Goal: Information Seeking & Learning: Compare options

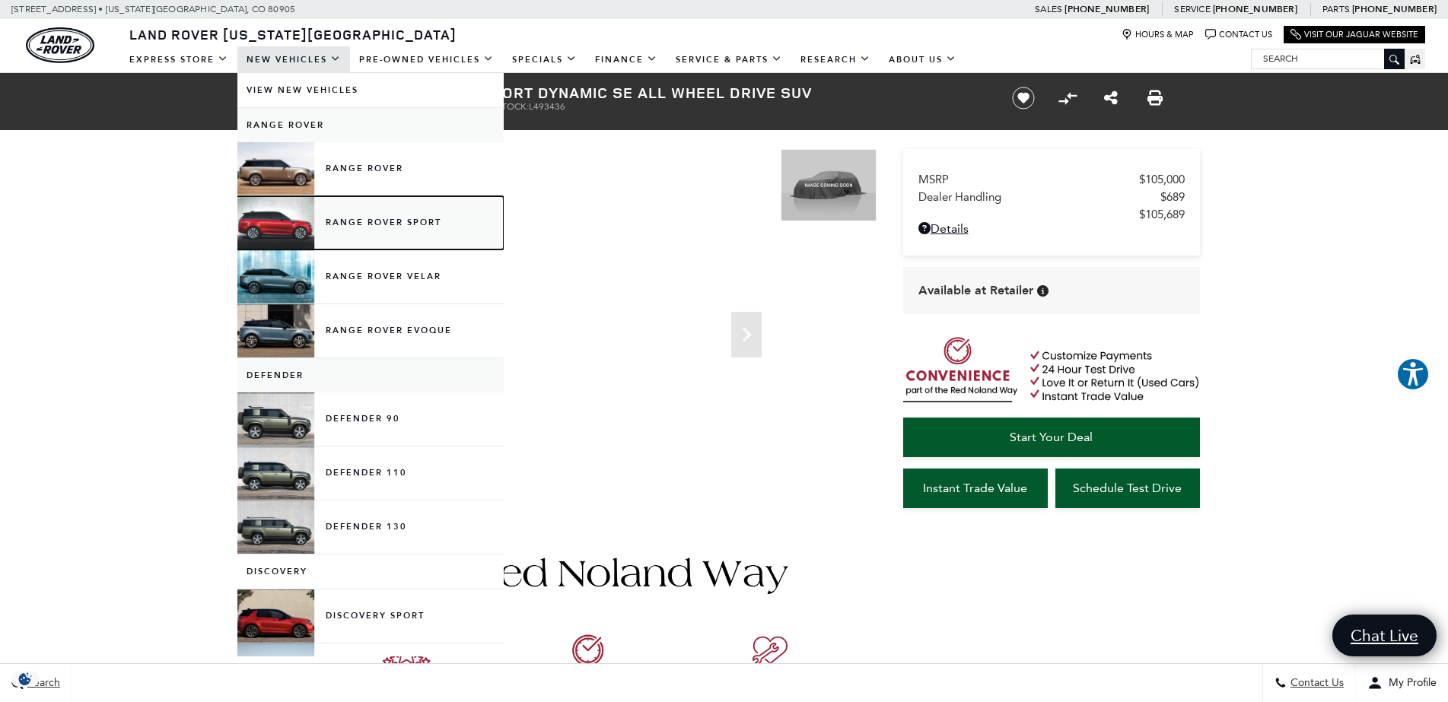
click at [273, 229] on link "Range Rover Sport" at bounding box center [370, 222] width 266 height 53
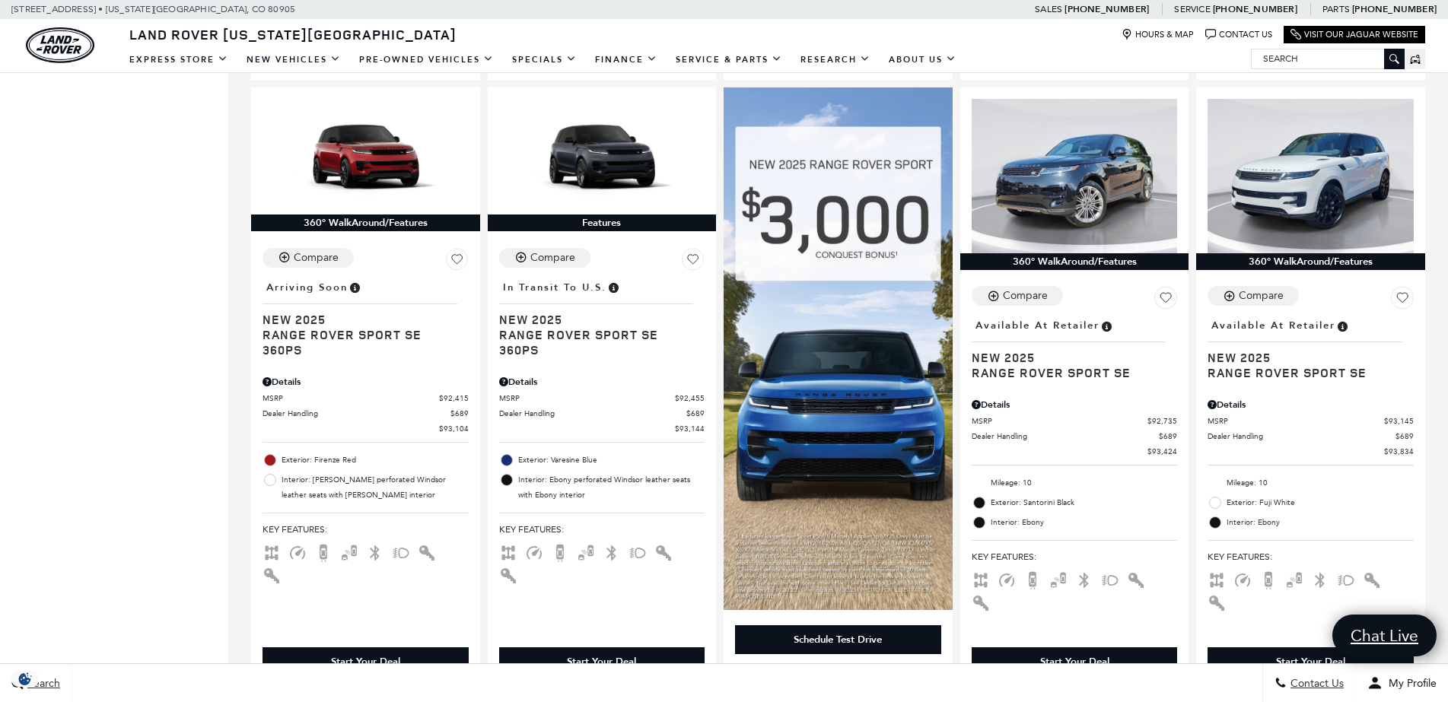
scroll to position [1016, 0]
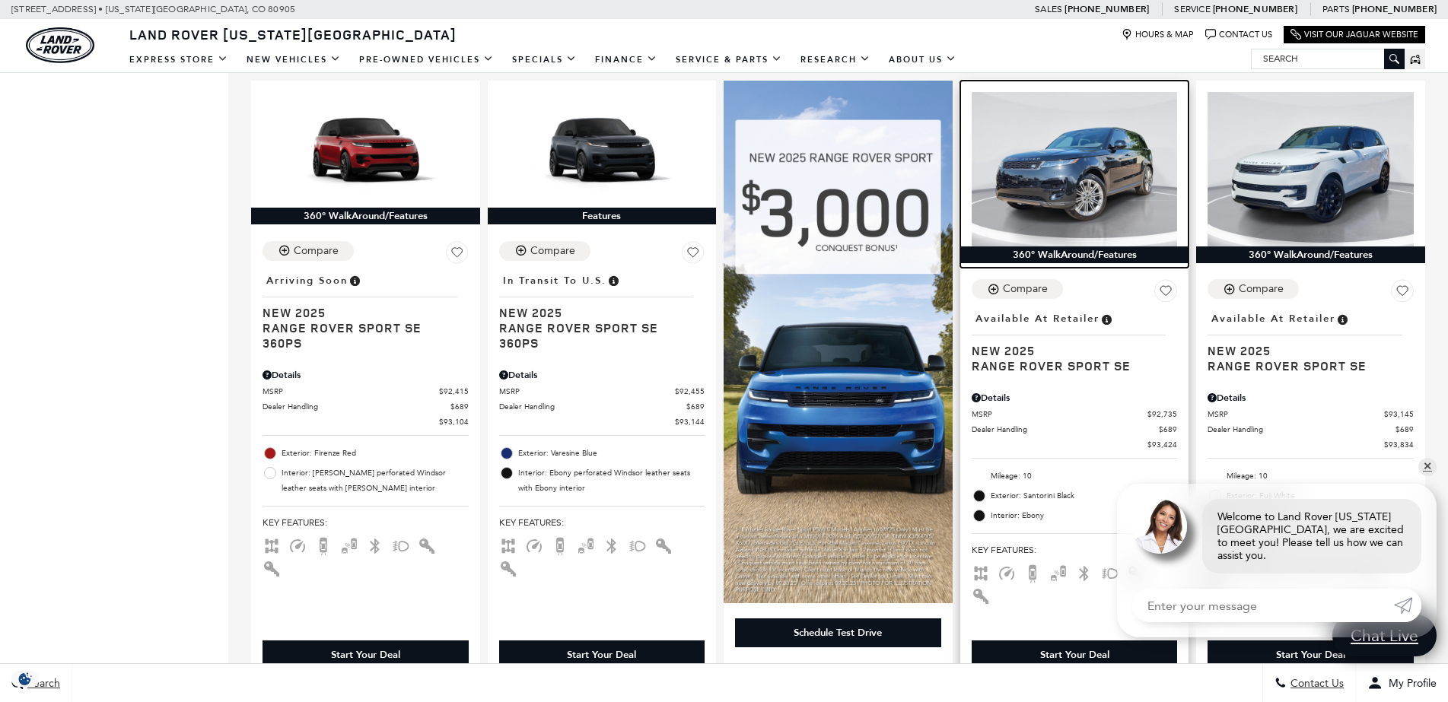
click at [1064, 168] on img at bounding box center [1074, 169] width 206 height 154
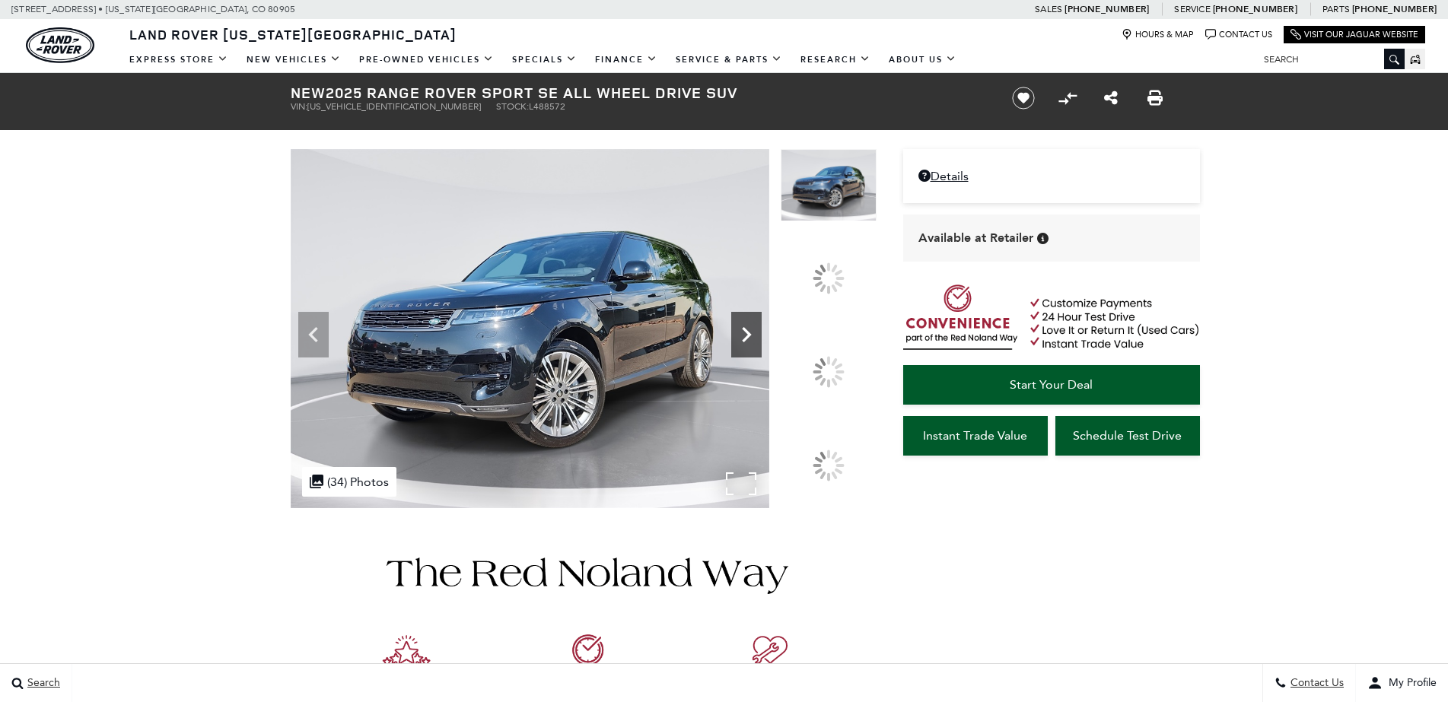
click at [751, 342] on icon at bounding box center [746, 334] width 9 height 15
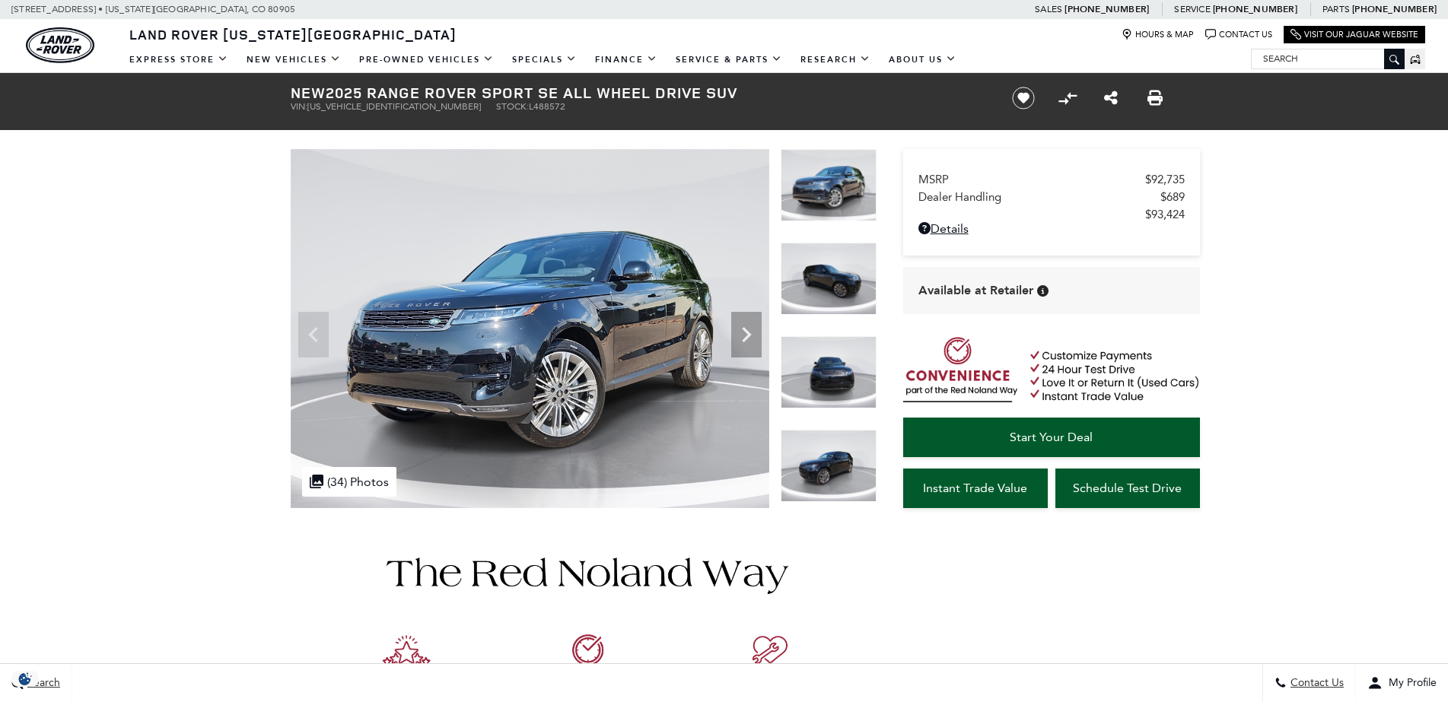
click at [825, 285] on img at bounding box center [828, 279] width 96 height 72
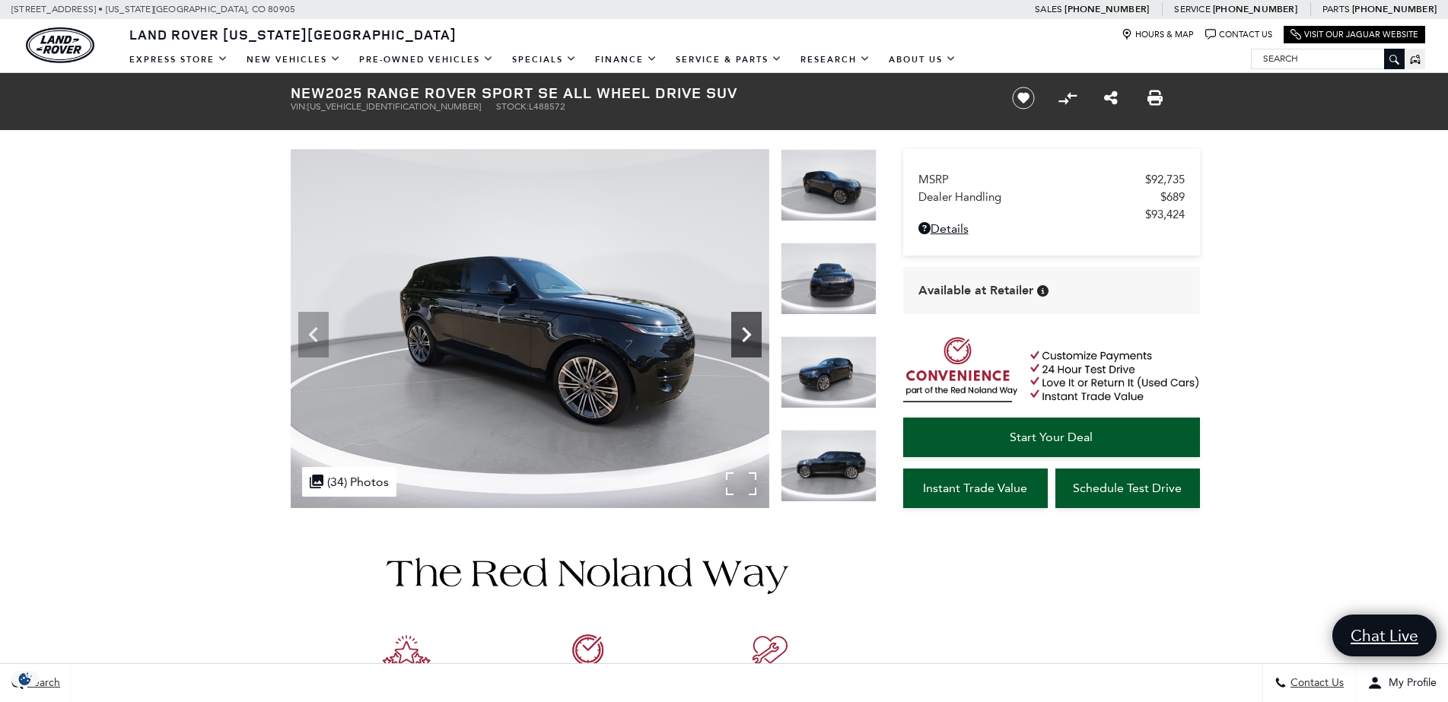
click at [746, 335] on icon "Next" at bounding box center [746, 334] width 30 height 30
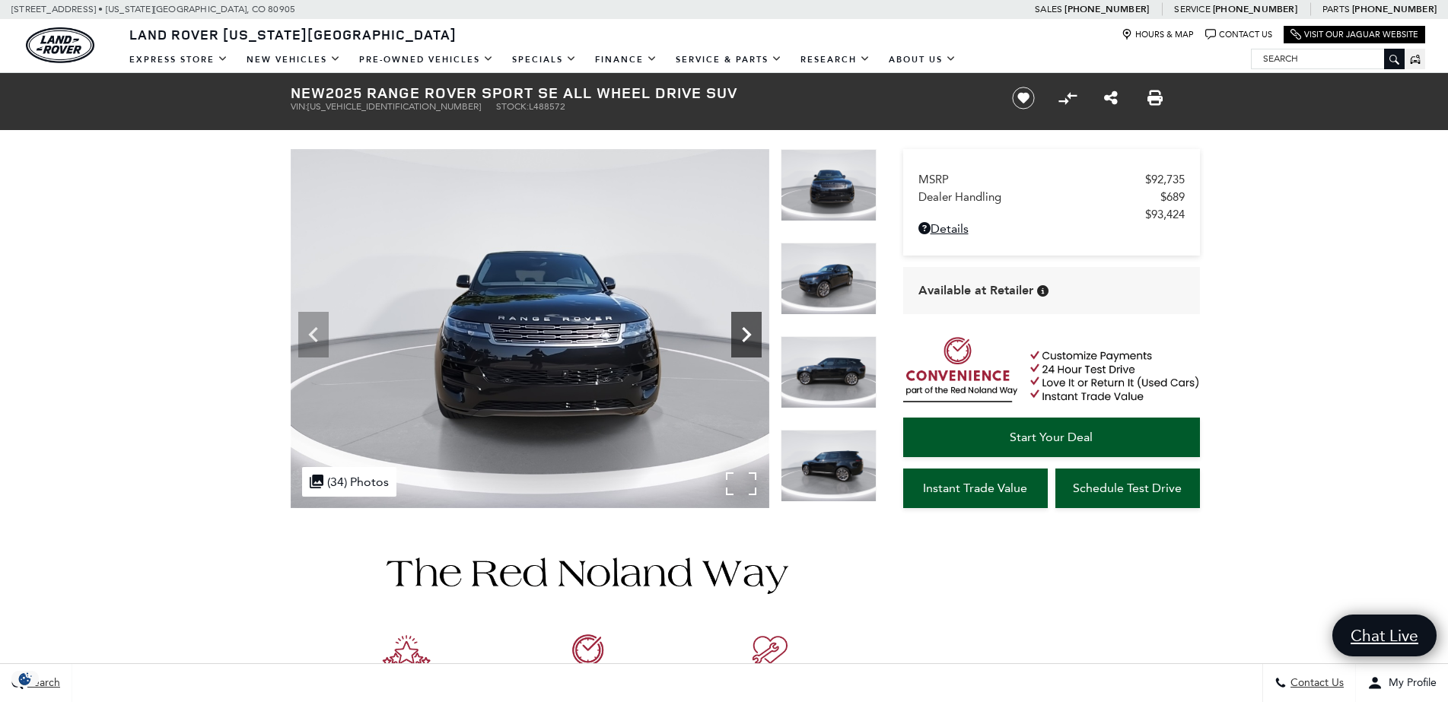
click at [746, 335] on icon "Next" at bounding box center [746, 334] width 30 height 30
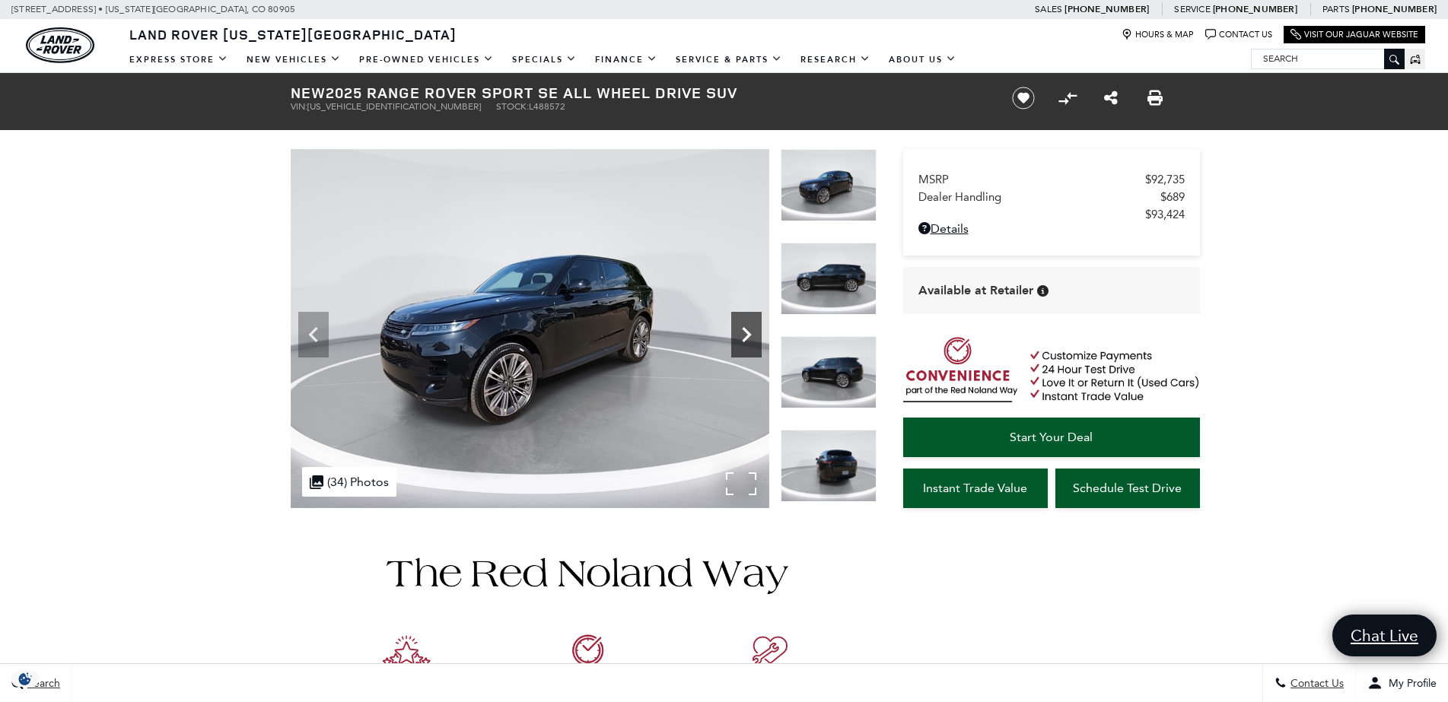
click at [746, 335] on icon "Next" at bounding box center [746, 334] width 30 height 30
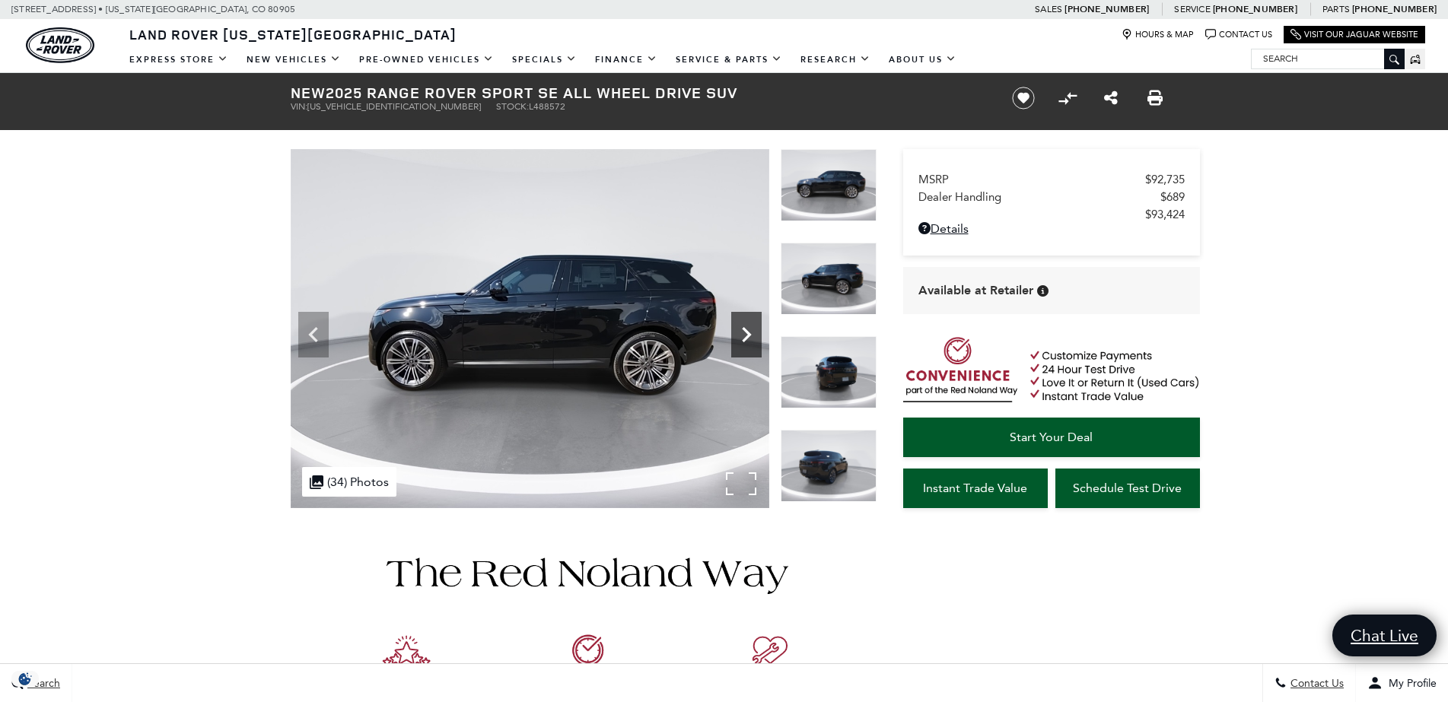
click at [746, 335] on icon "Next" at bounding box center [746, 334] width 30 height 30
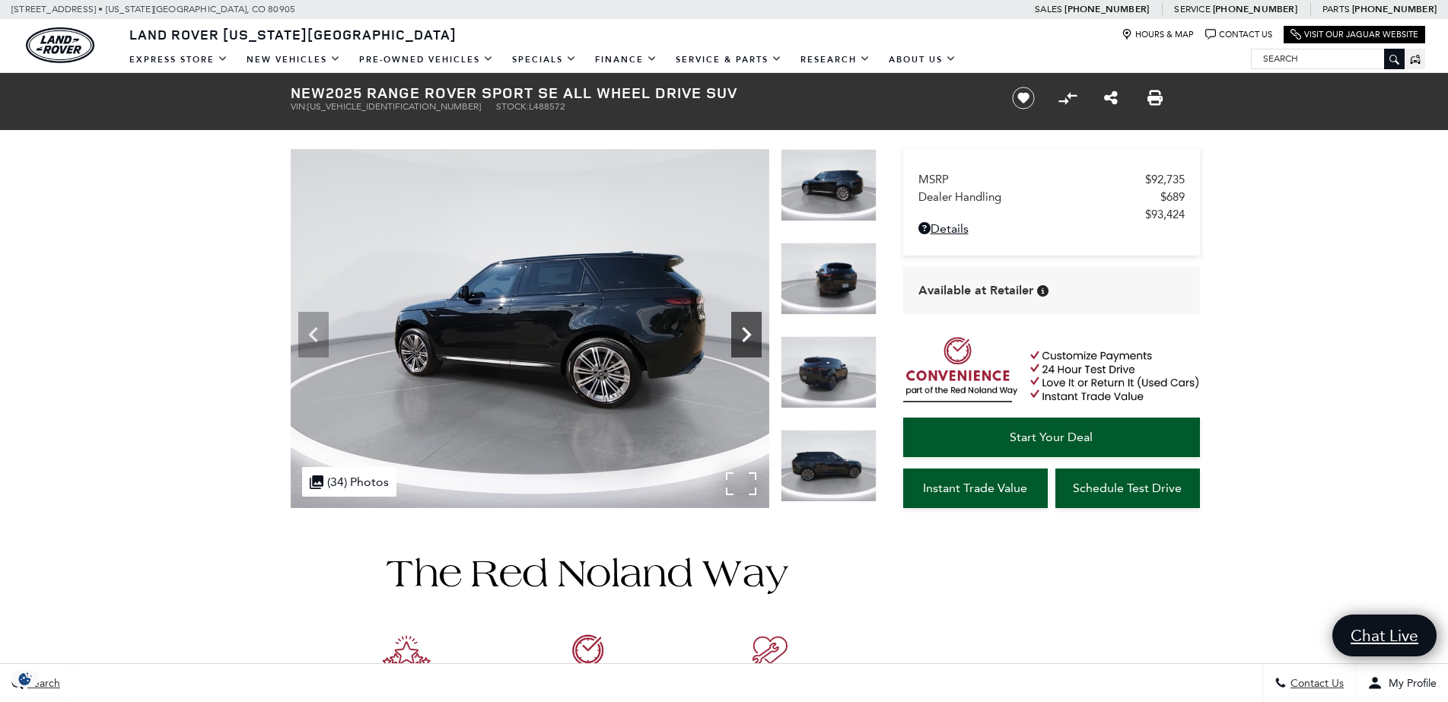
click at [746, 335] on icon "Next" at bounding box center [746, 334] width 30 height 30
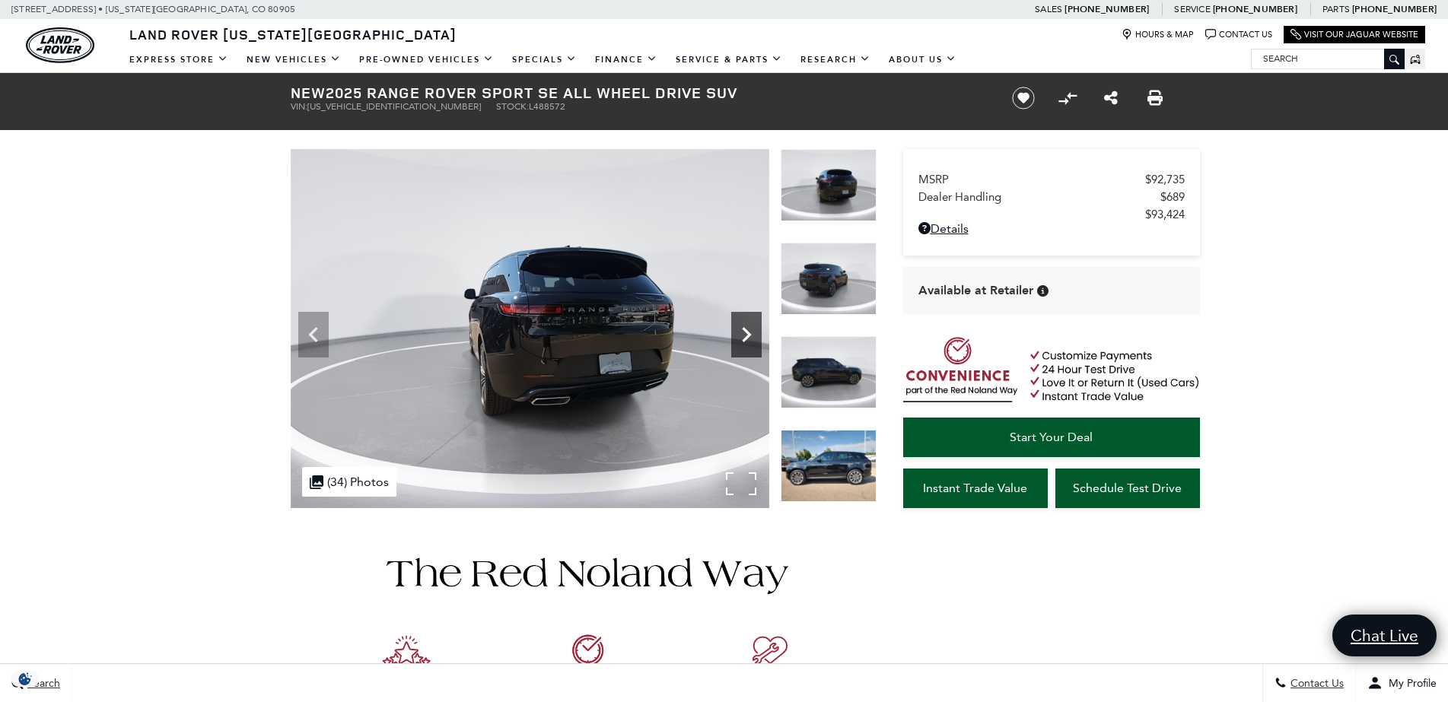
click at [746, 335] on icon "Next" at bounding box center [746, 334] width 30 height 30
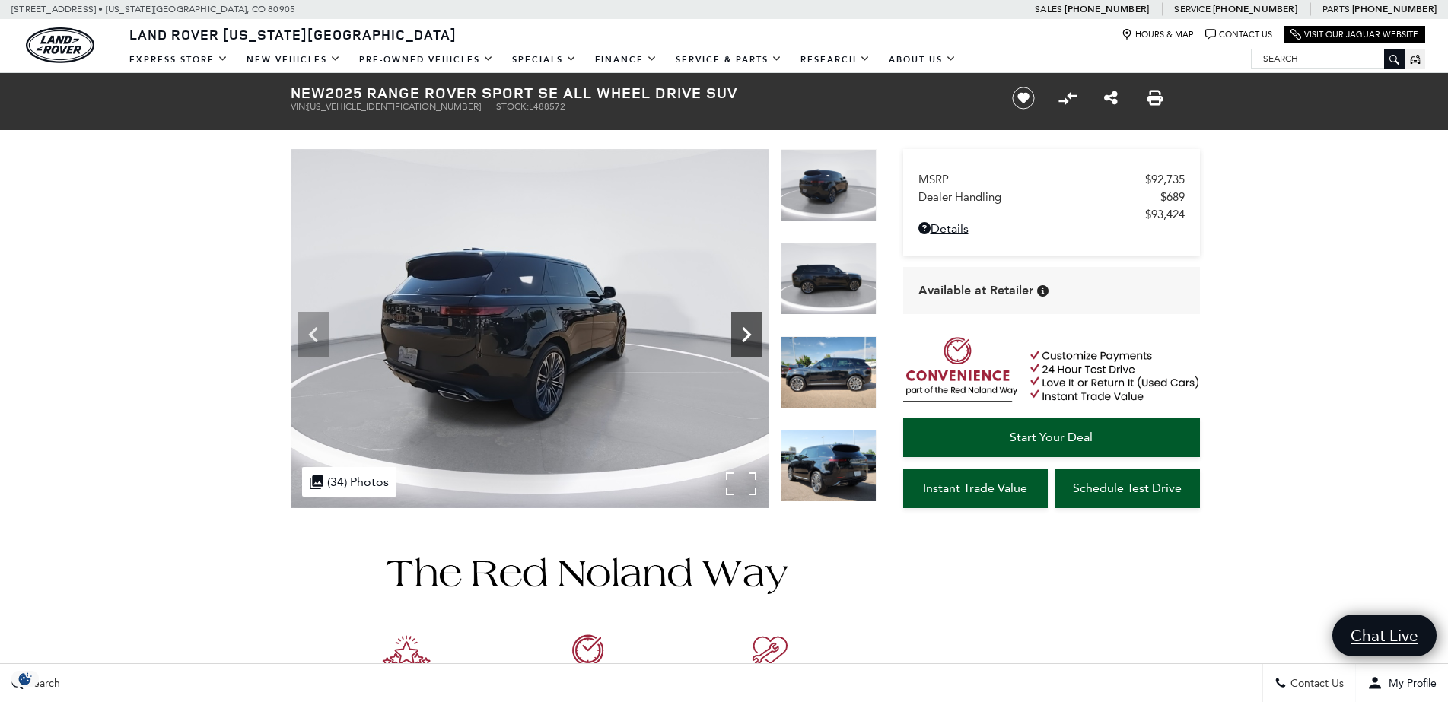
click at [746, 335] on icon "Next" at bounding box center [746, 334] width 30 height 30
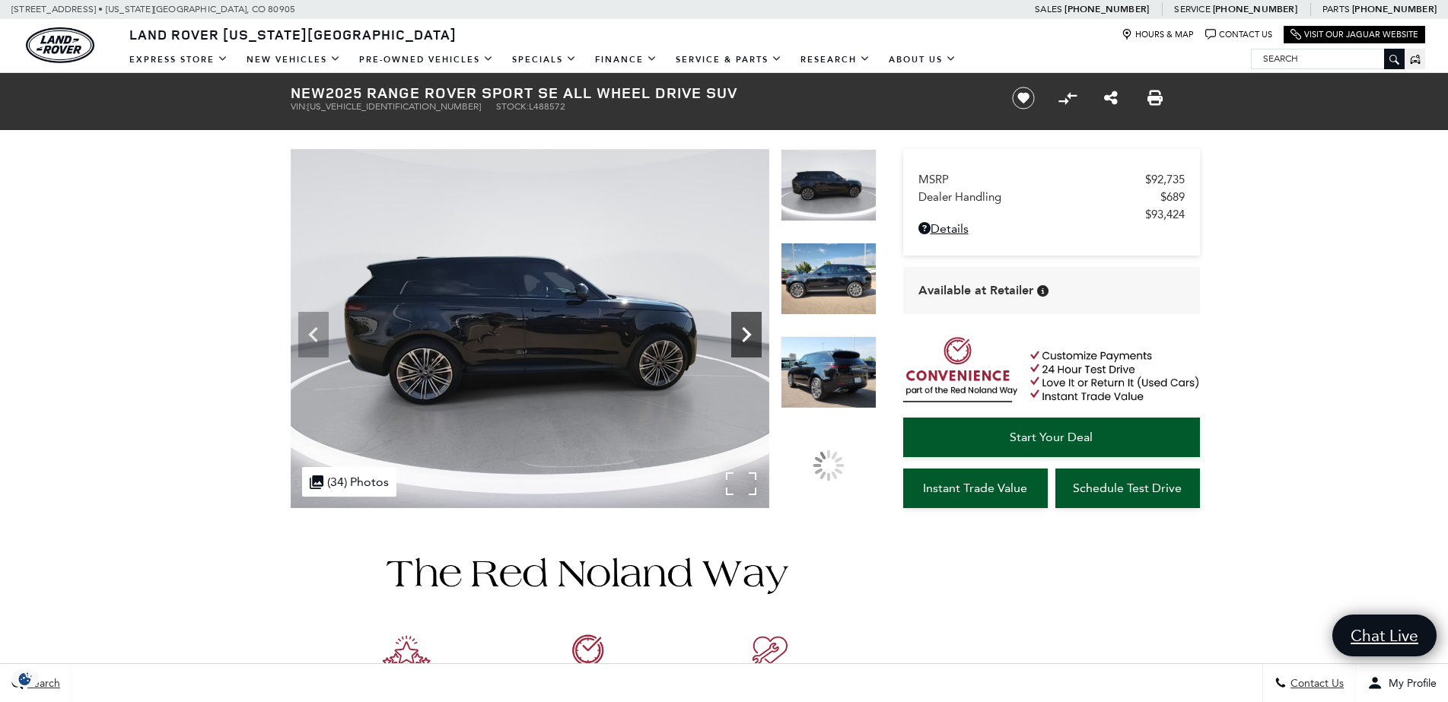
click at [746, 335] on icon "Next" at bounding box center [746, 334] width 30 height 30
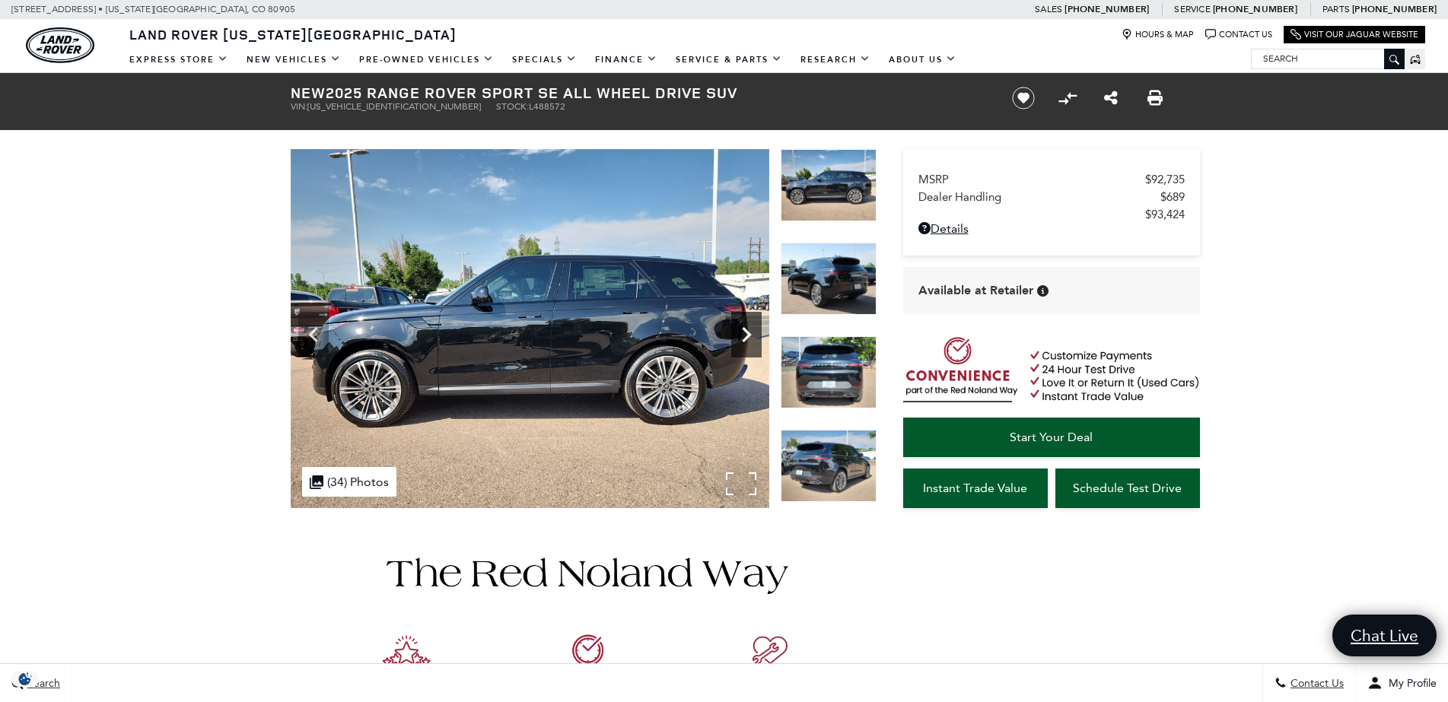
click at [746, 335] on icon "Next" at bounding box center [746, 334] width 30 height 30
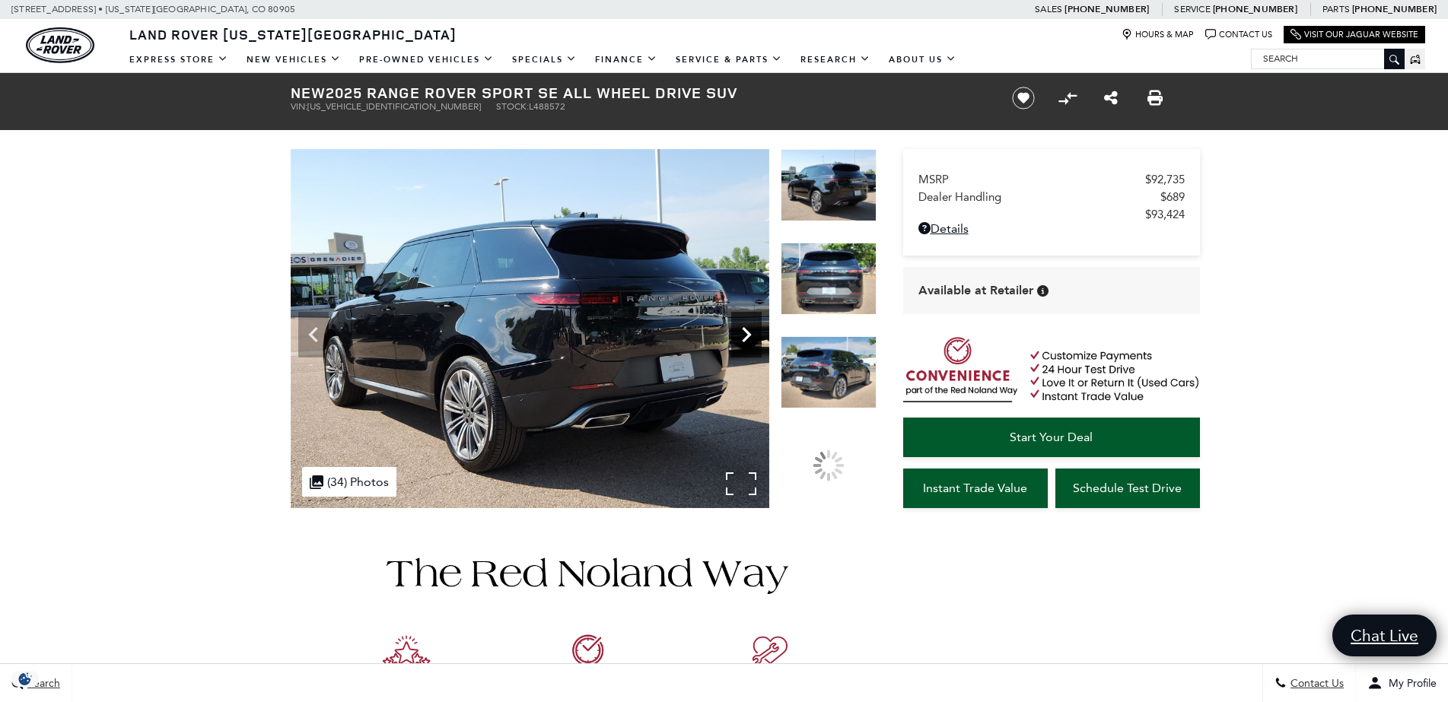
click at [746, 336] on icon "Next" at bounding box center [746, 334] width 9 height 15
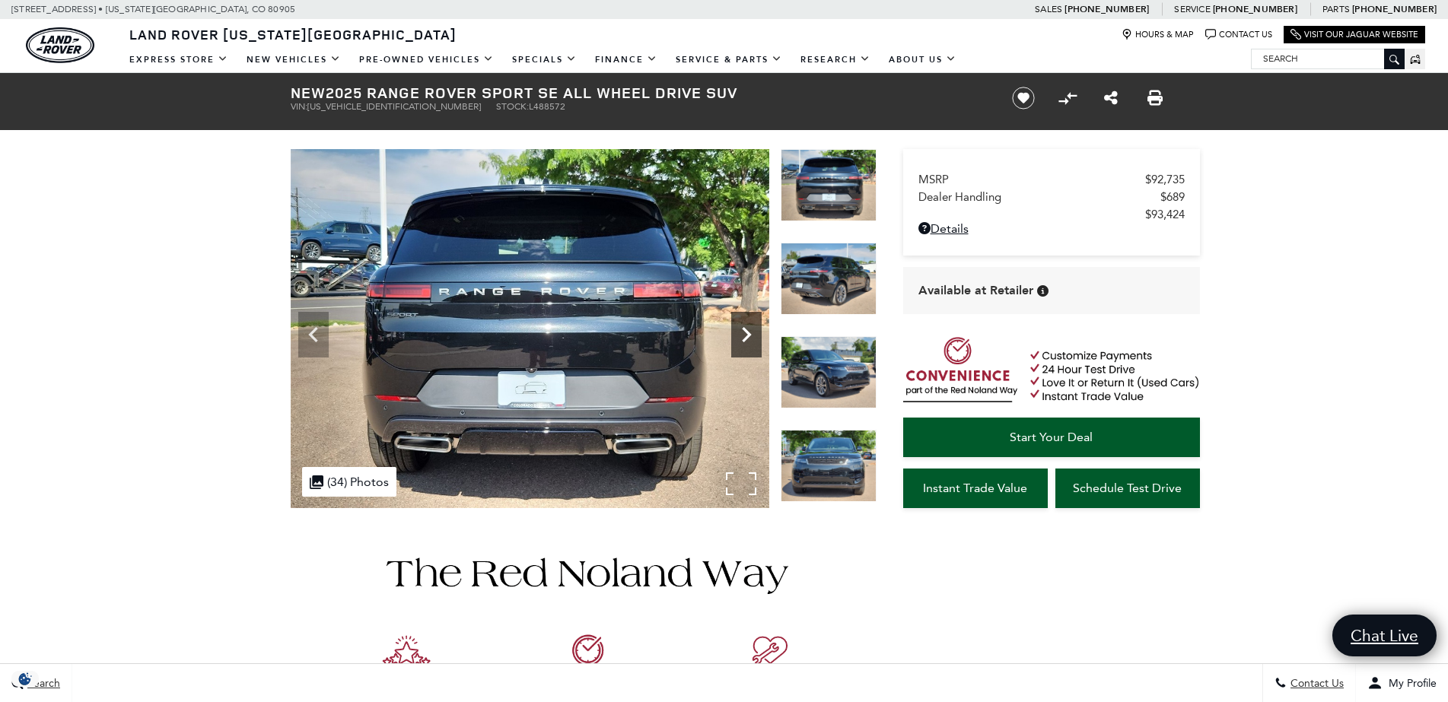
click at [746, 338] on icon "Next" at bounding box center [746, 334] width 9 height 15
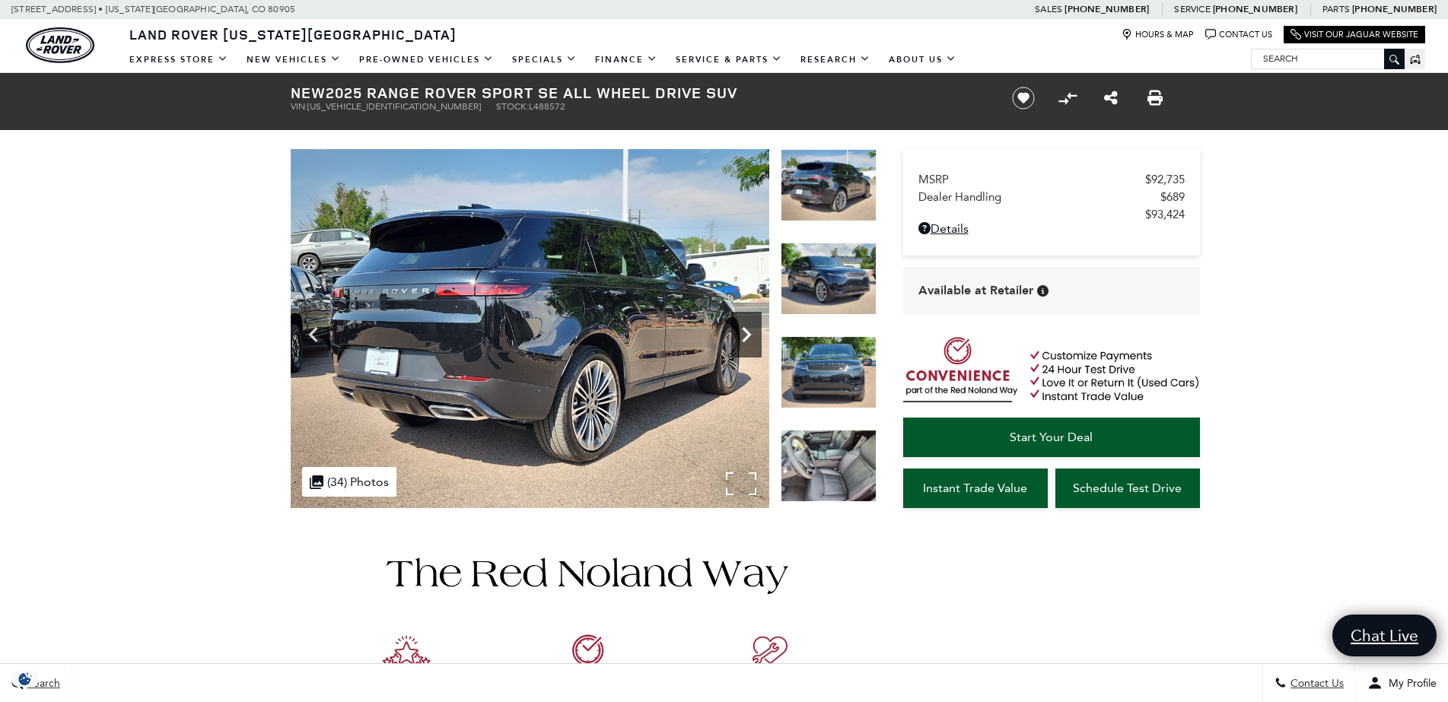
click at [746, 338] on icon "Next" at bounding box center [746, 334] width 9 height 15
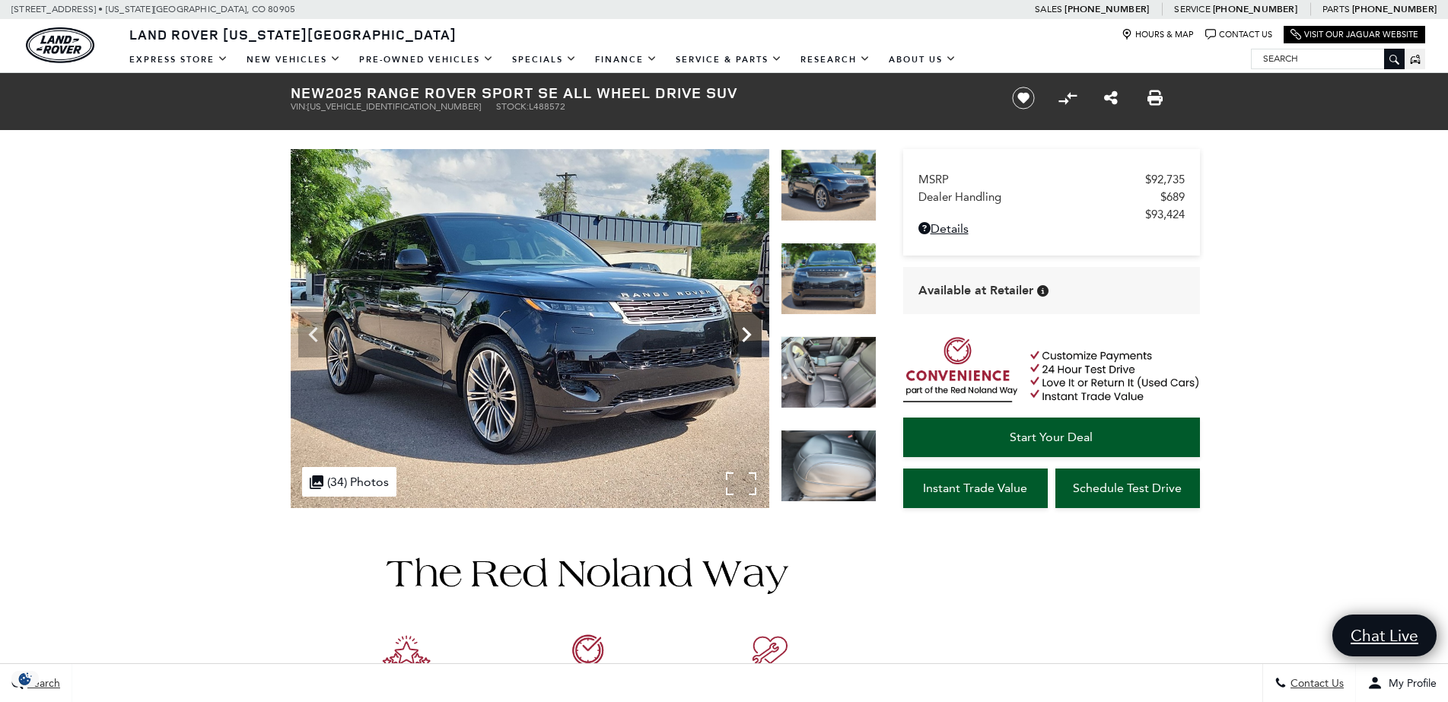
click at [746, 338] on icon "Next" at bounding box center [746, 334] width 9 height 15
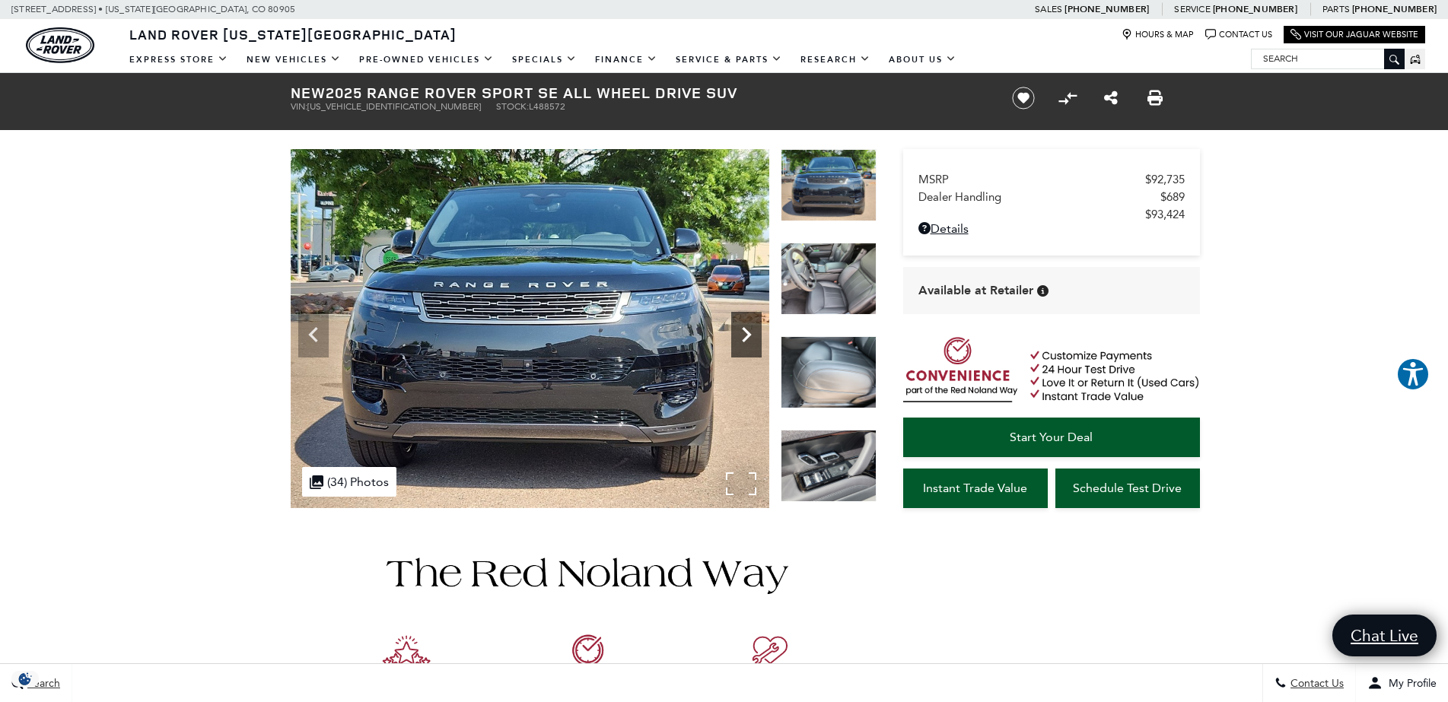
click at [746, 338] on icon "Next" at bounding box center [746, 334] width 9 height 15
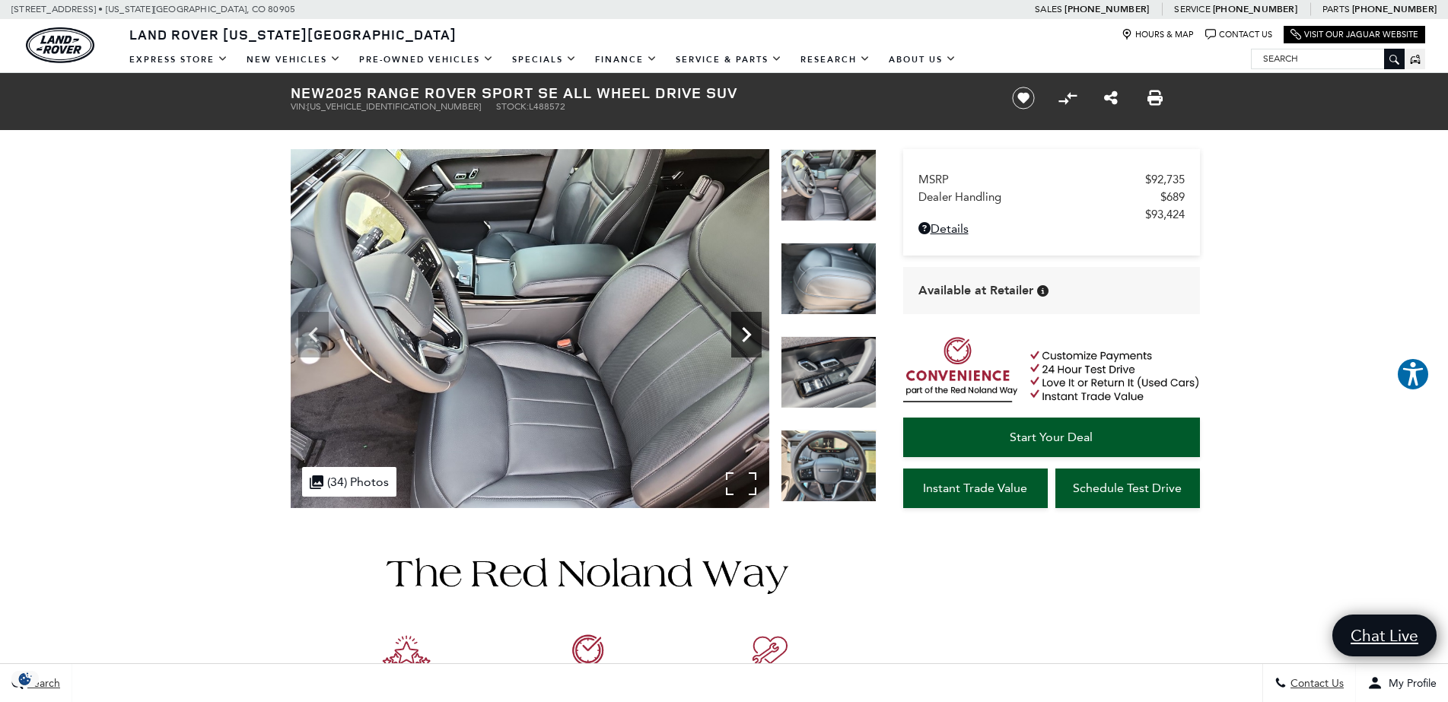
click at [746, 338] on icon "Next" at bounding box center [746, 334] width 9 height 15
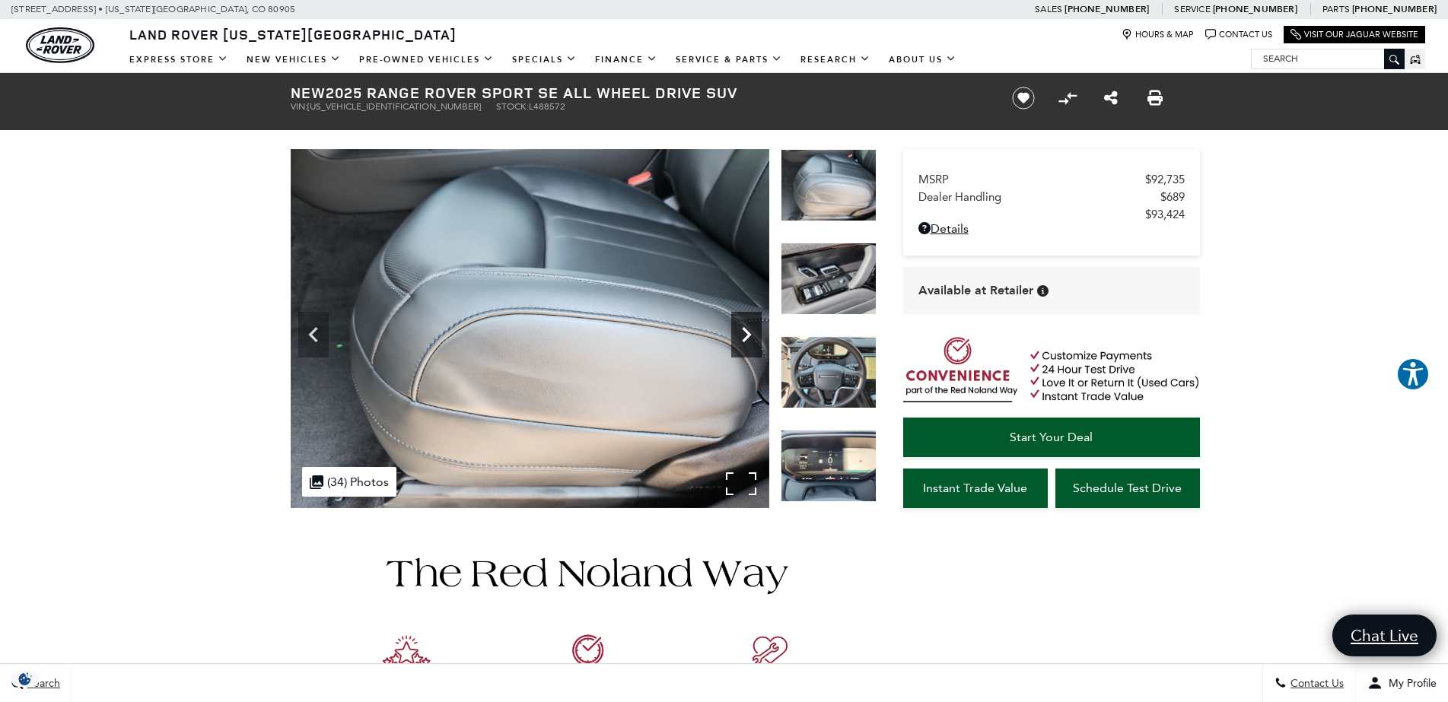
click at [746, 338] on icon "Next" at bounding box center [746, 334] width 9 height 15
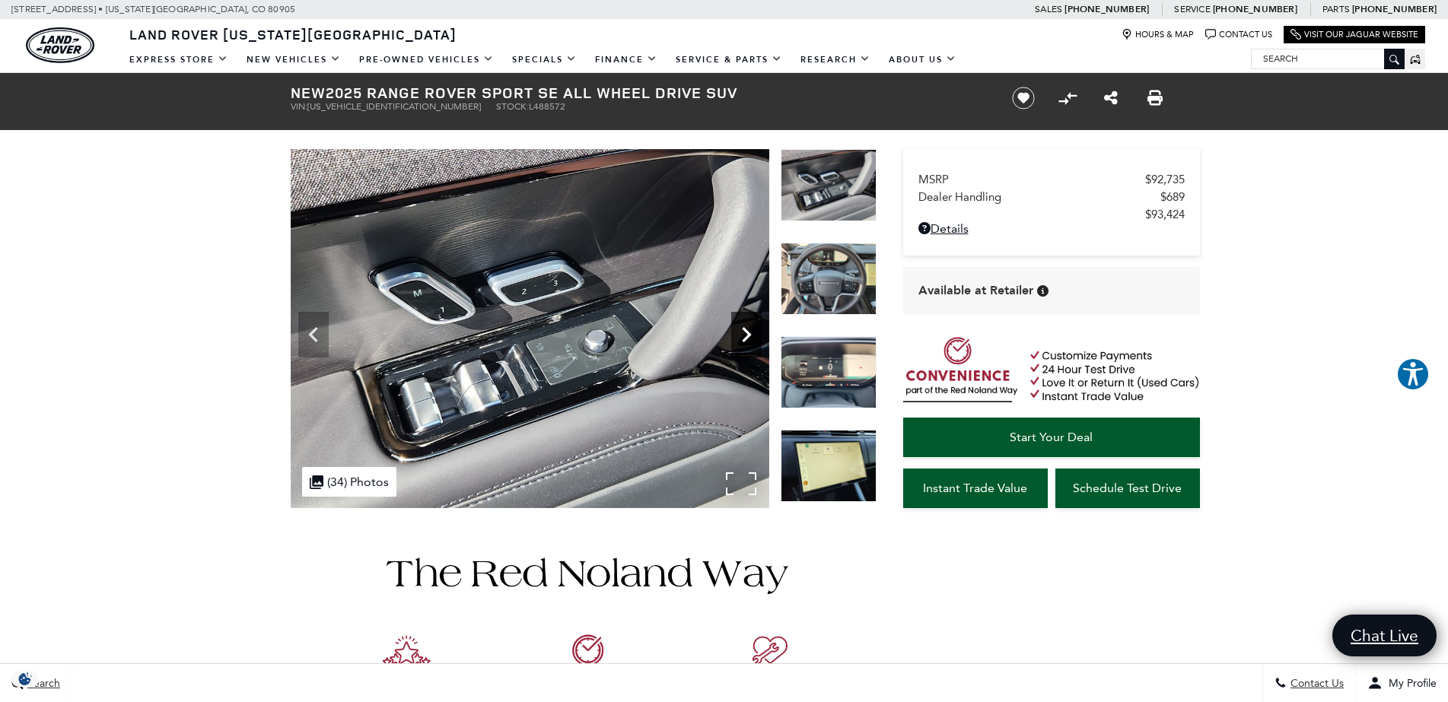
click at [746, 338] on icon "Next" at bounding box center [746, 334] width 9 height 15
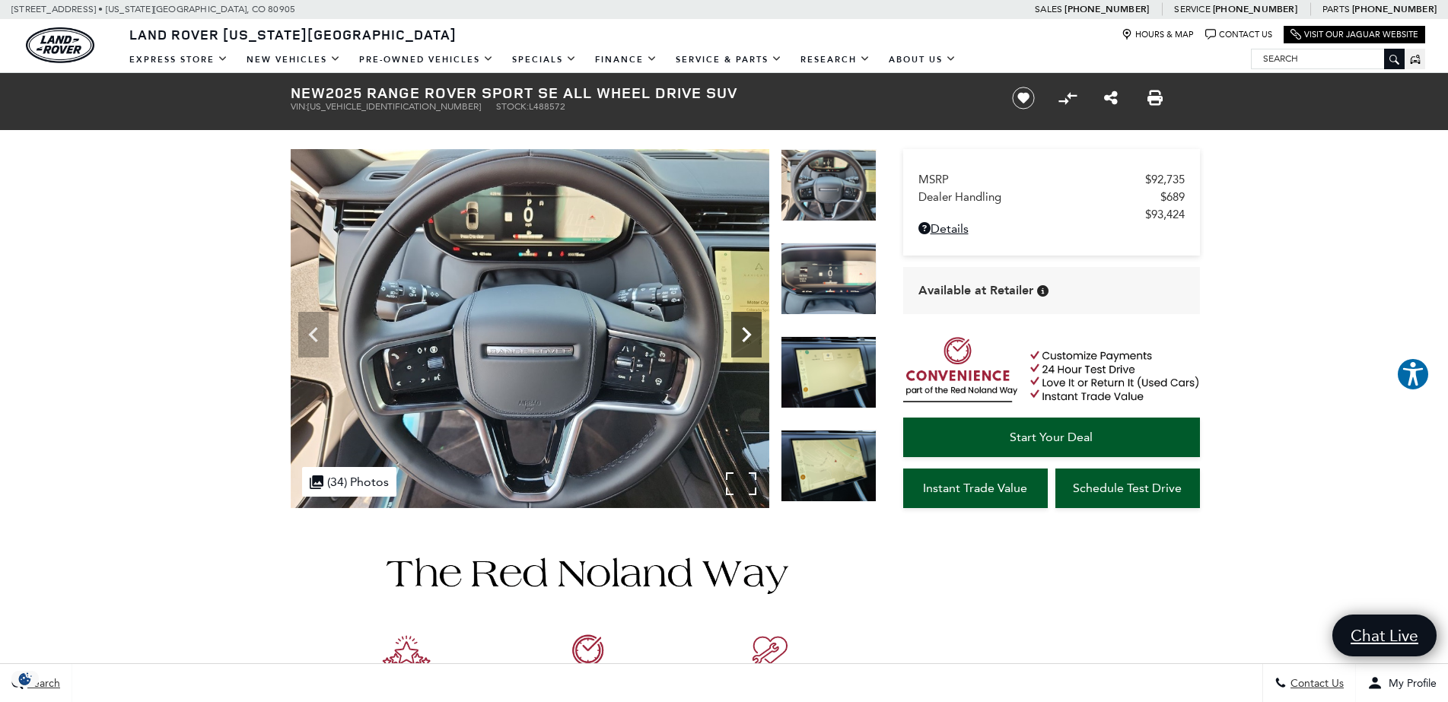
click at [746, 339] on icon "Next" at bounding box center [746, 334] width 9 height 15
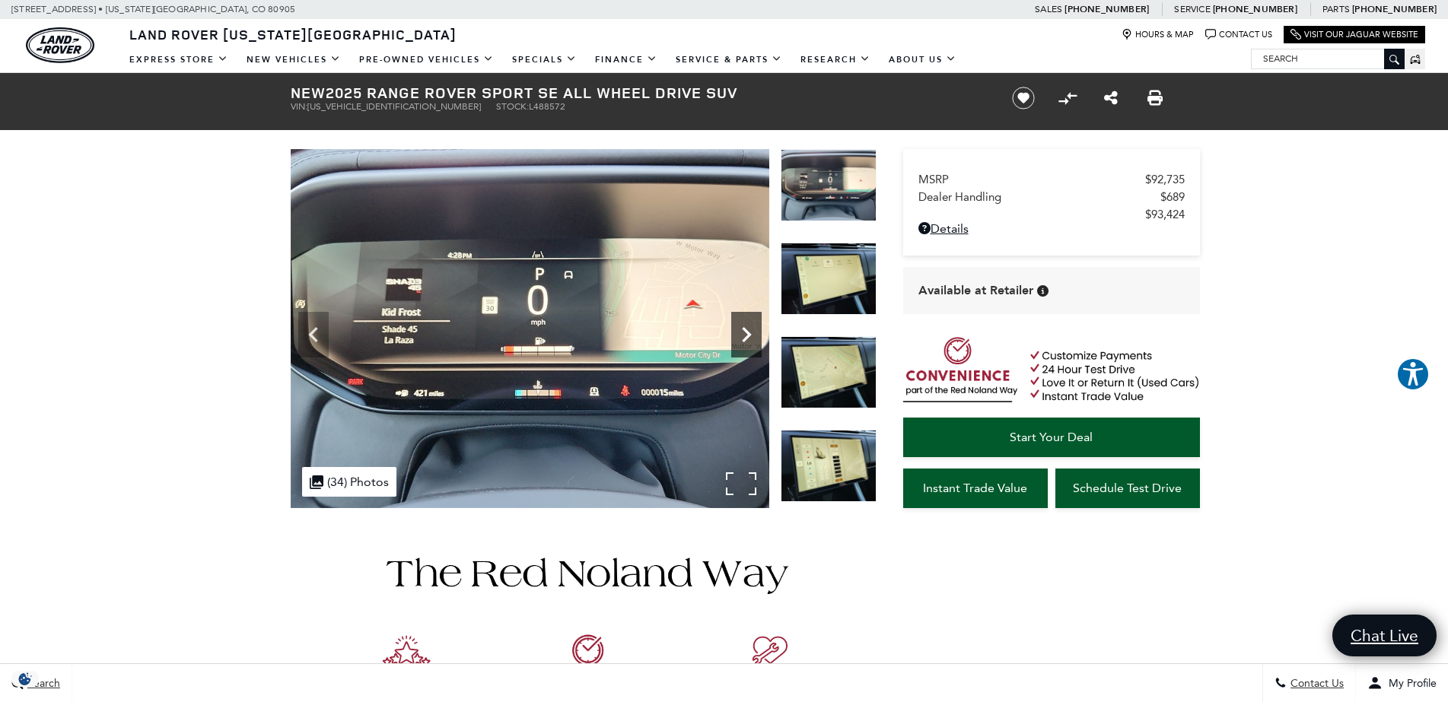
click at [746, 339] on icon "Next" at bounding box center [746, 334] width 9 height 15
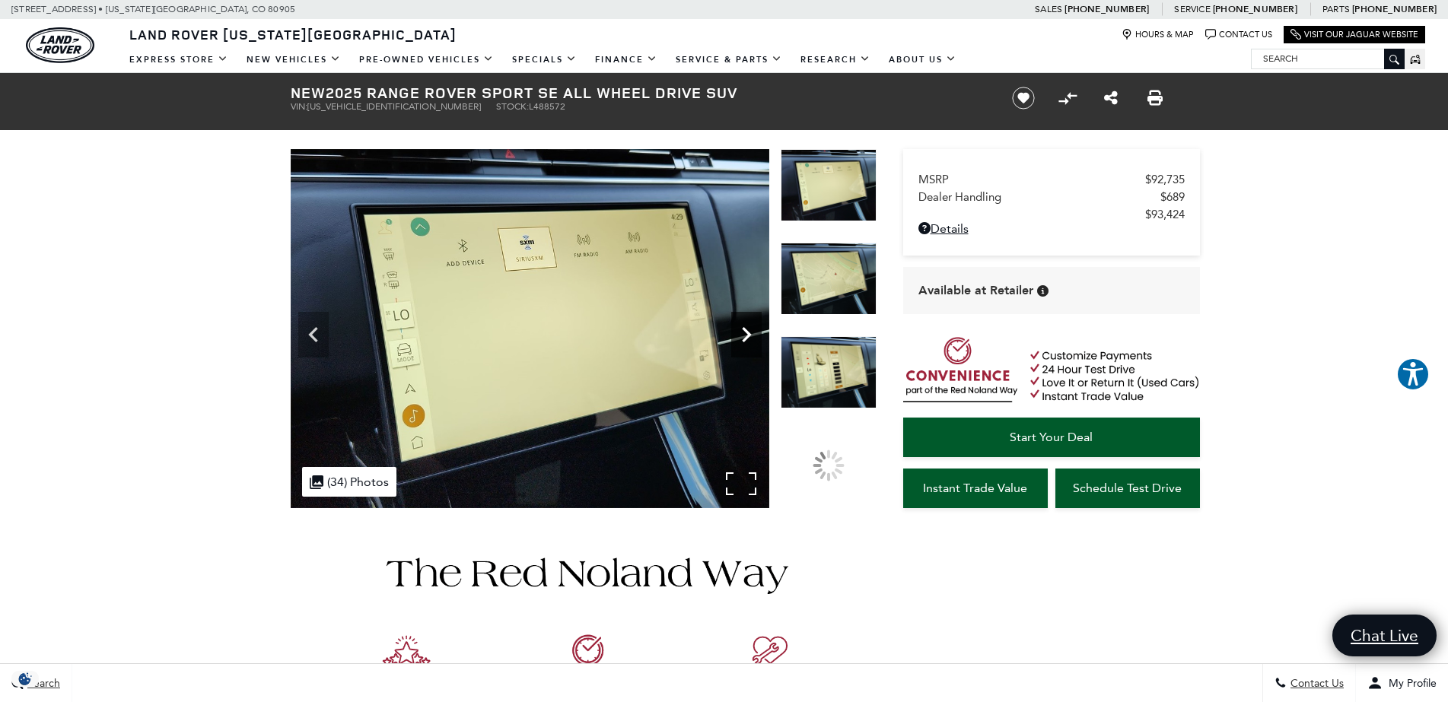
click at [746, 339] on icon "Next" at bounding box center [746, 334] width 9 height 15
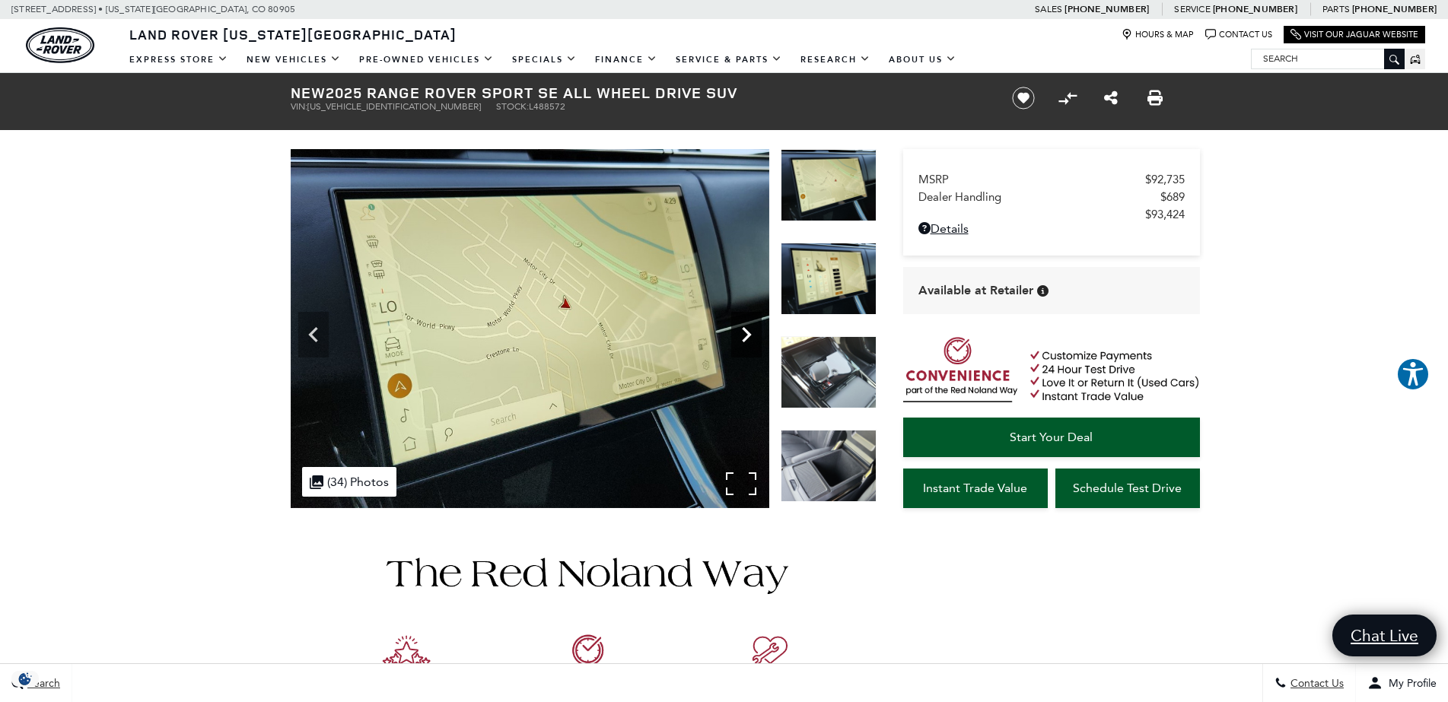
click at [746, 339] on icon "Next" at bounding box center [746, 334] width 9 height 15
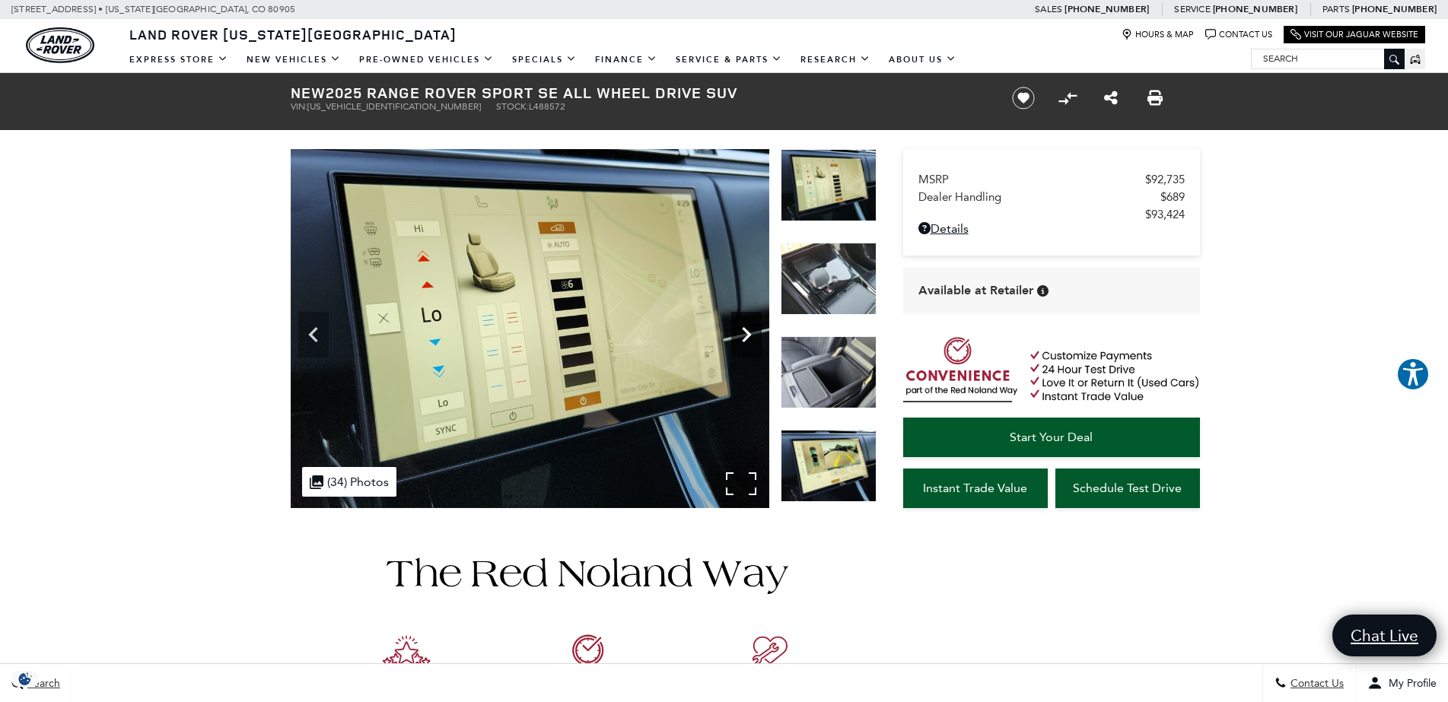
click at [746, 339] on icon "Next" at bounding box center [746, 334] width 9 height 15
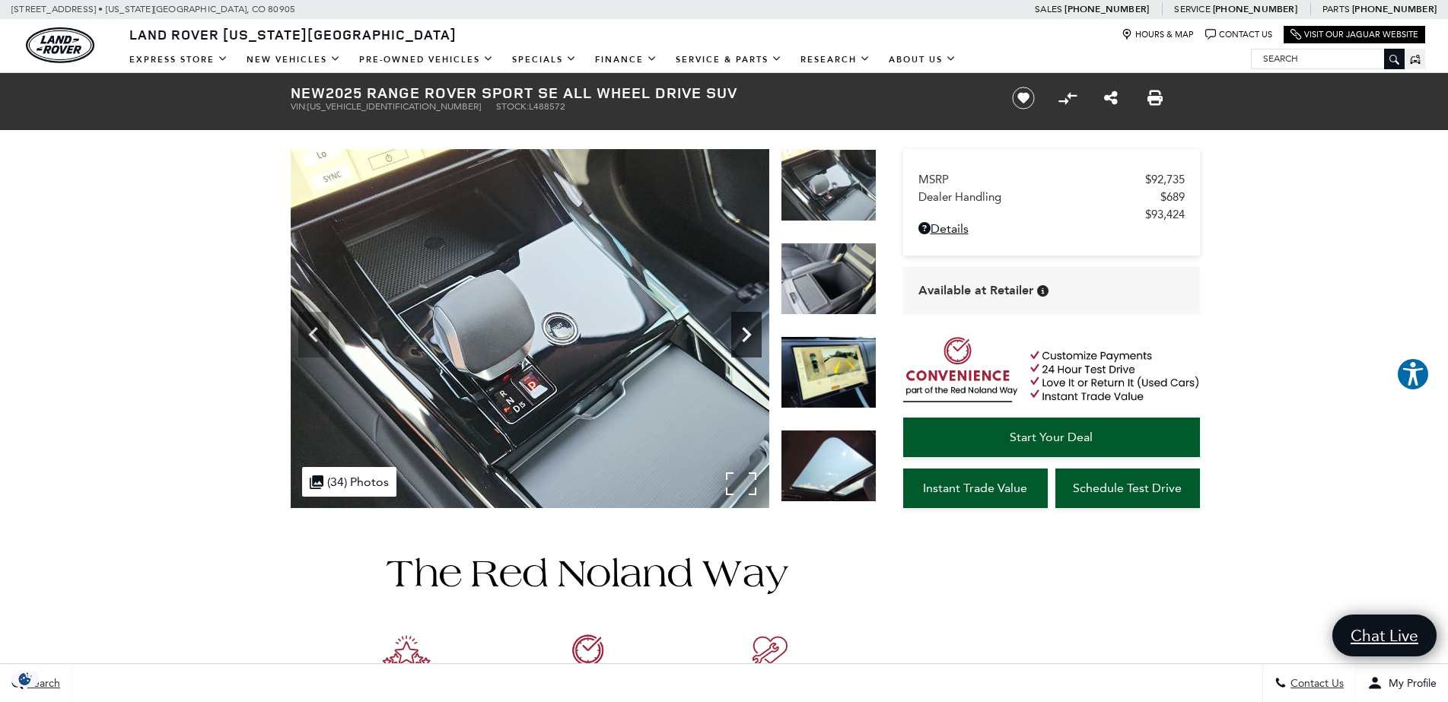
click at [746, 340] on icon "Next" at bounding box center [746, 334] width 30 height 30
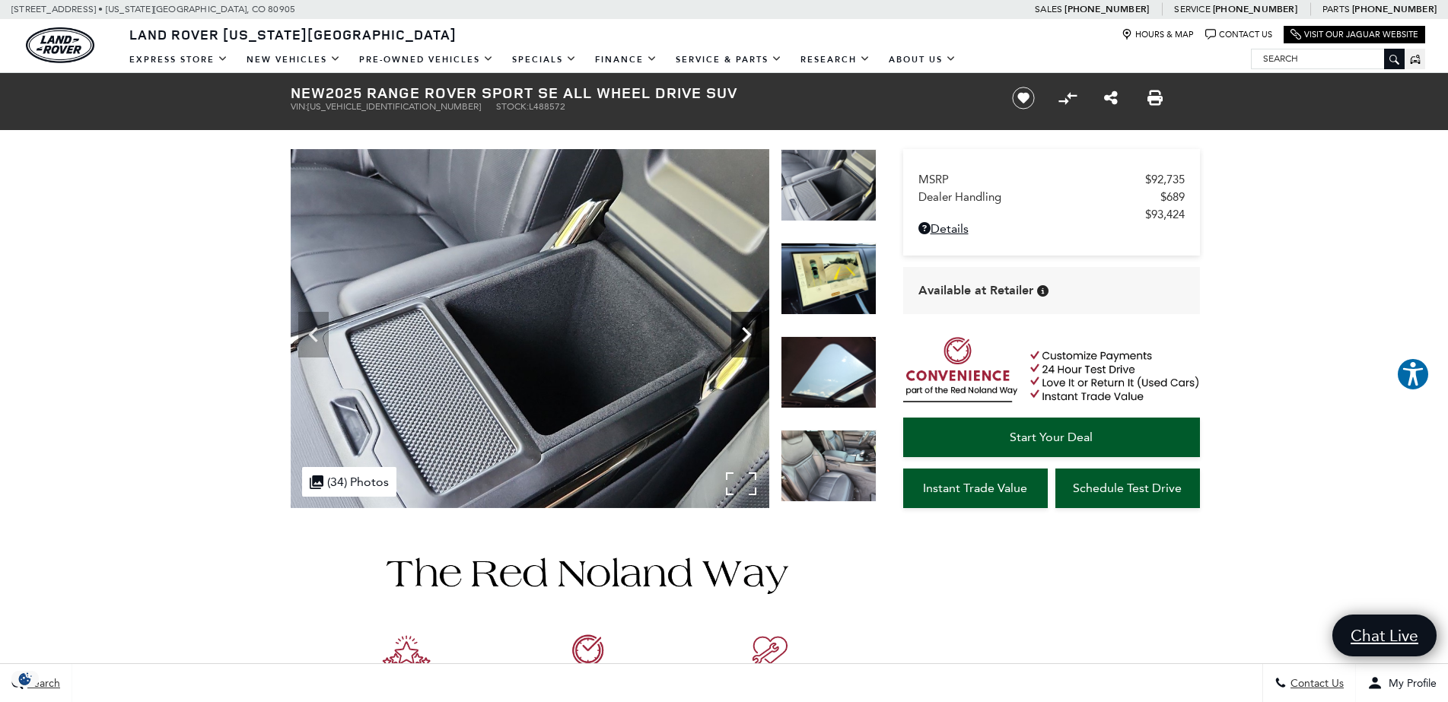
click at [746, 340] on icon "Next" at bounding box center [746, 334] width 30 height 30
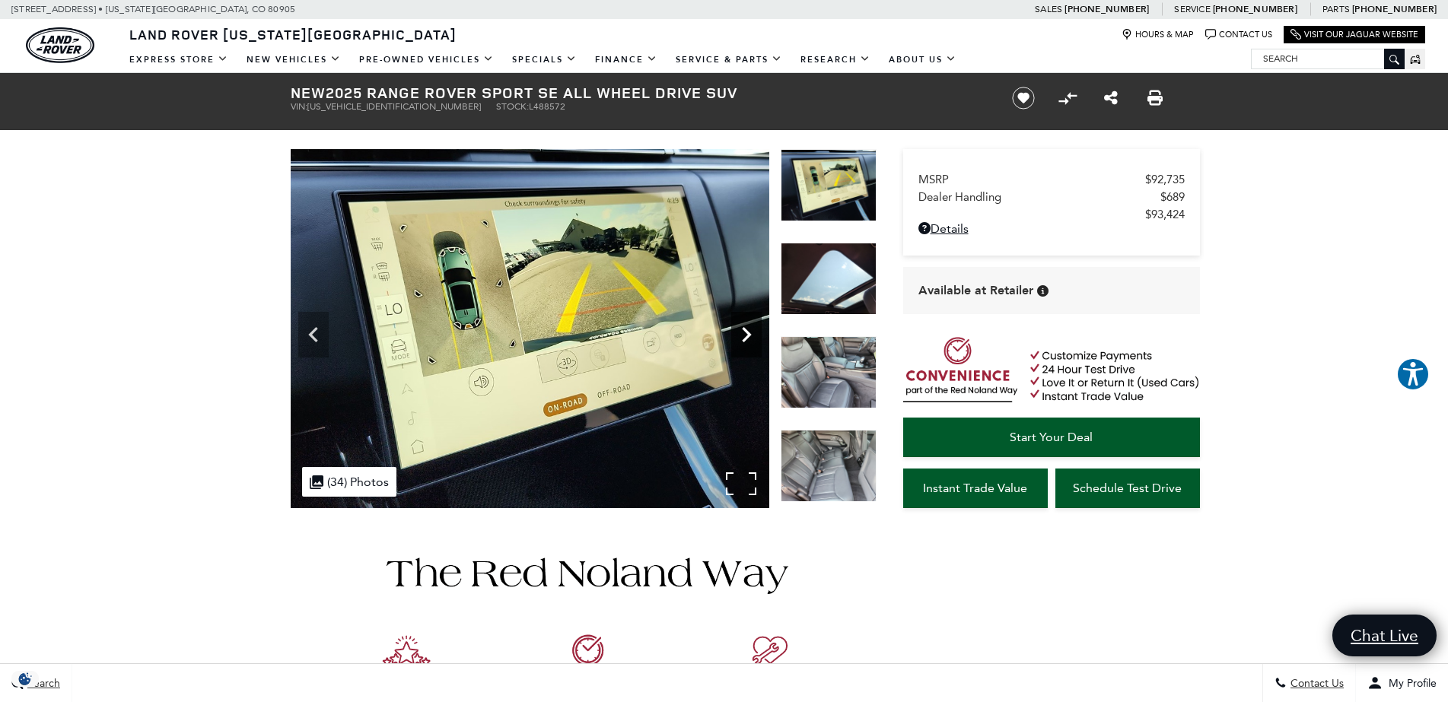
click at [746, 340] on icon "Next" at bounding box center [746, 334] width 30 height 30
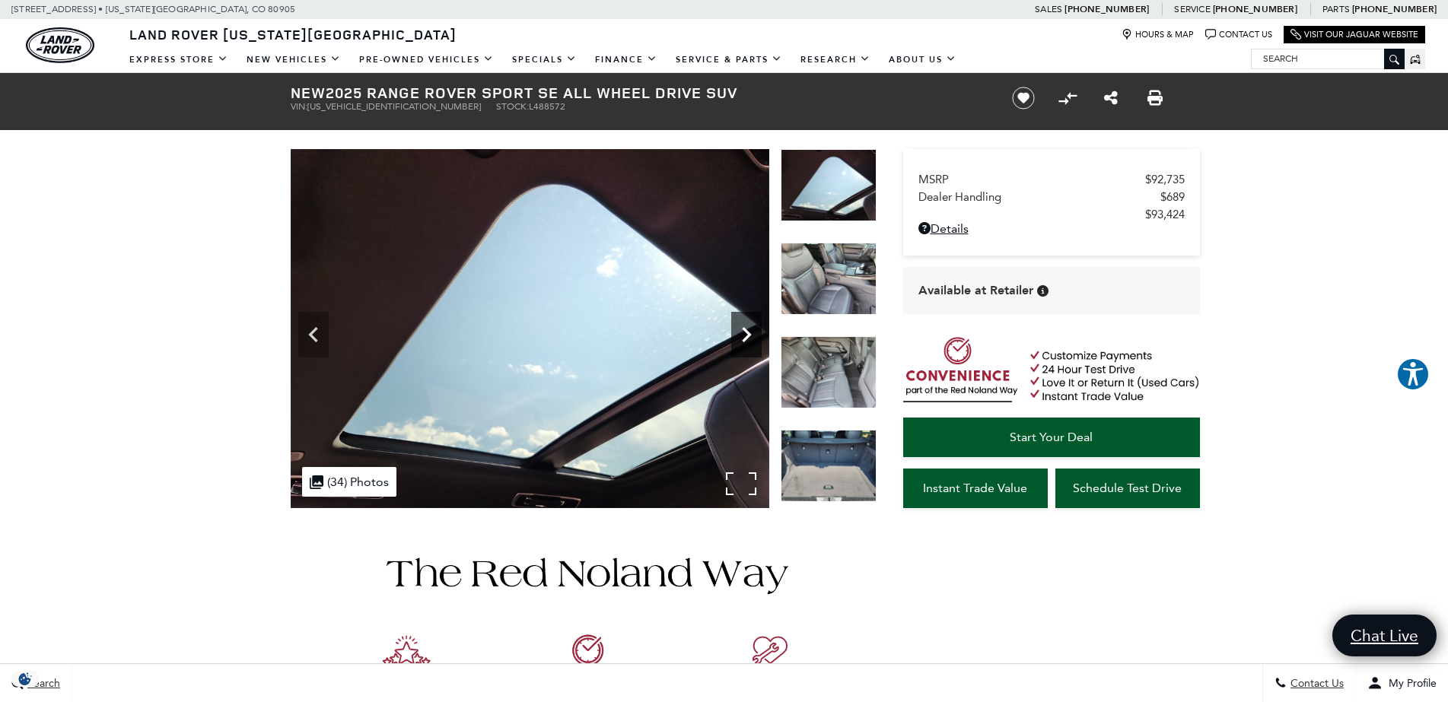
click at [746, 341] on icon "Next" at bounding box center [746, 334] width 30 height 30
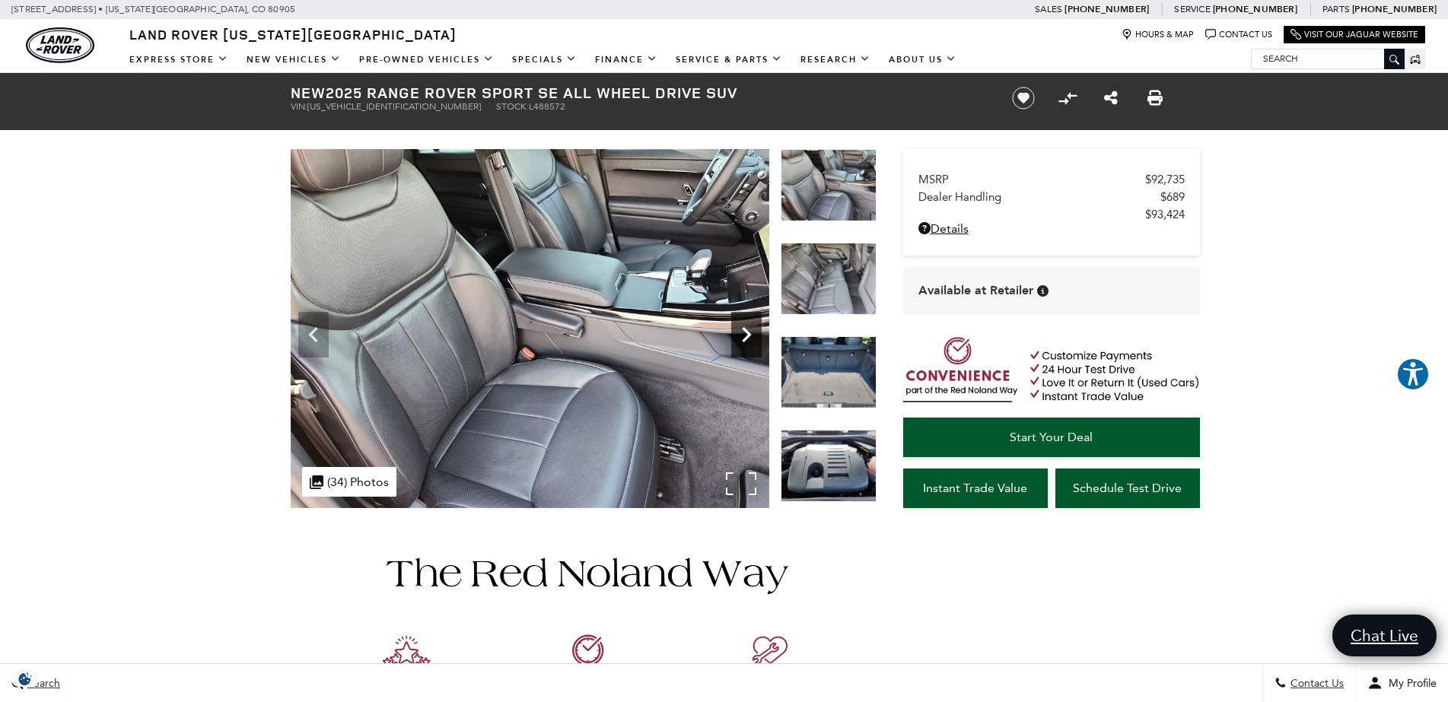
click at [746, 341] on icon "Next" at bounding box center [746, 334] width 30 height 30
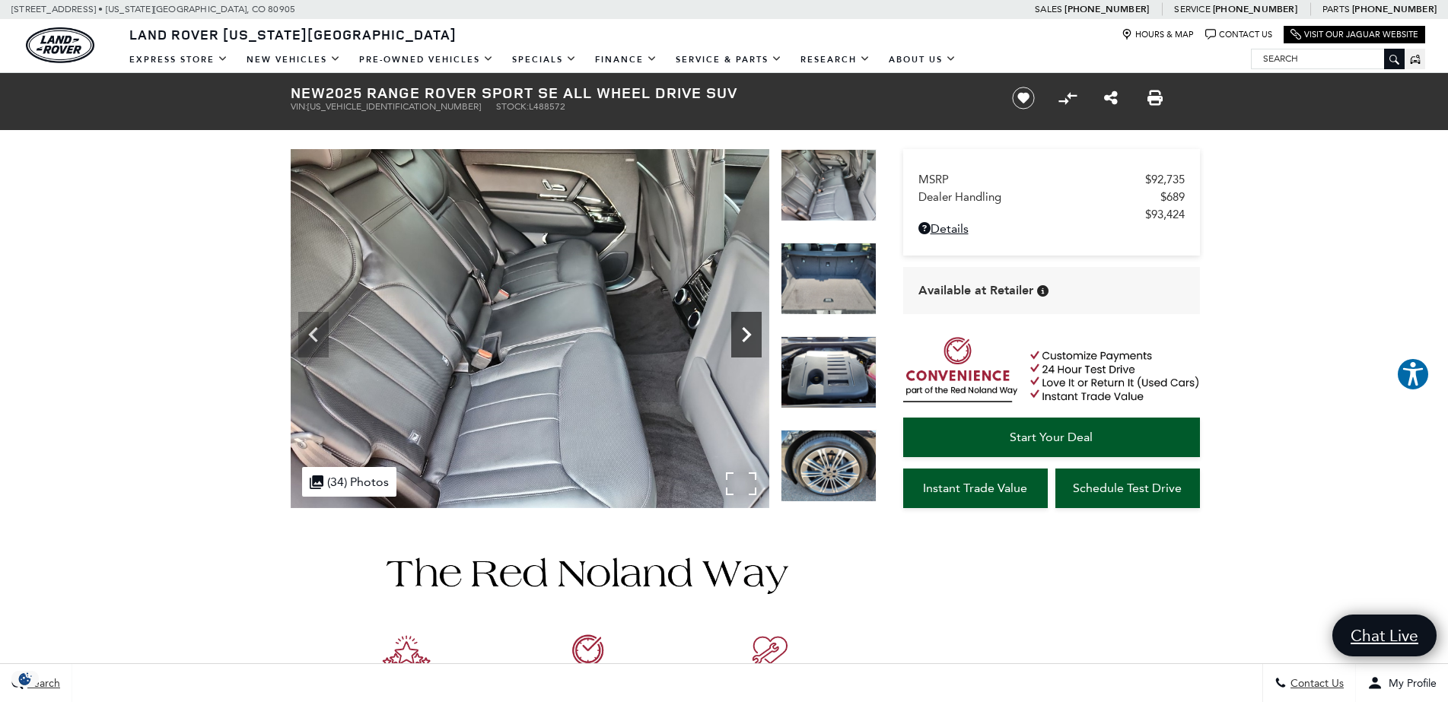
click at [746, 341] on icon "Next" at bounding box center [746, 334] width 30 height 30
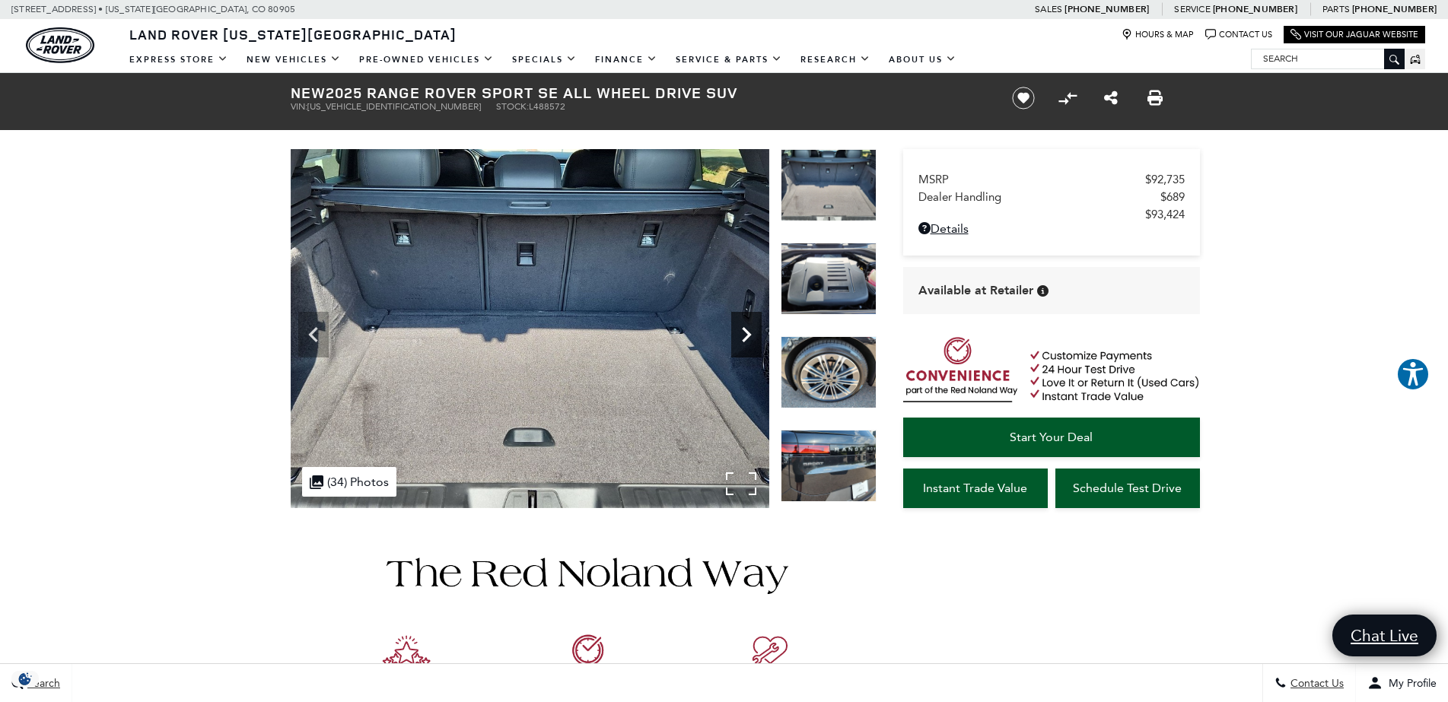
click at [746, 341] on icon "Next" at bounding box center [746, 334] width 30 height 30
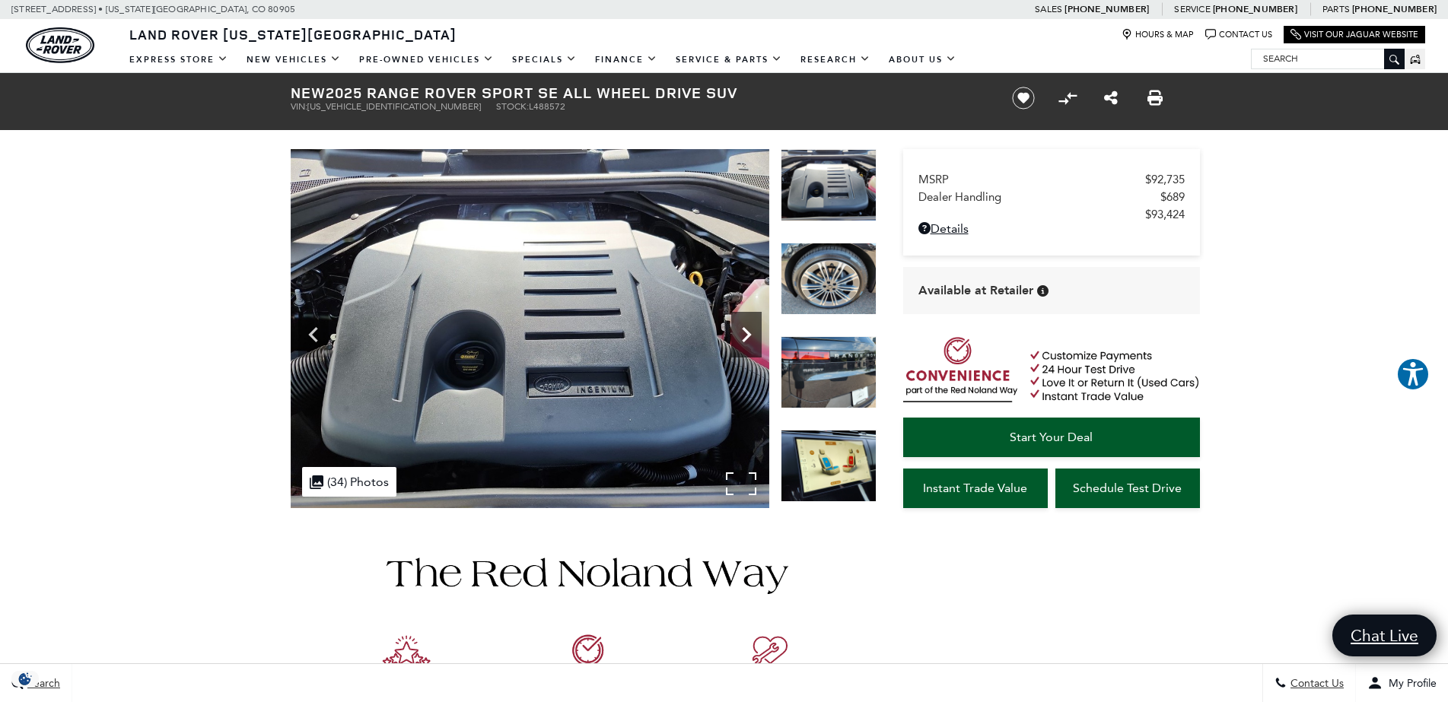
click at [746, 341] on icon "Next" at bounding box center [746, 334] width 30 height 30
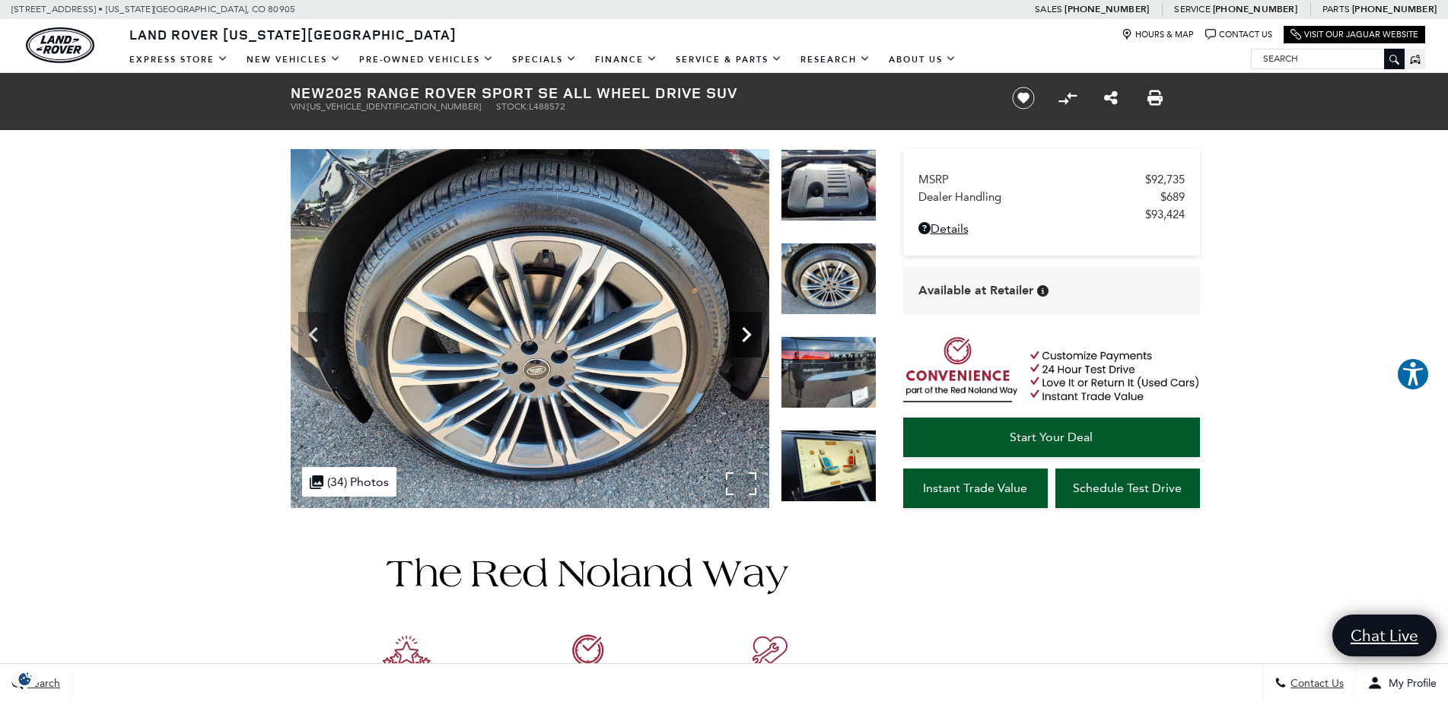
click at [746, 341] on icon "Next" at bounding box center [746, 334] width 30 height 30
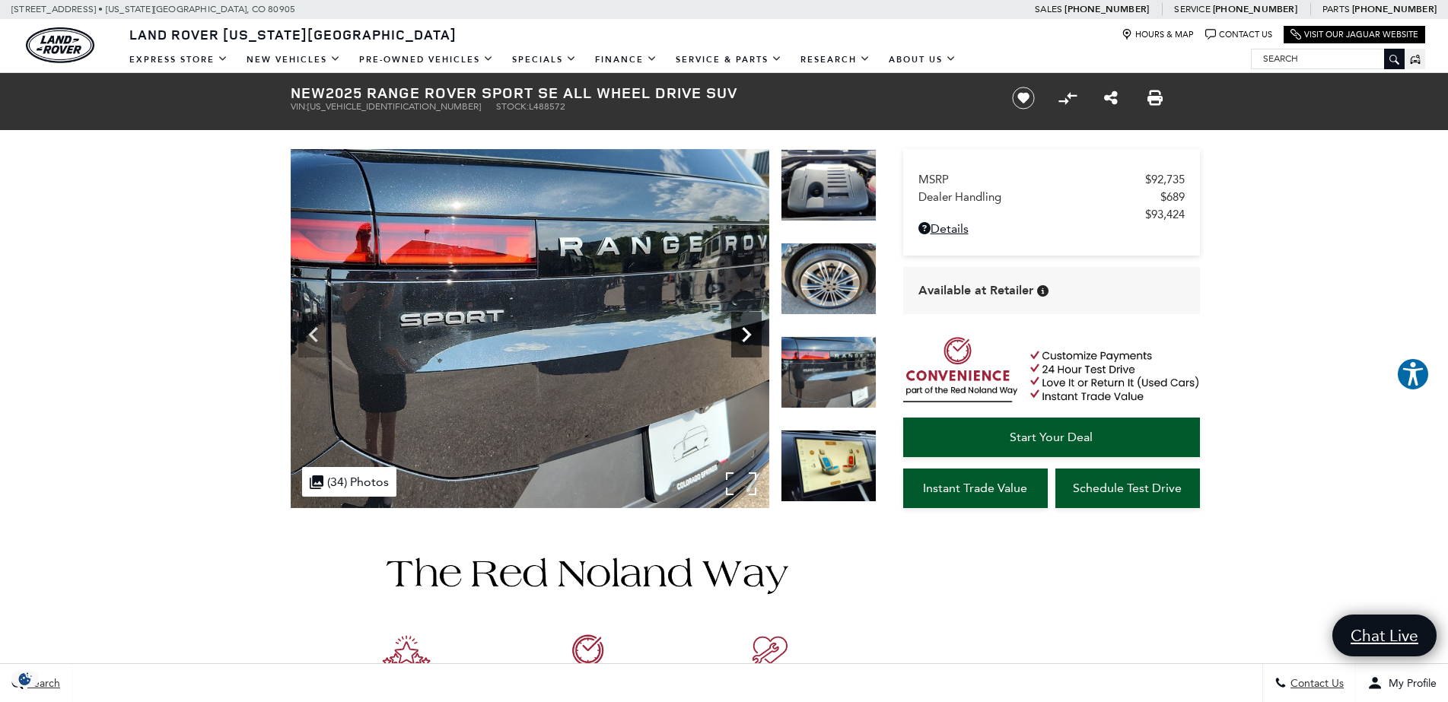
click at [746, 341] on icon "Next" at bounding box center [746, 334] width 30 height 30
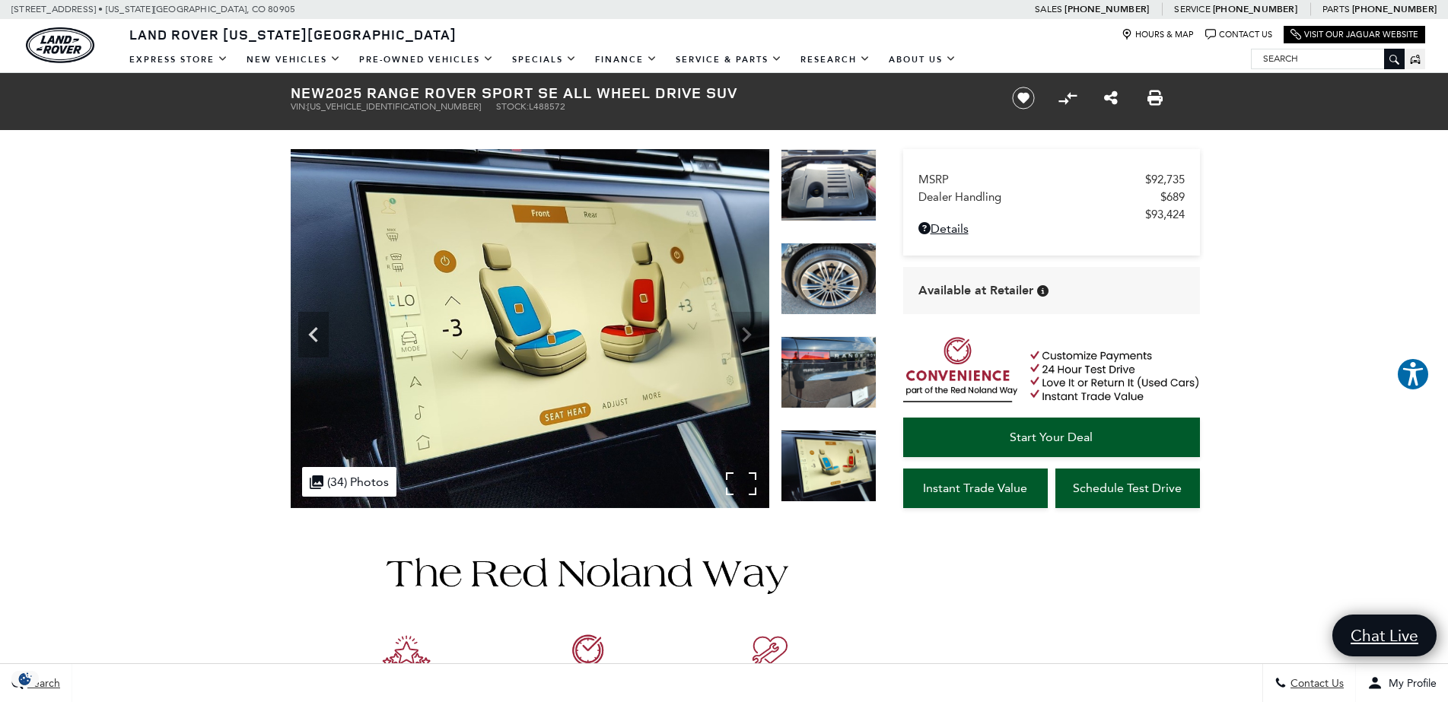
click at [746, 341] on img at bounding box center [530, 328] width 478 height 359
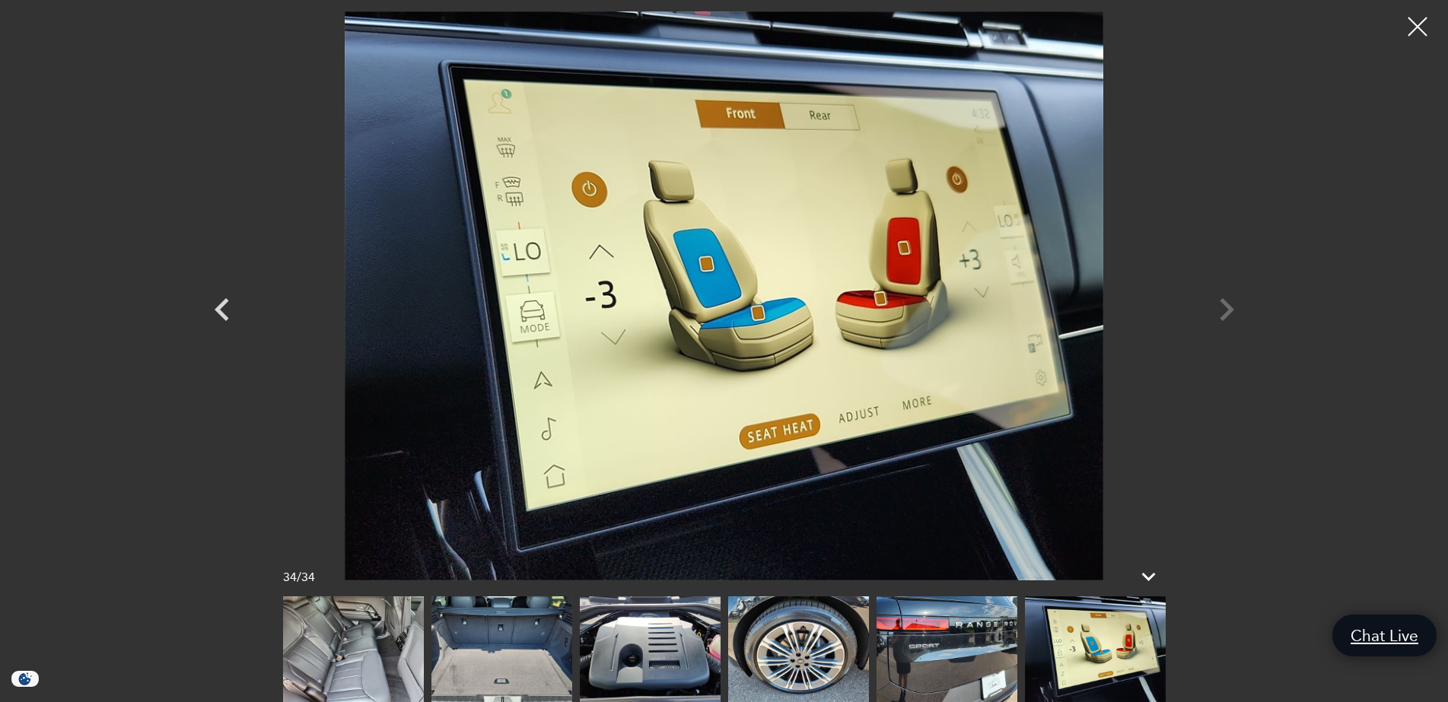
click at [1219, 310] on div at bounding box center [724, 295] width 1065 height 569
click at [1420, 25] on div at bounding box center [1417, 27] width 40 height 40
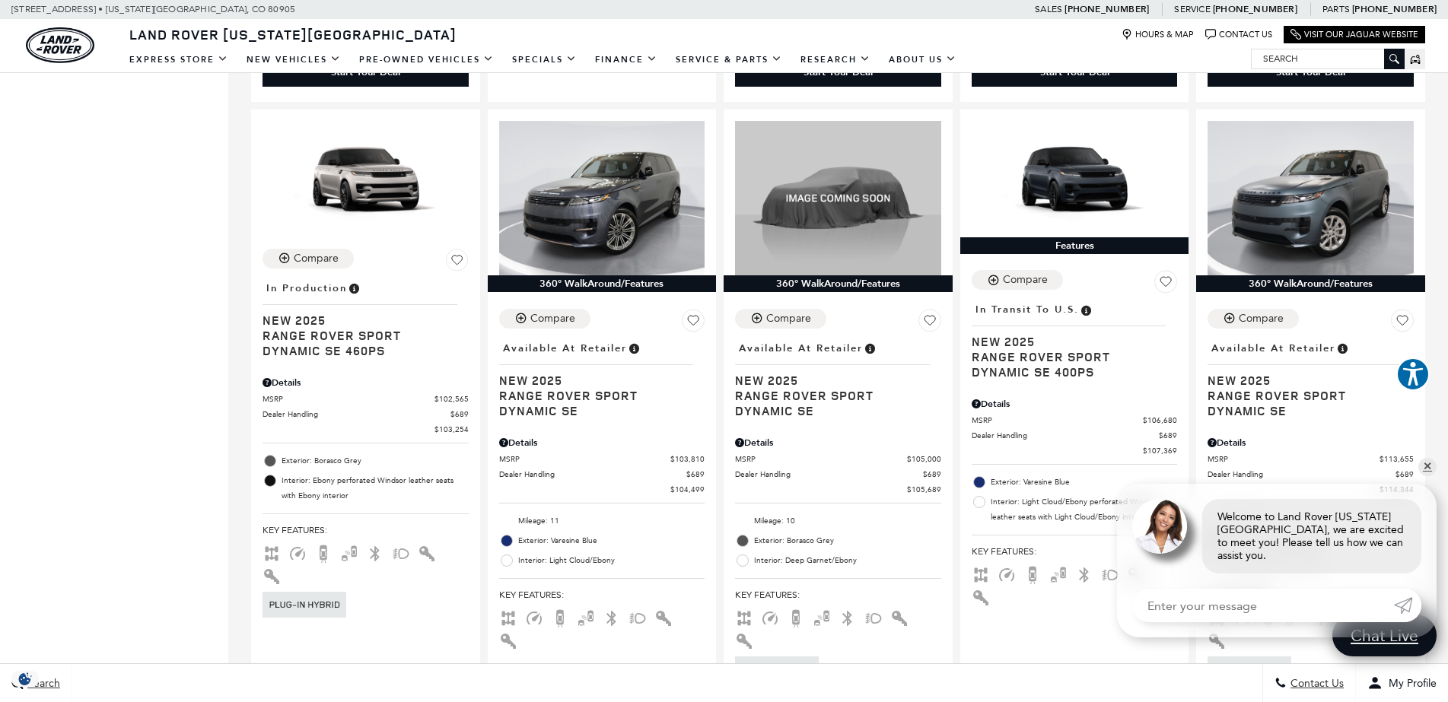
scroll to position [2203, 0]
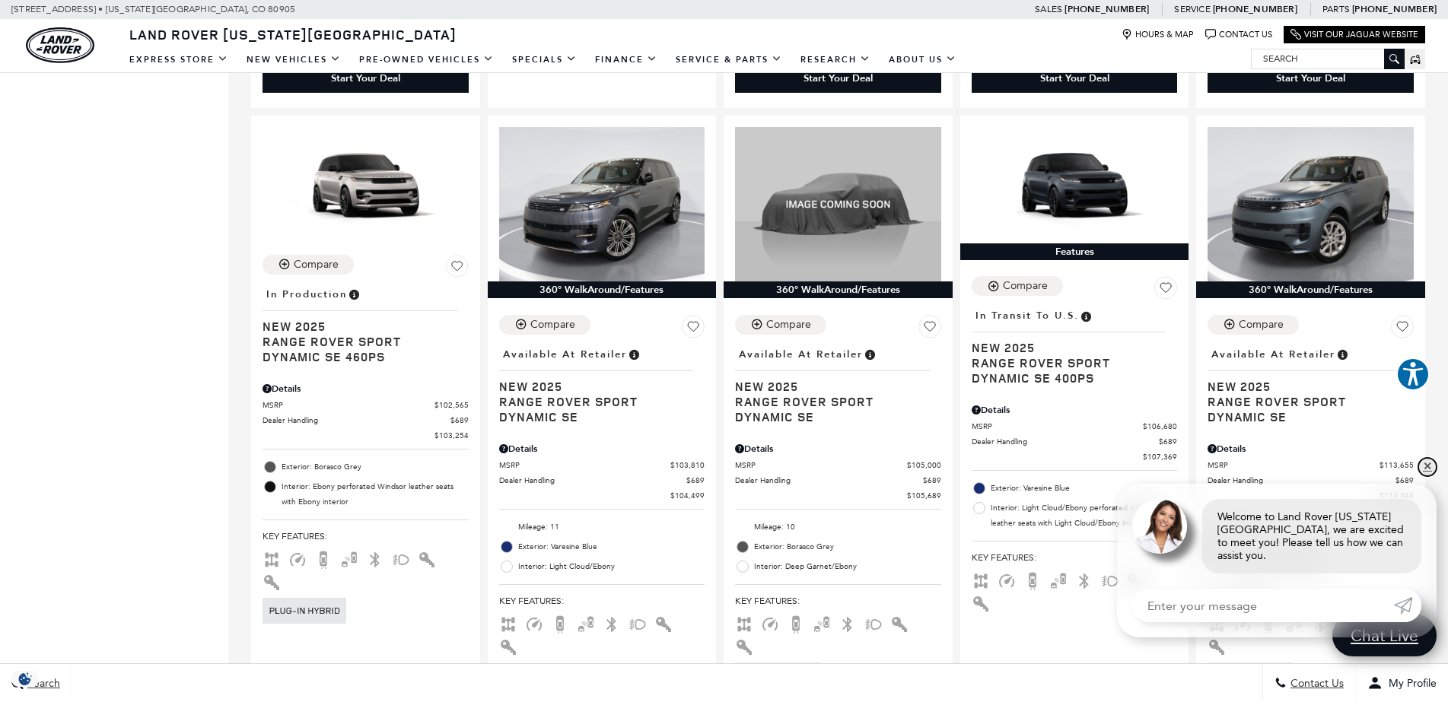
click at [1427, 476] on link "✕" at bounding box center [1427, 467] width 18 height 18
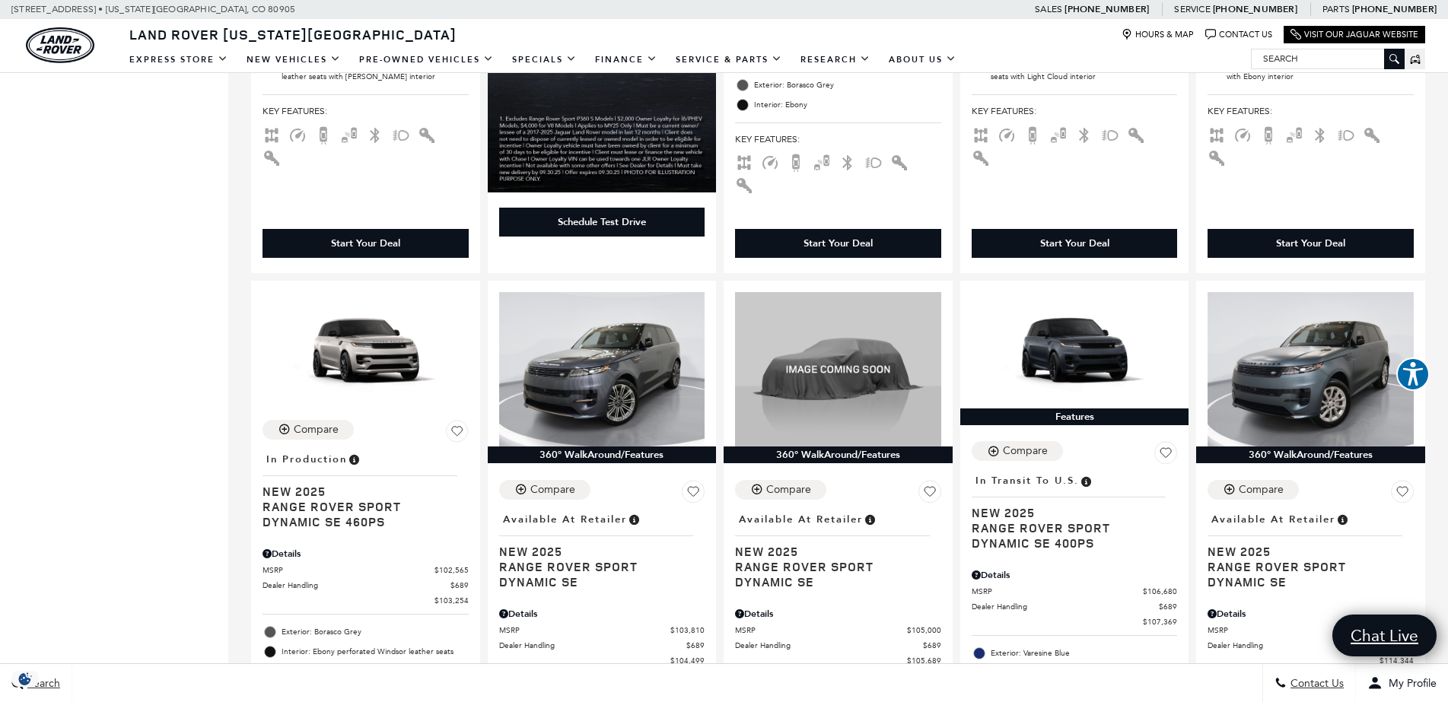
scroll to position [2103, 0]
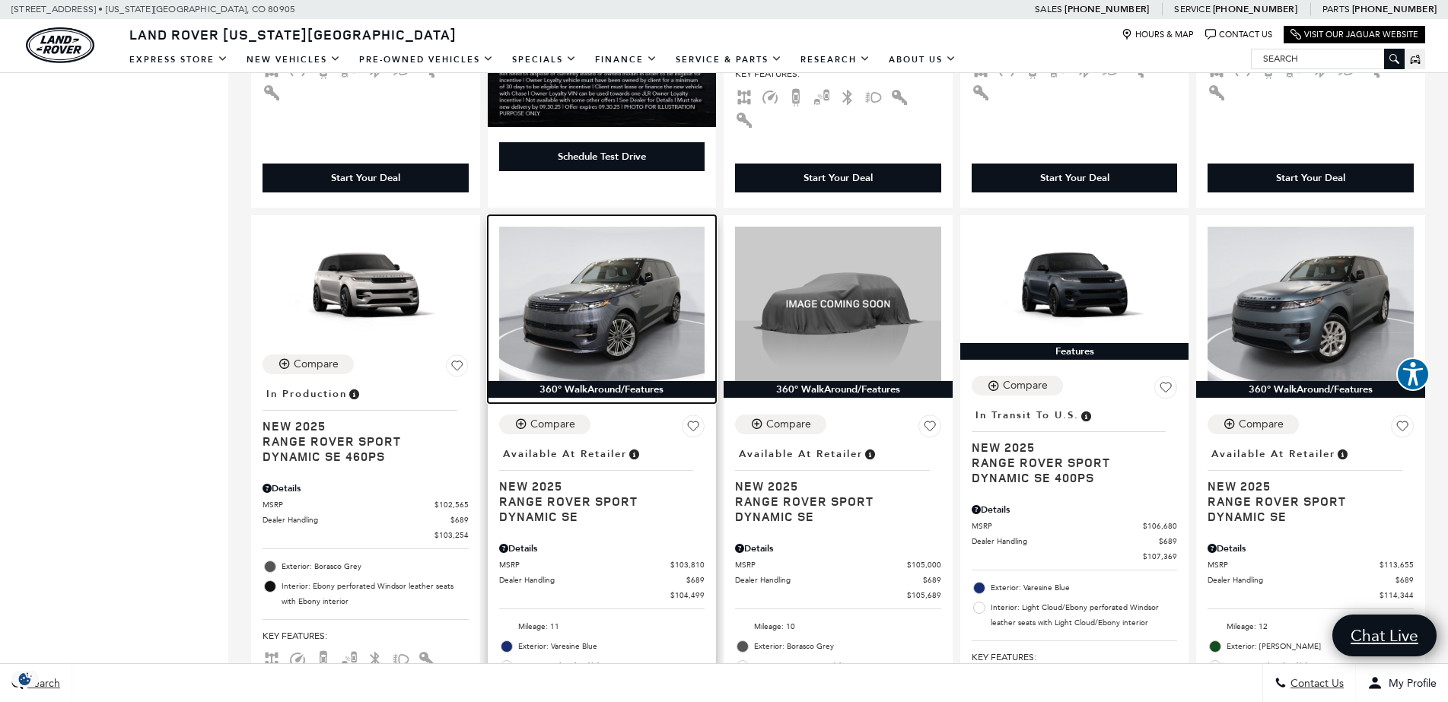
click at [589, 250] on img at bounding box center [602, 304] width 206 height 154
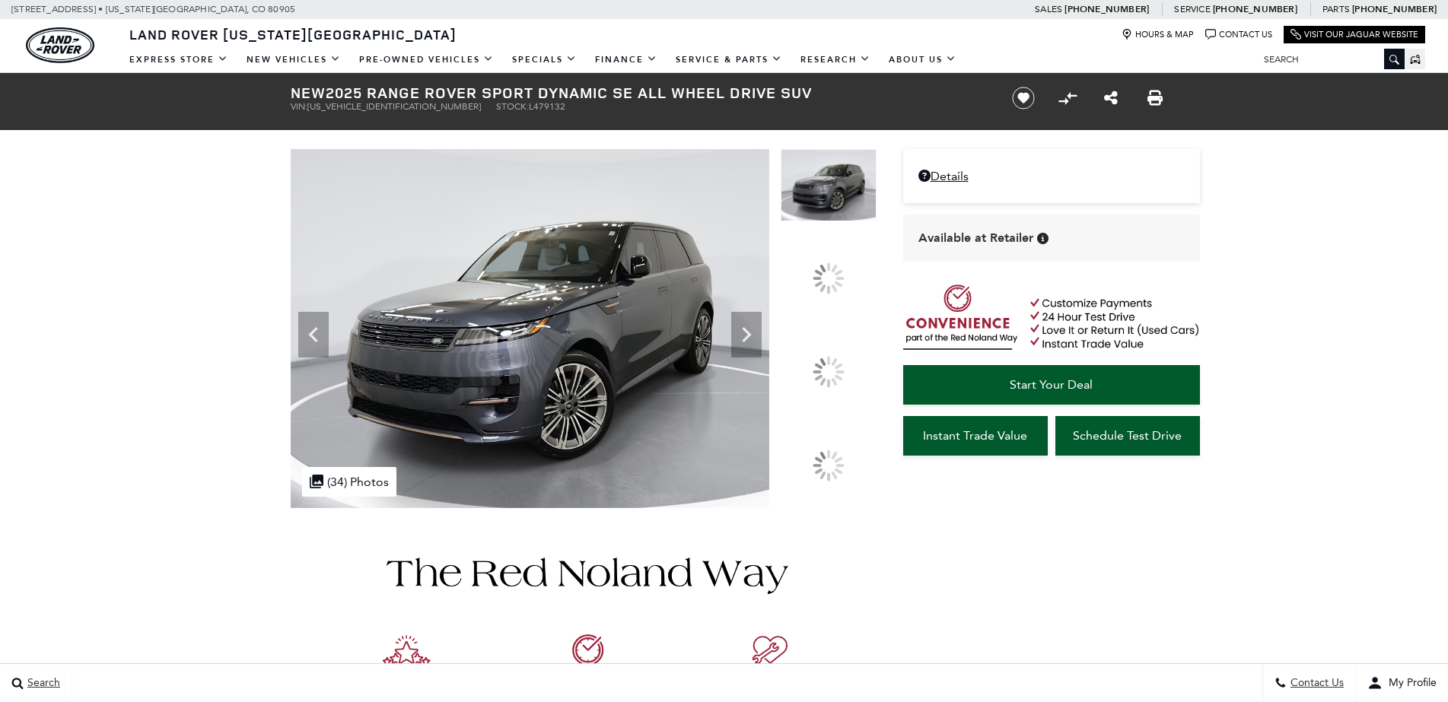
click at [761, 350] on icon at bounding box center [746, 334] width 30 height 30
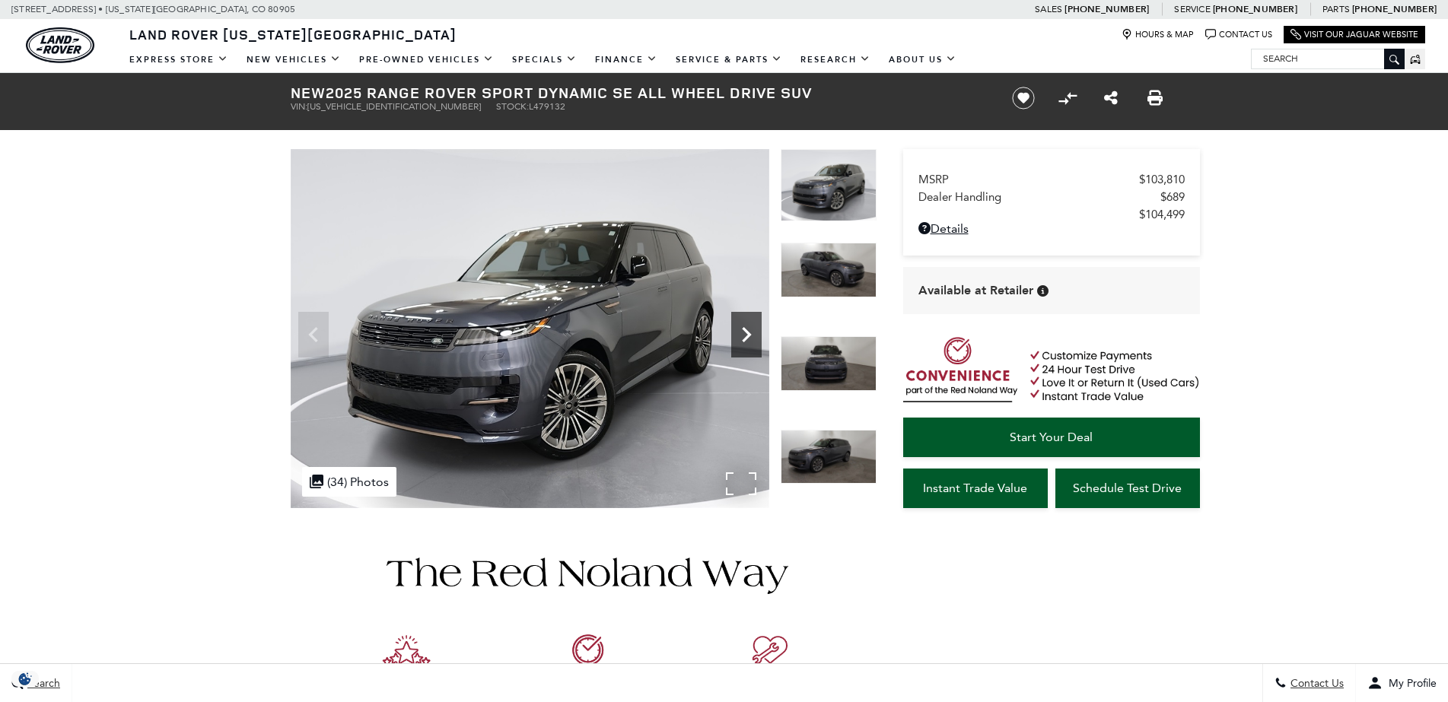
click at [746, 335] on icon "Next" at bounding box center [746, 334] width 30 height 30
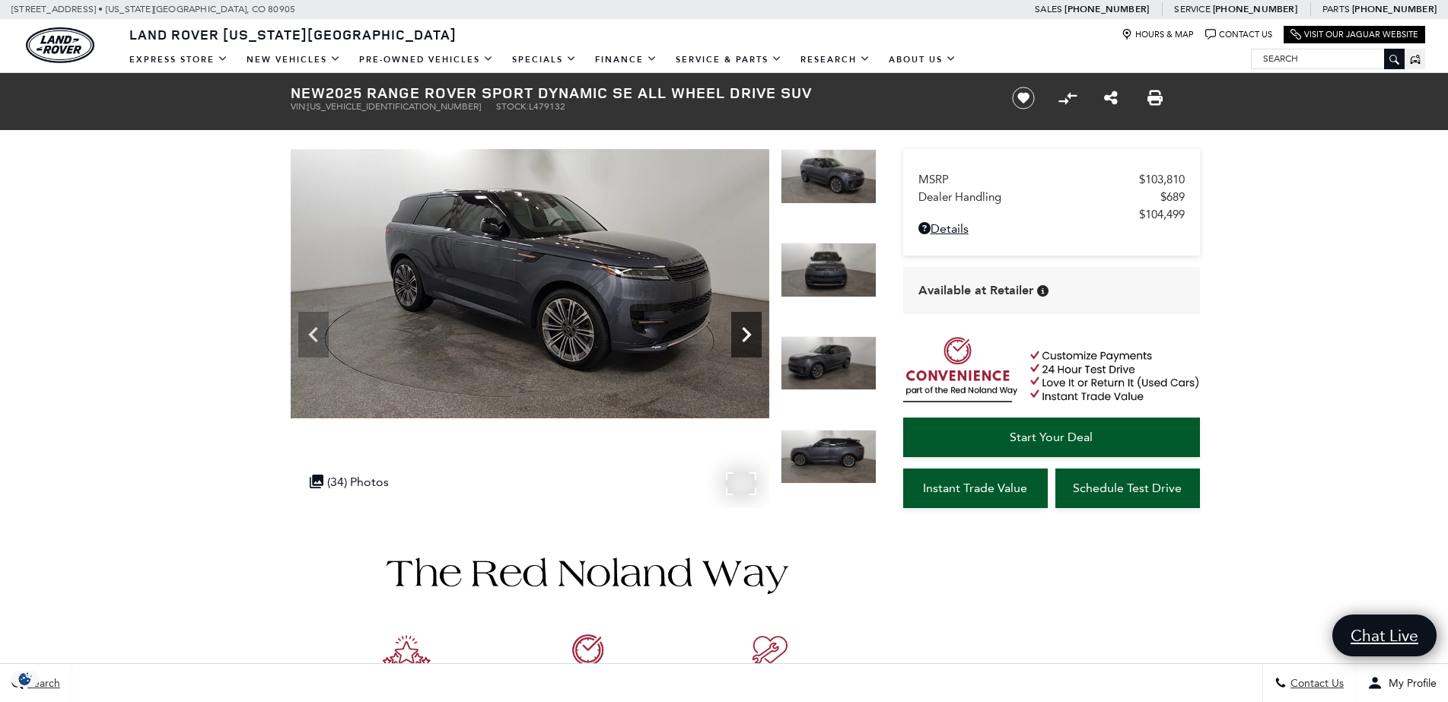
click at [746, 335] on icon "Next" at bounding box center [746, 334] width 30 height 30
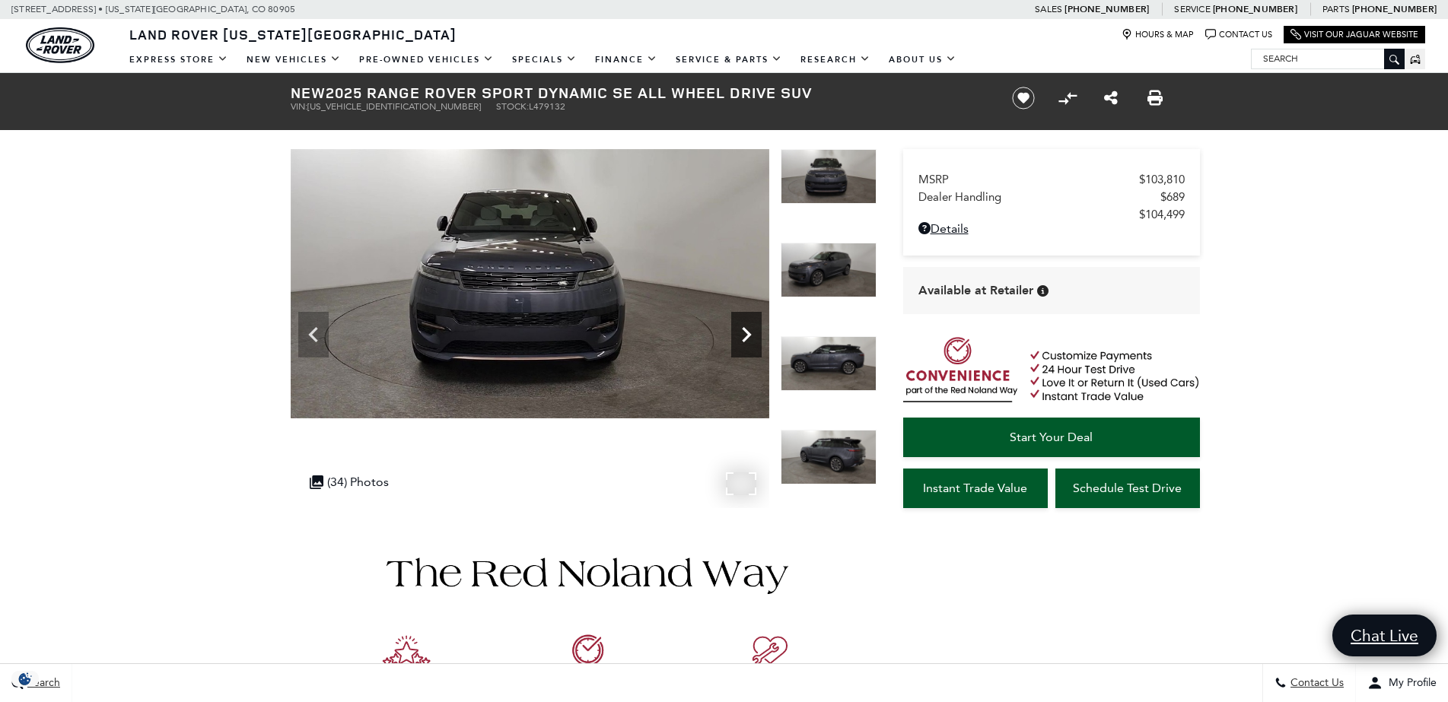
click at [746, 335] on icon "Next" at bounding box center [746, 334] width 30 height 30
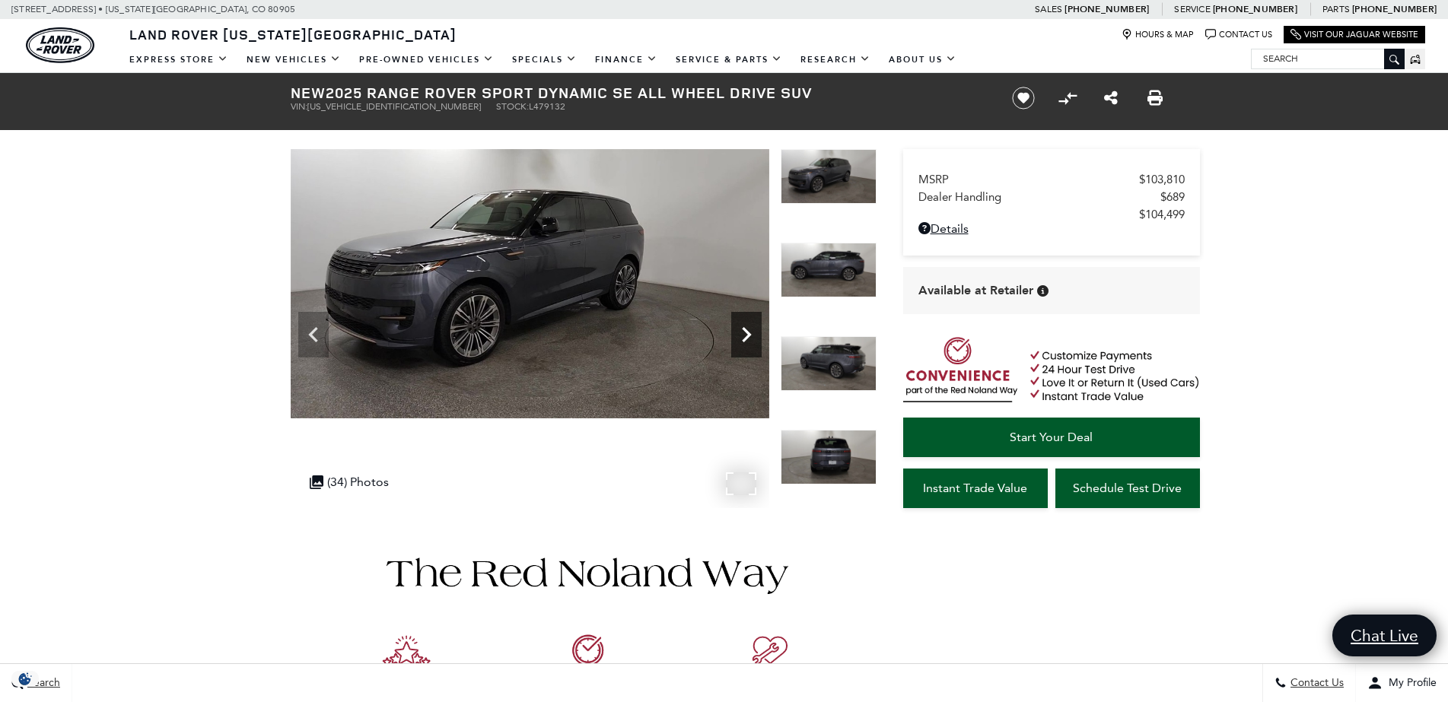
click at [746, 335] on icon "Next" at bounding box center [746, 334] width 30 height 30
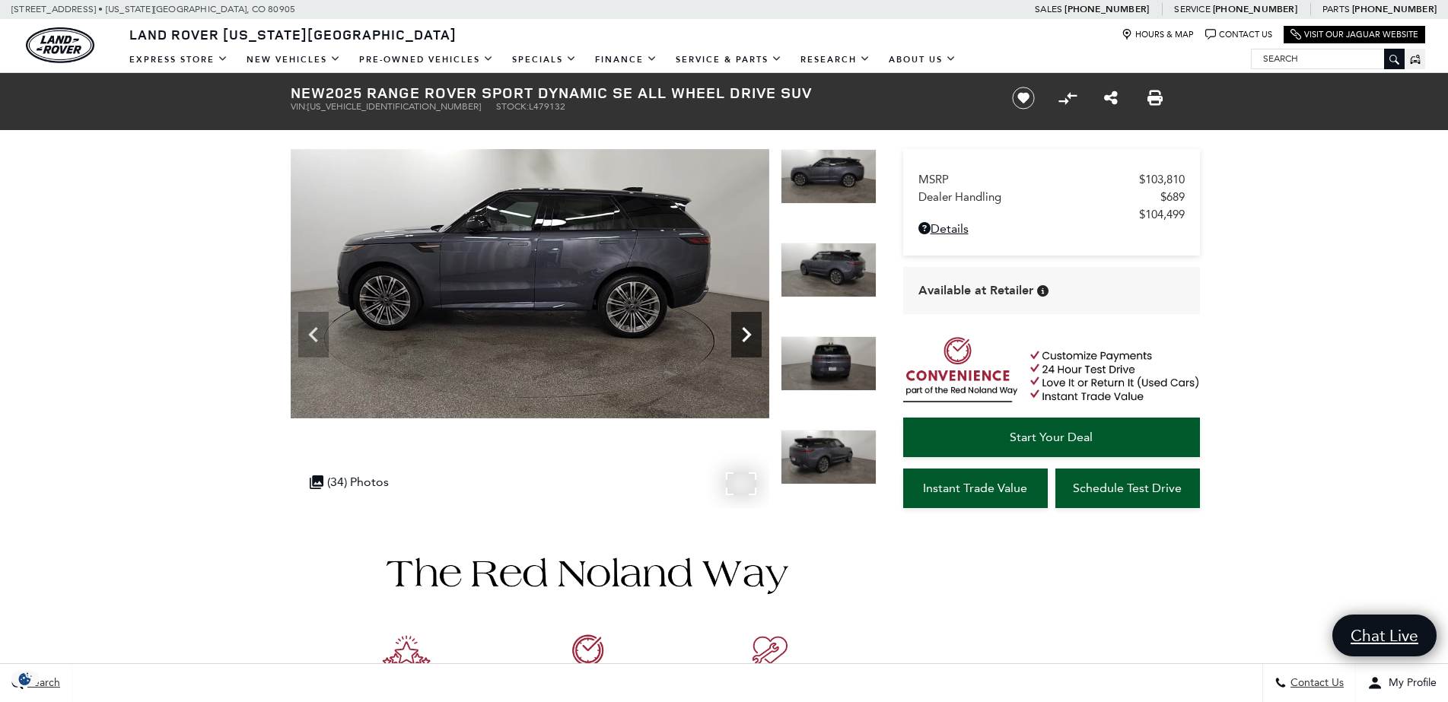
click at [746, 335] on icon "Next" at bounding box center [746, 334] width 30 height 30
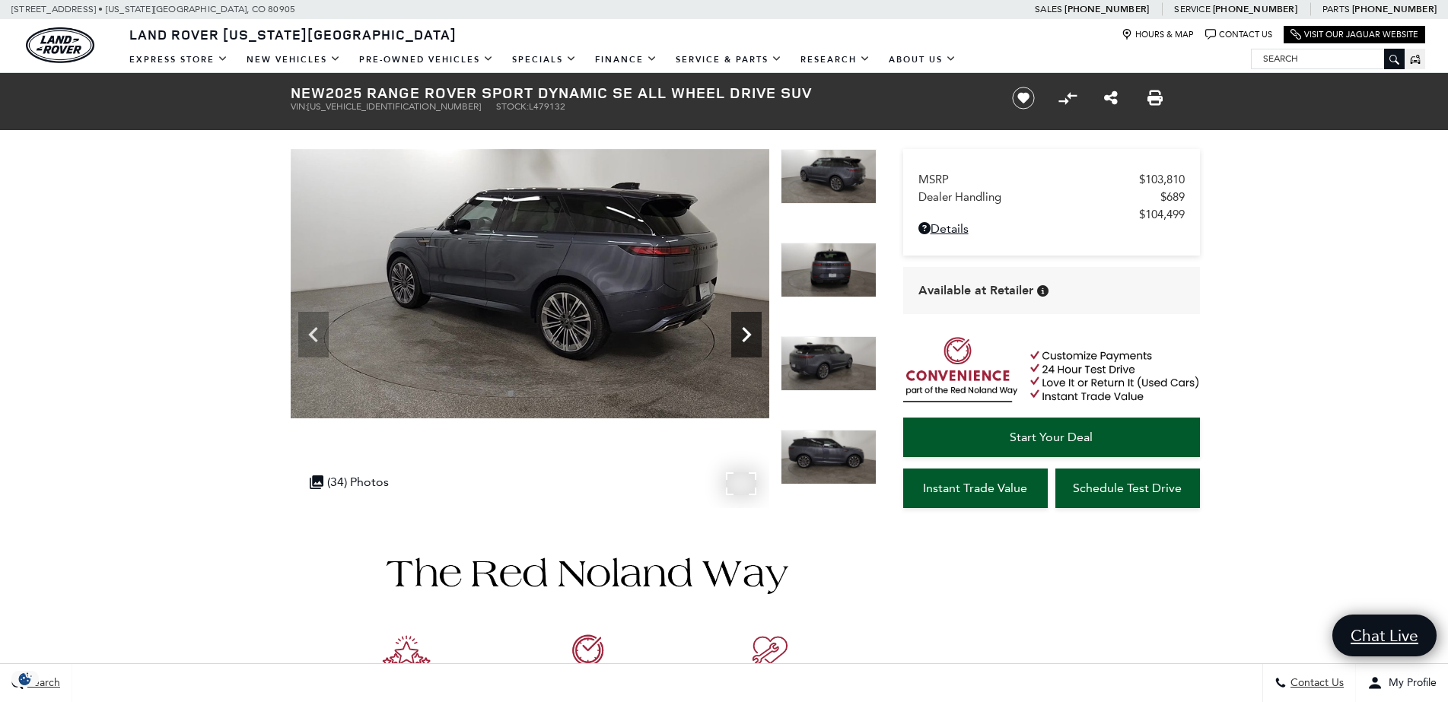
click at [746, 335] on icon "Next" at bounding box center [746, 334] width 30 height 30
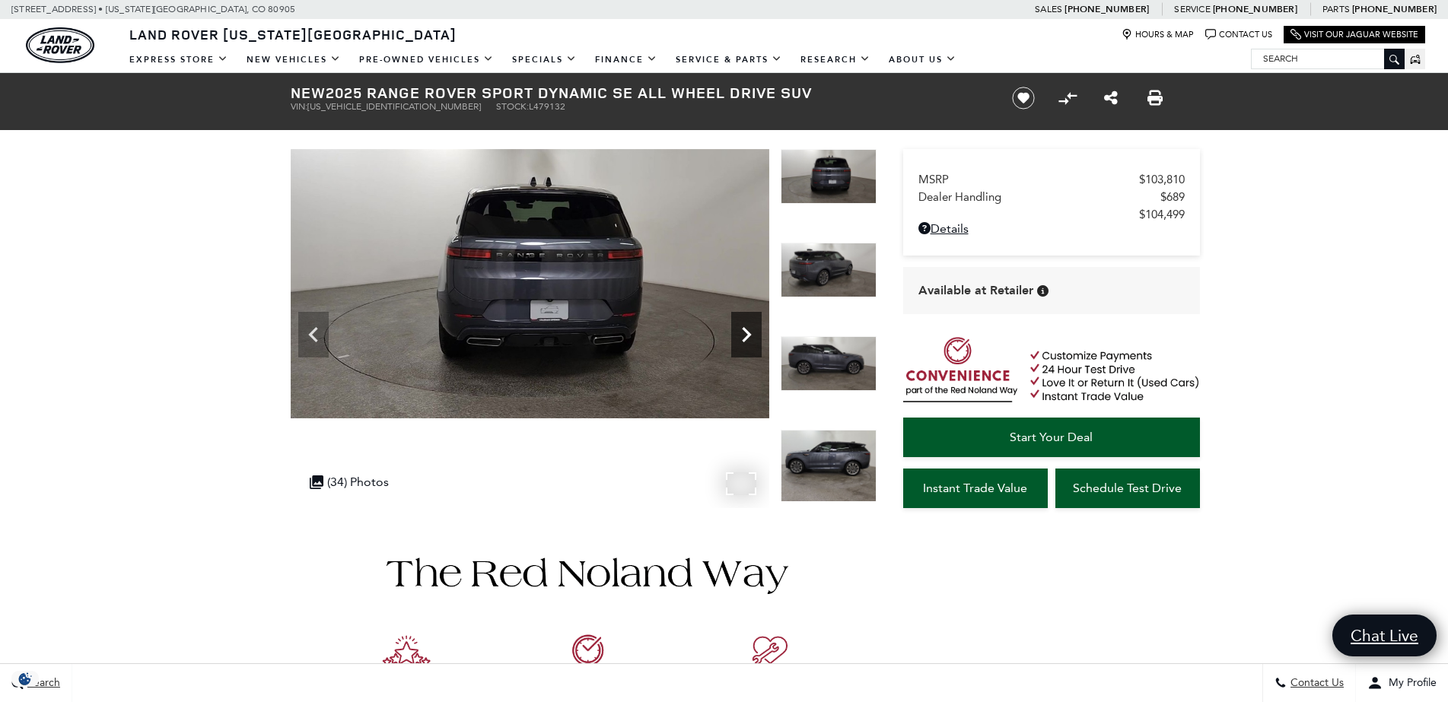
click at [746, 335] on icon "Next" at bounding box center [746, 334] width 30 height 30
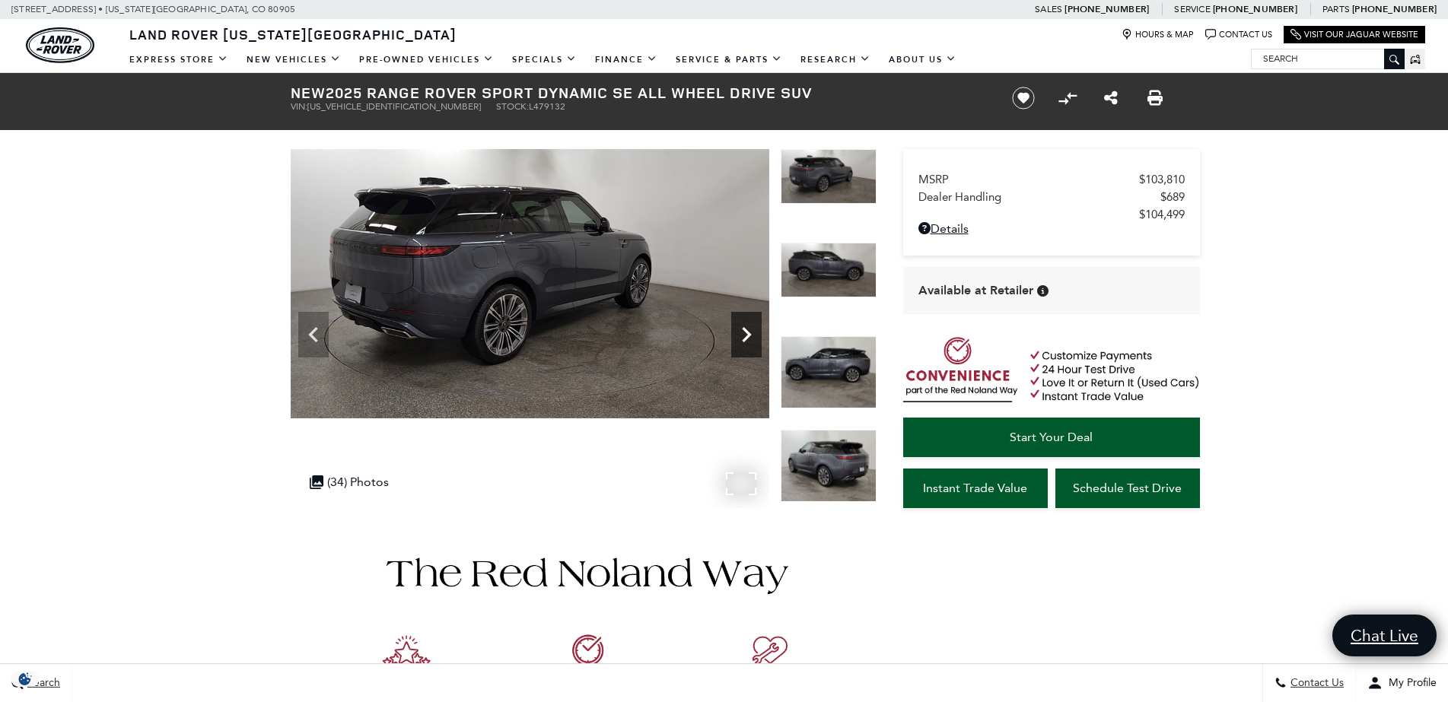
click at [746, 335] on icon "Next" at bounding box center [746, 334] width 30 height 30
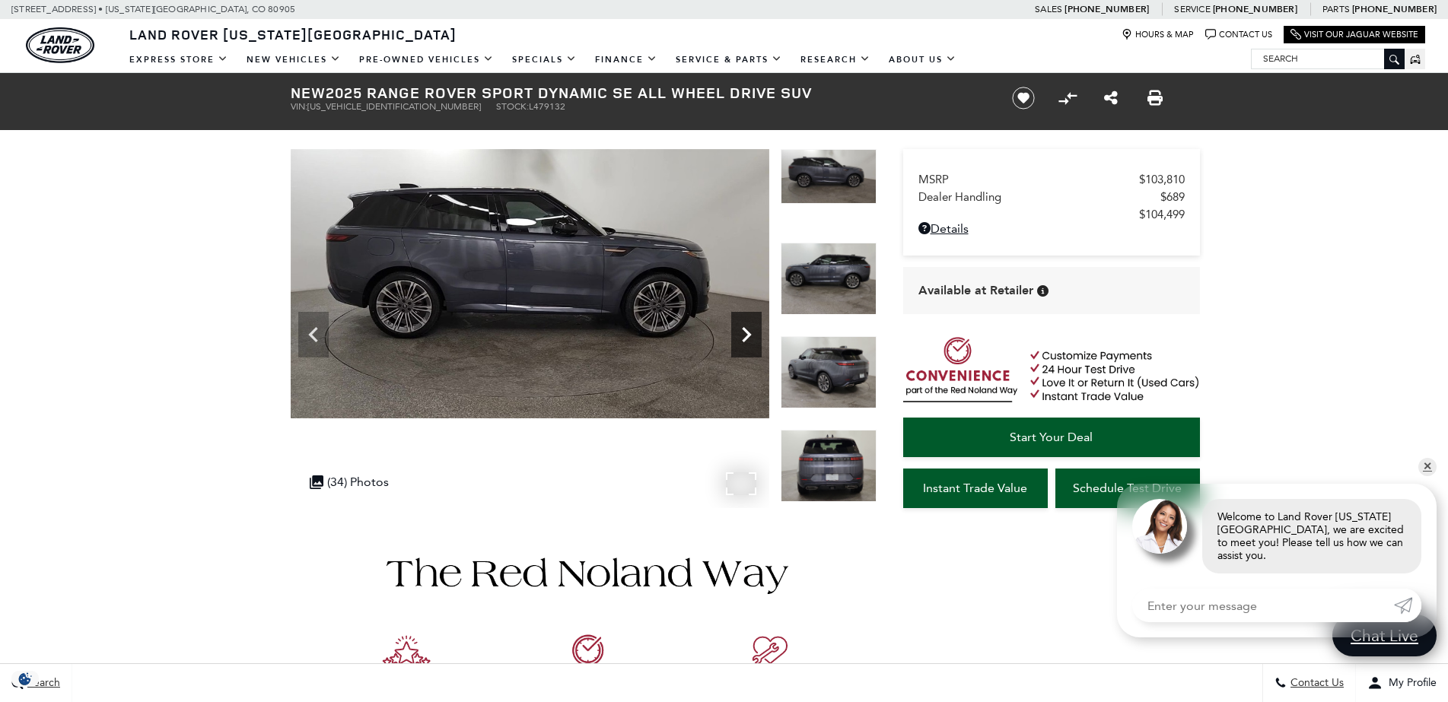
click at [746, 335] on icon "Next" at bounding box center [746, 334] width 30 height 30
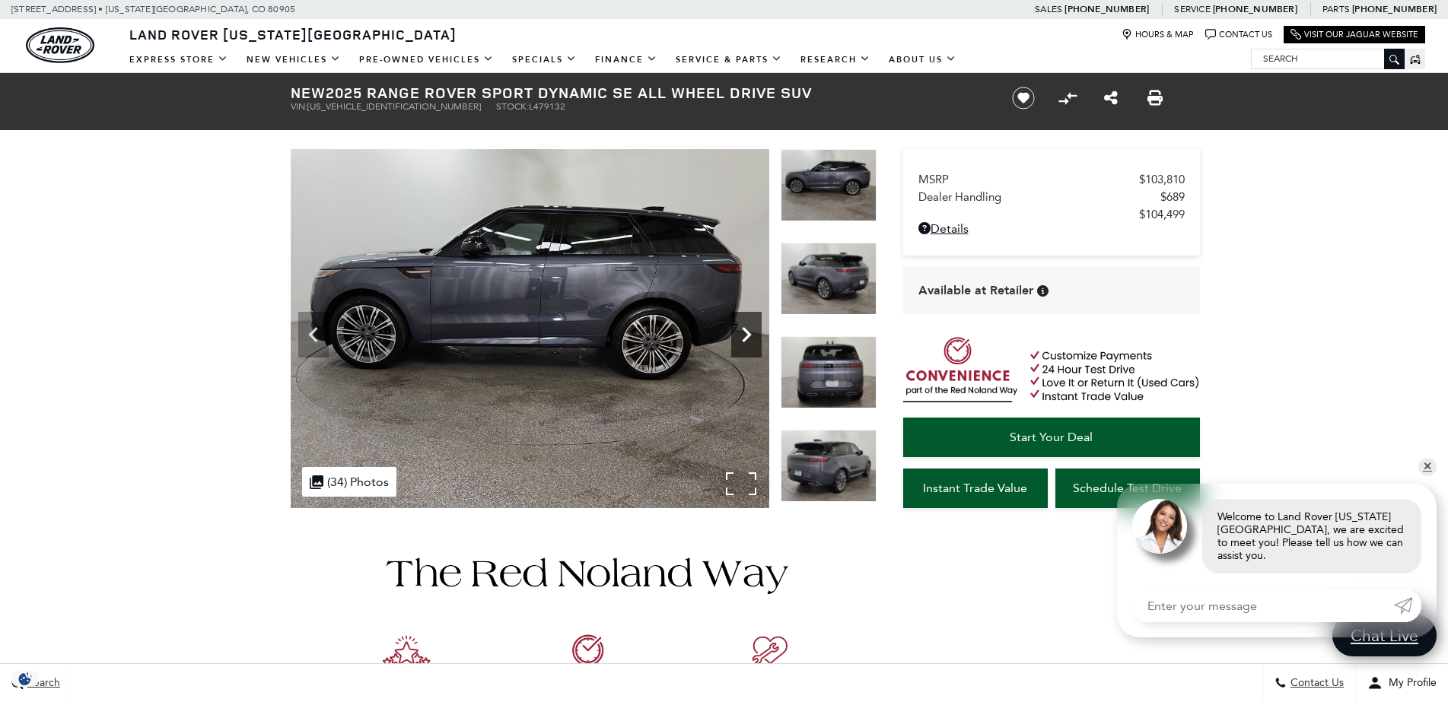
click at [746, 335] on icon "Next" at bounding box center [746, 334] width 30 height 30
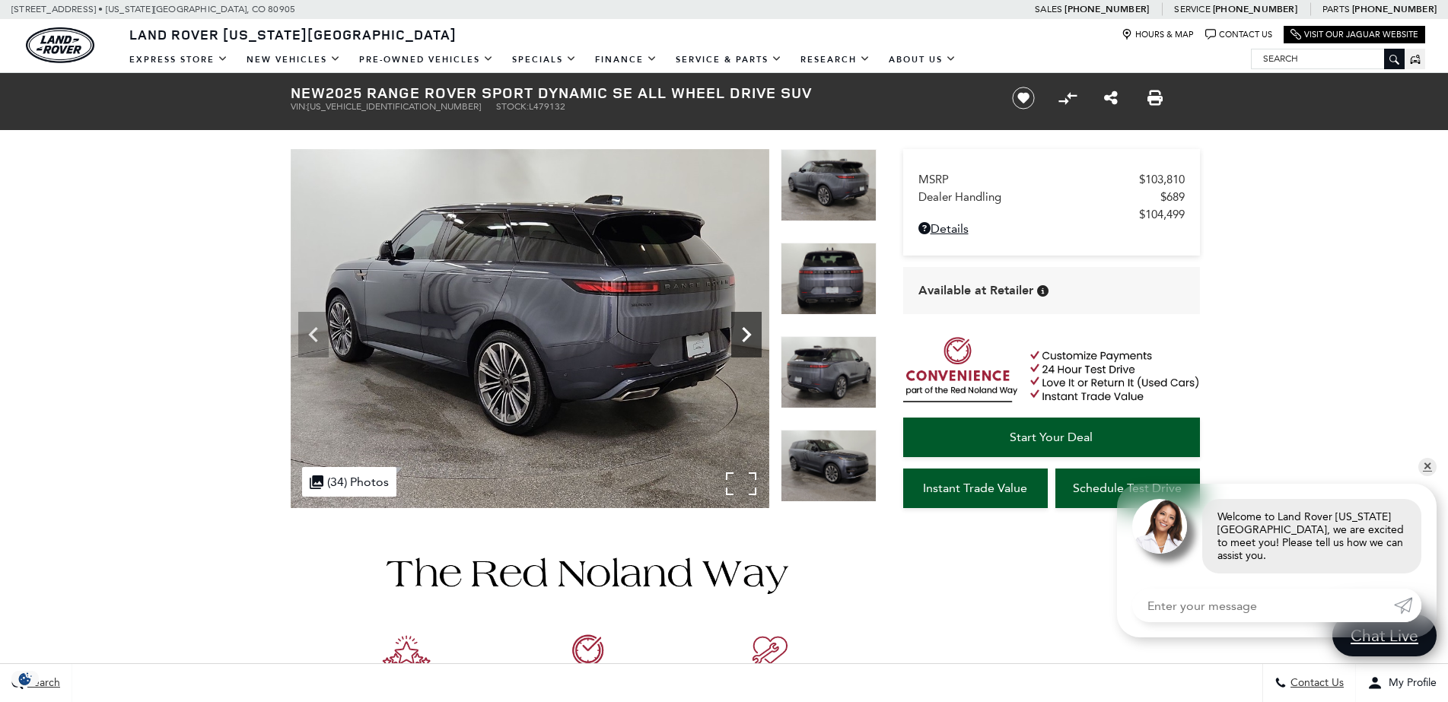
click at [746, 335] on icon "Next" at bounding box center [746, 334] width 30 height 30
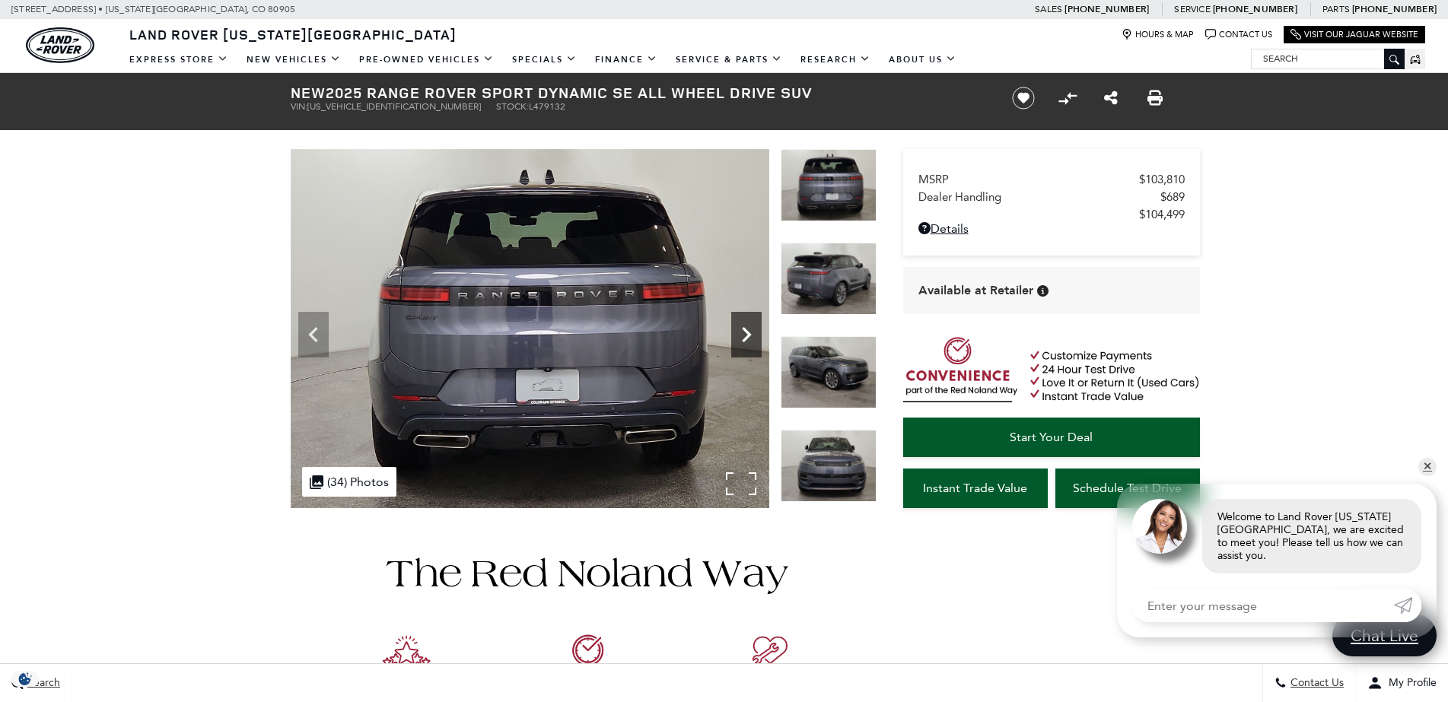
click at [746, 335] on icon "Next" at bounding box center [746, 334] width 30 height 30
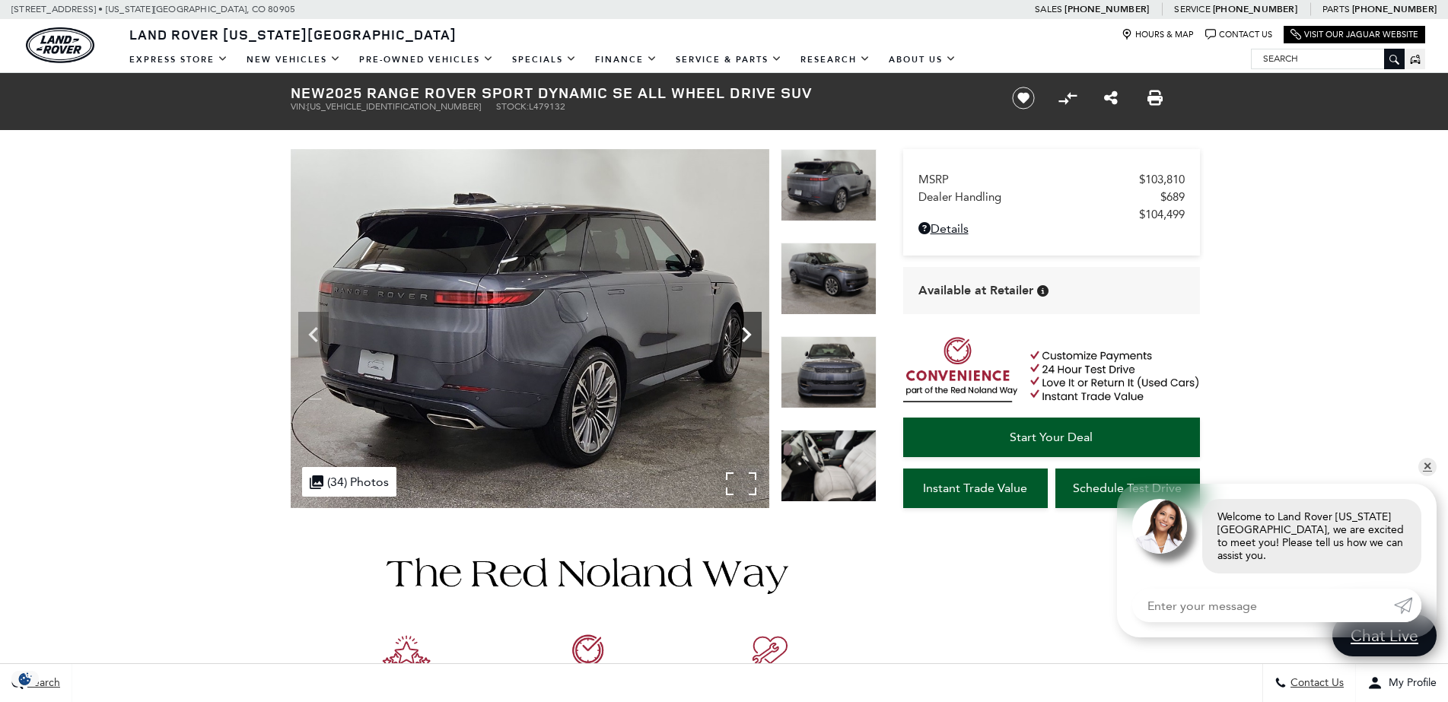
click at [746, 335] on icon "Next" at bounding box center [746, 334] width 30 height 30
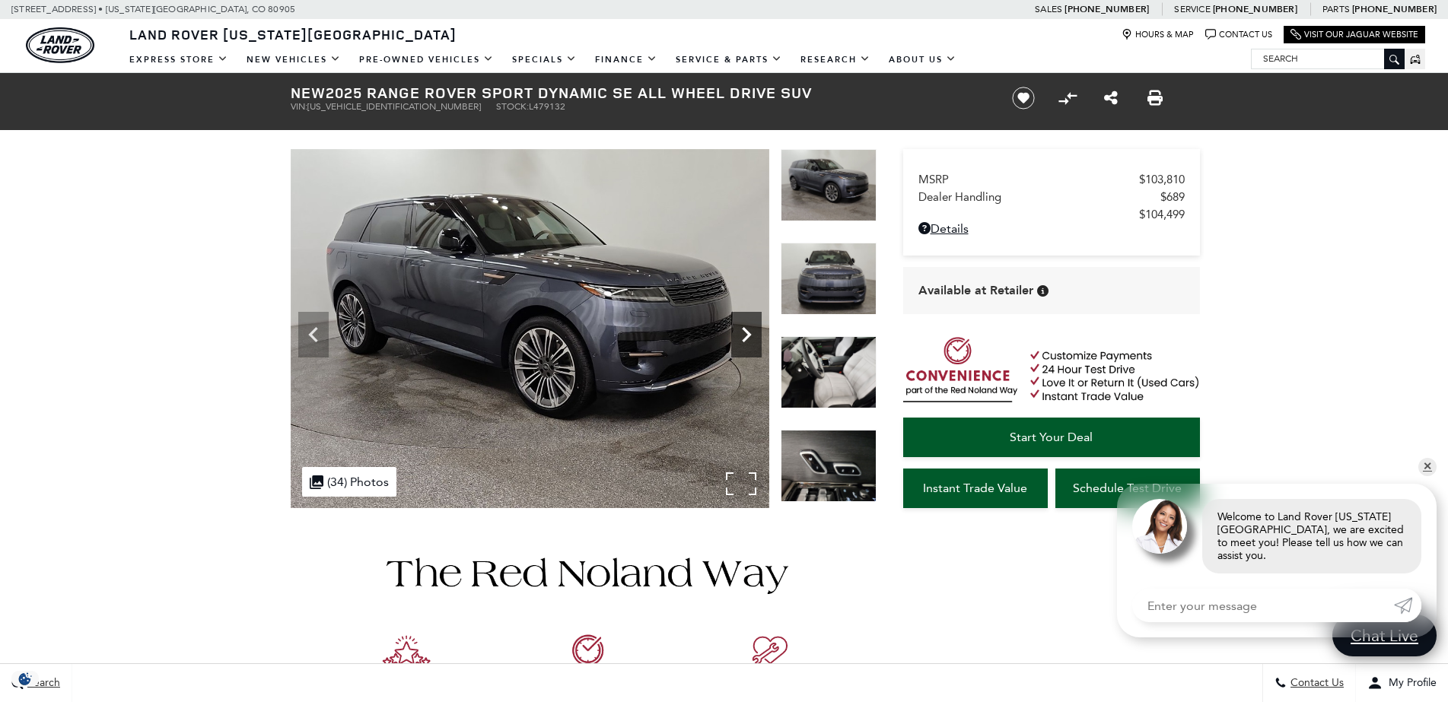
click at [746, 335] on icon "Next" at bounding box center [746, 334] width 30 height 30
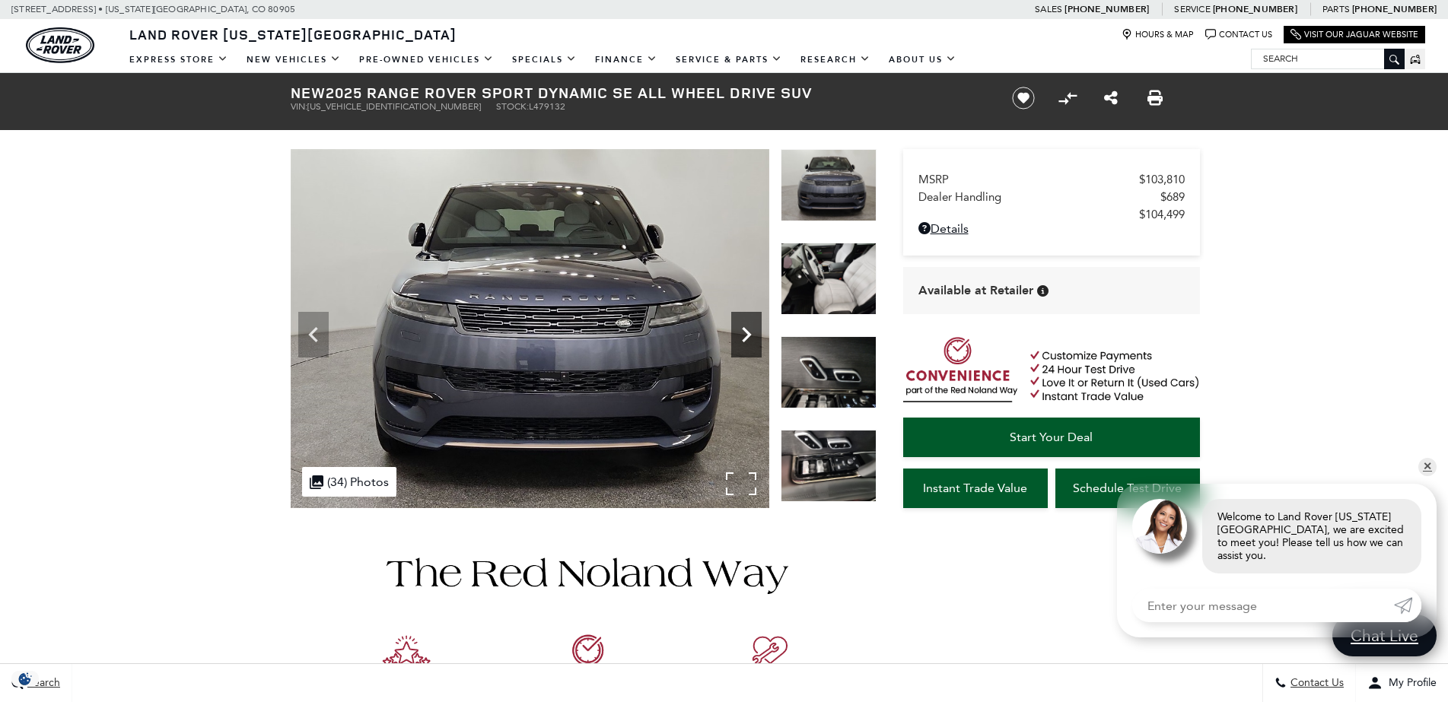
click at [746, 335] on icon "Next" at bounding box center [746, 334] width 30 height 30
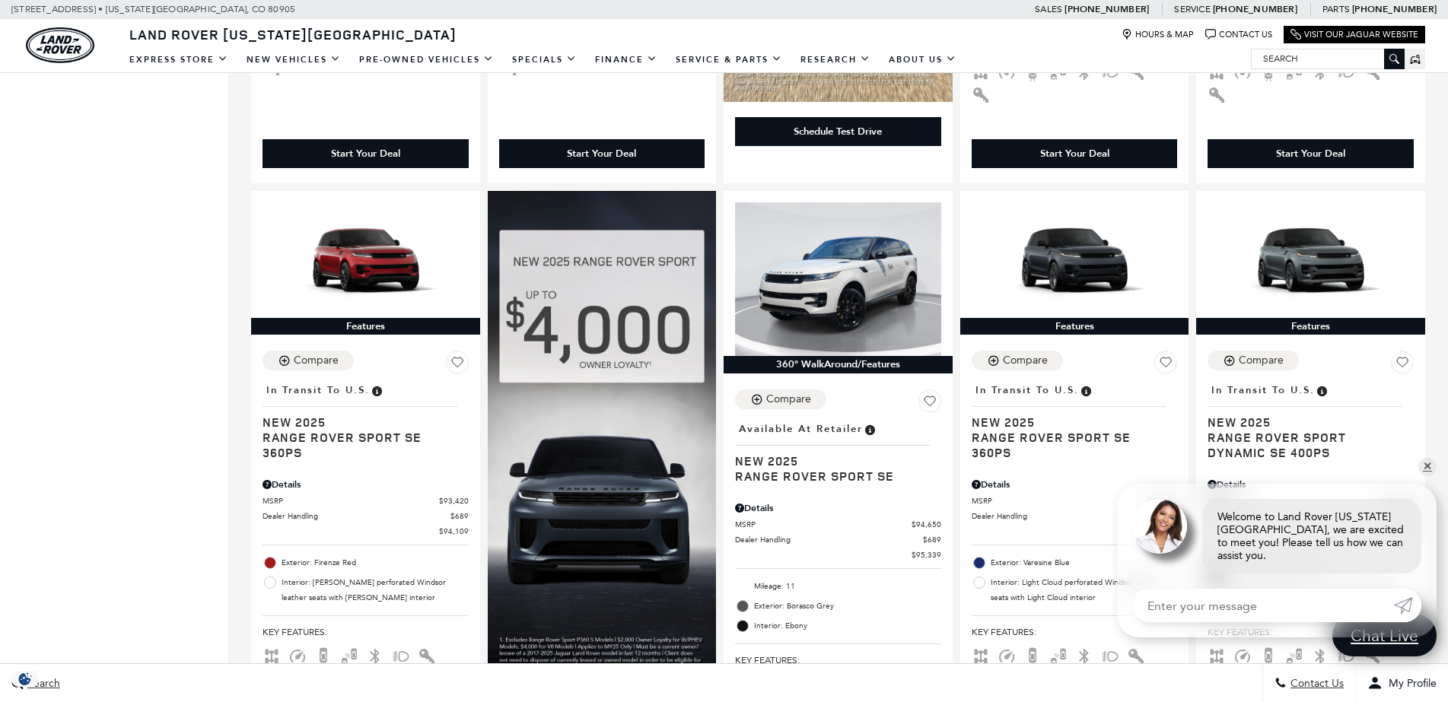
scroll to position [1642, 0]
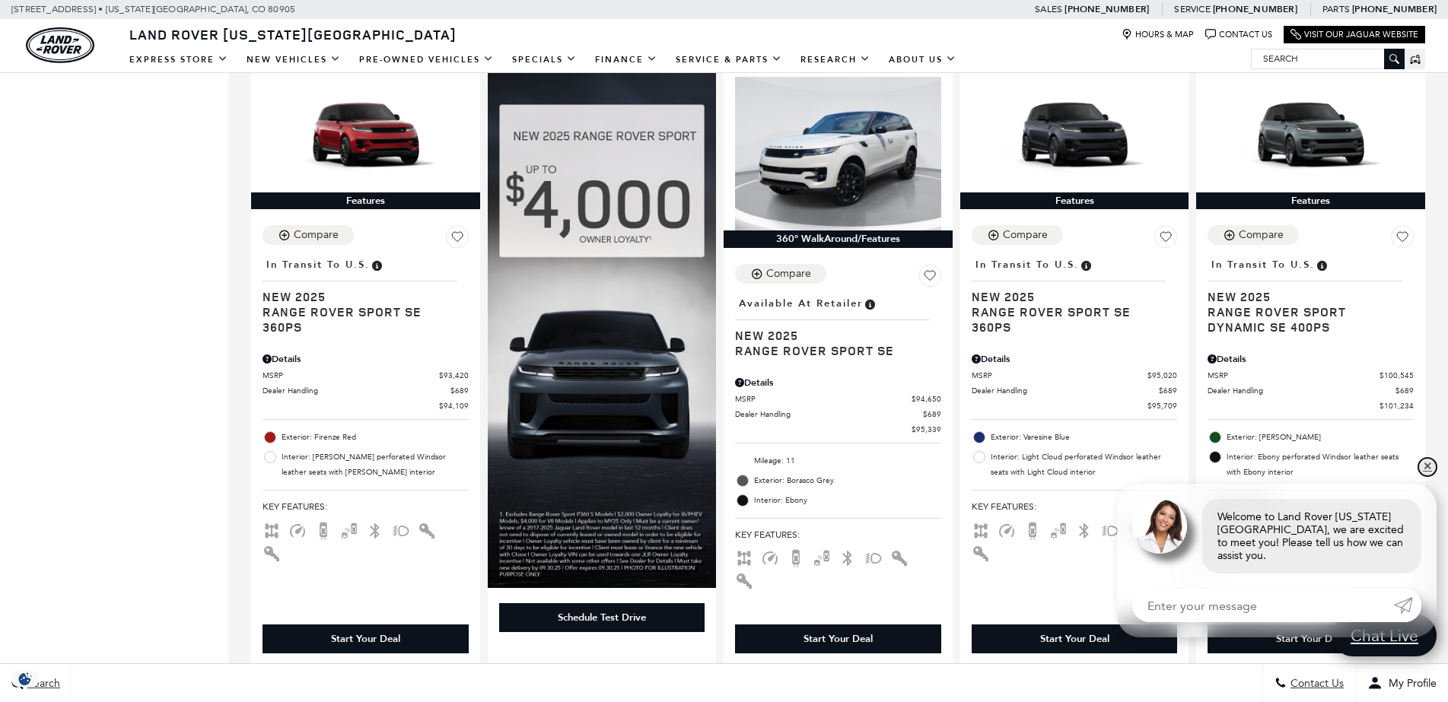
click at [1429, 476] on link "✕" at bounding box center [1427, 467] width 18 height 18
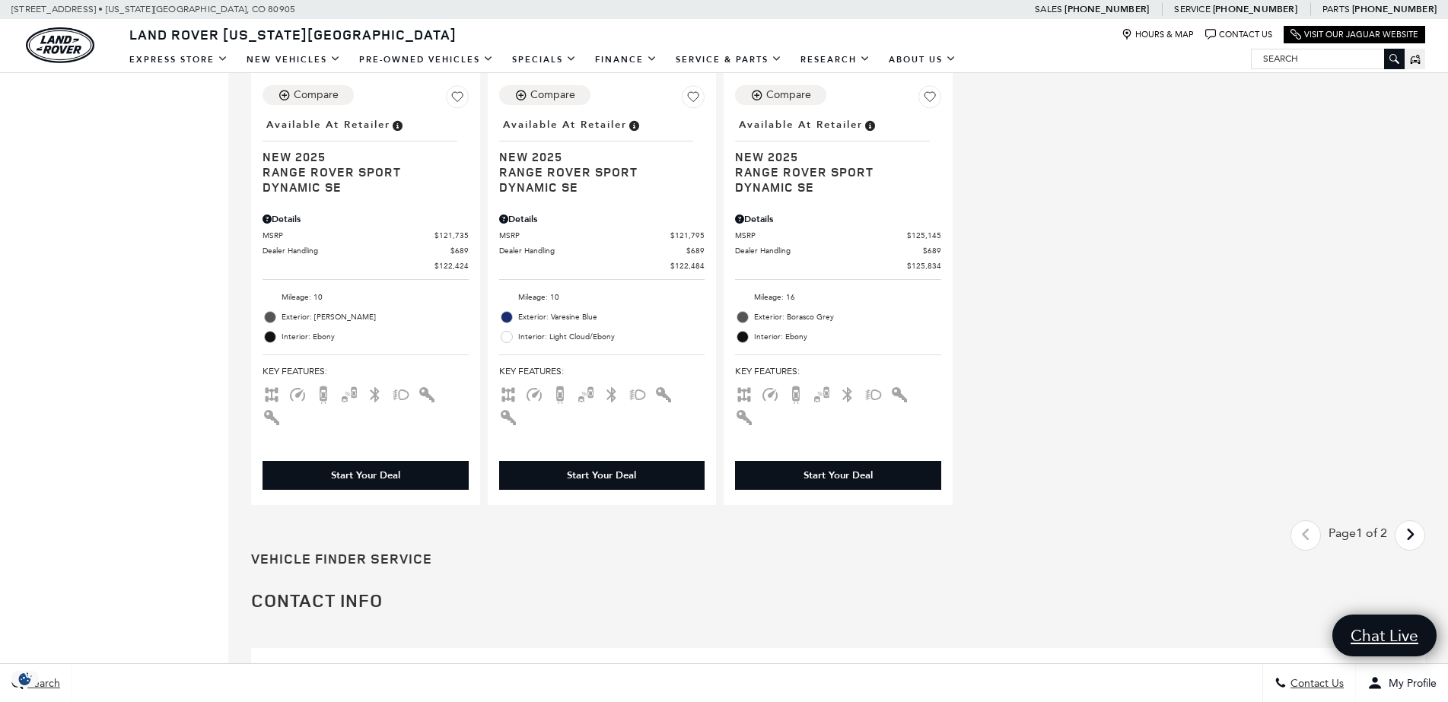
scroll to position [2994, 0]
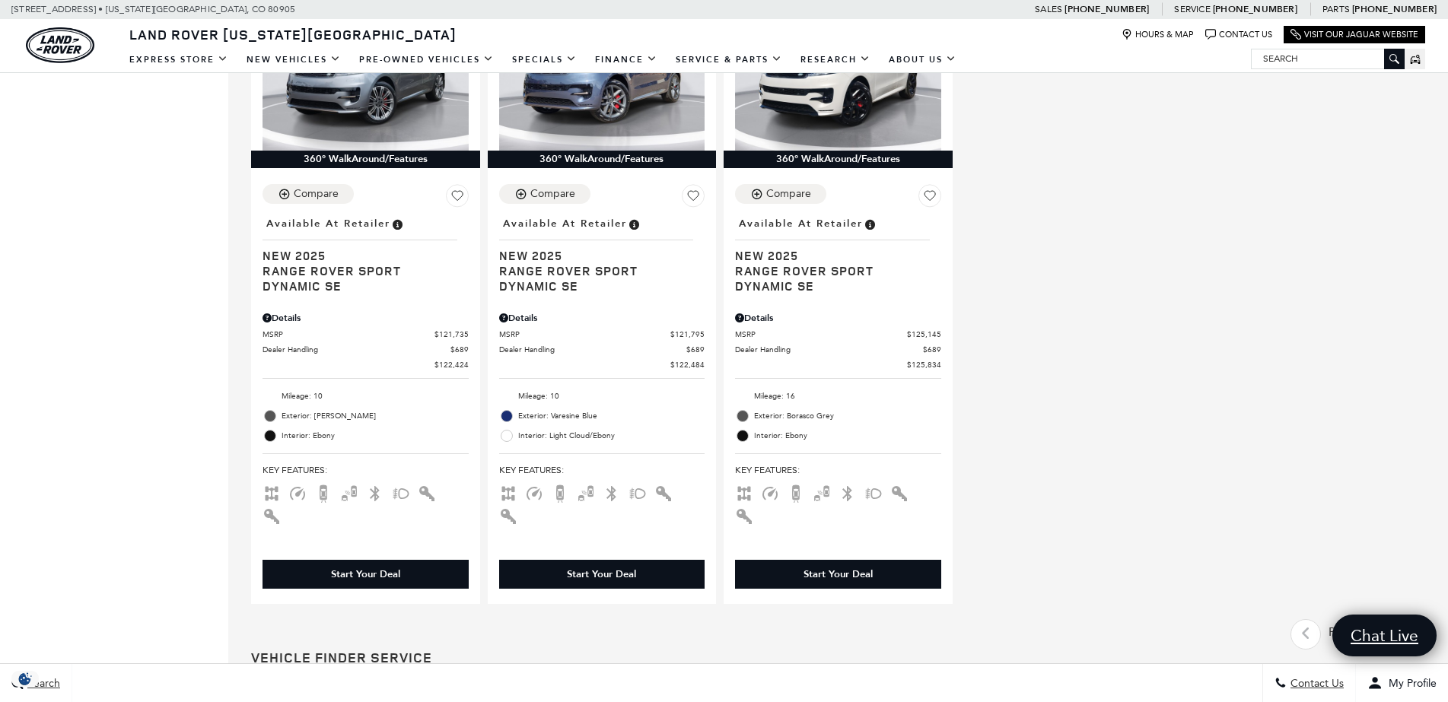
click at [1415, 621] on icon "next page" at bounding box center [1410, 633] width 10 height 24
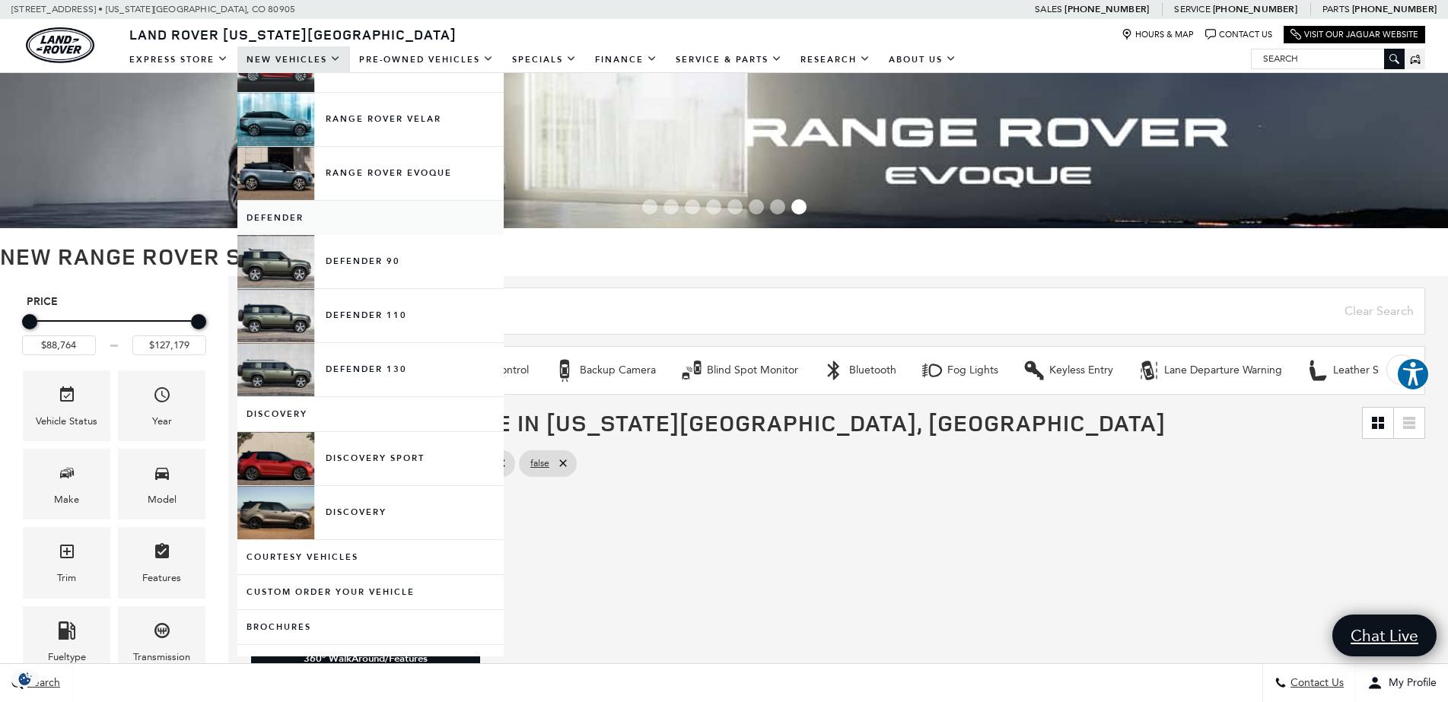
scroll to position [202, 0]
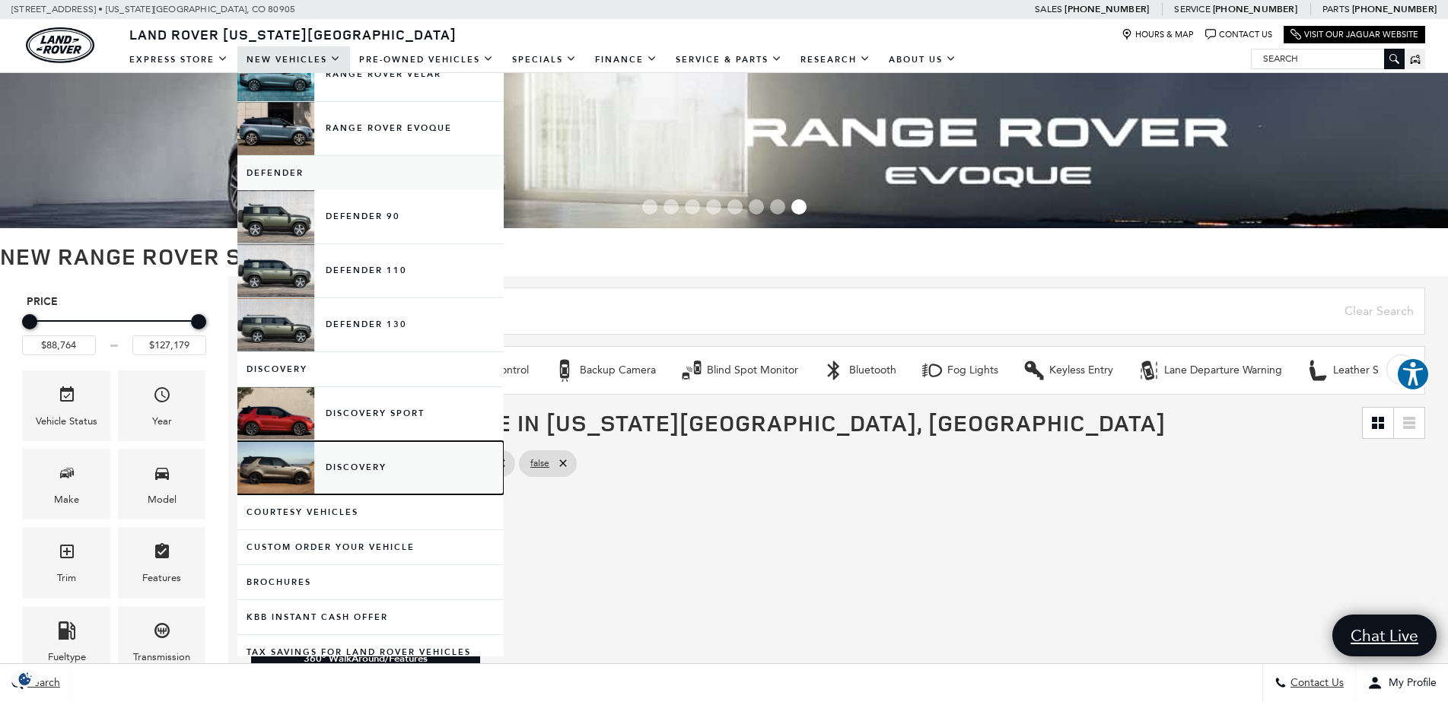
click at [274, 476] on link "Discovery" at bounding box center [370, 467] width 266 height 53
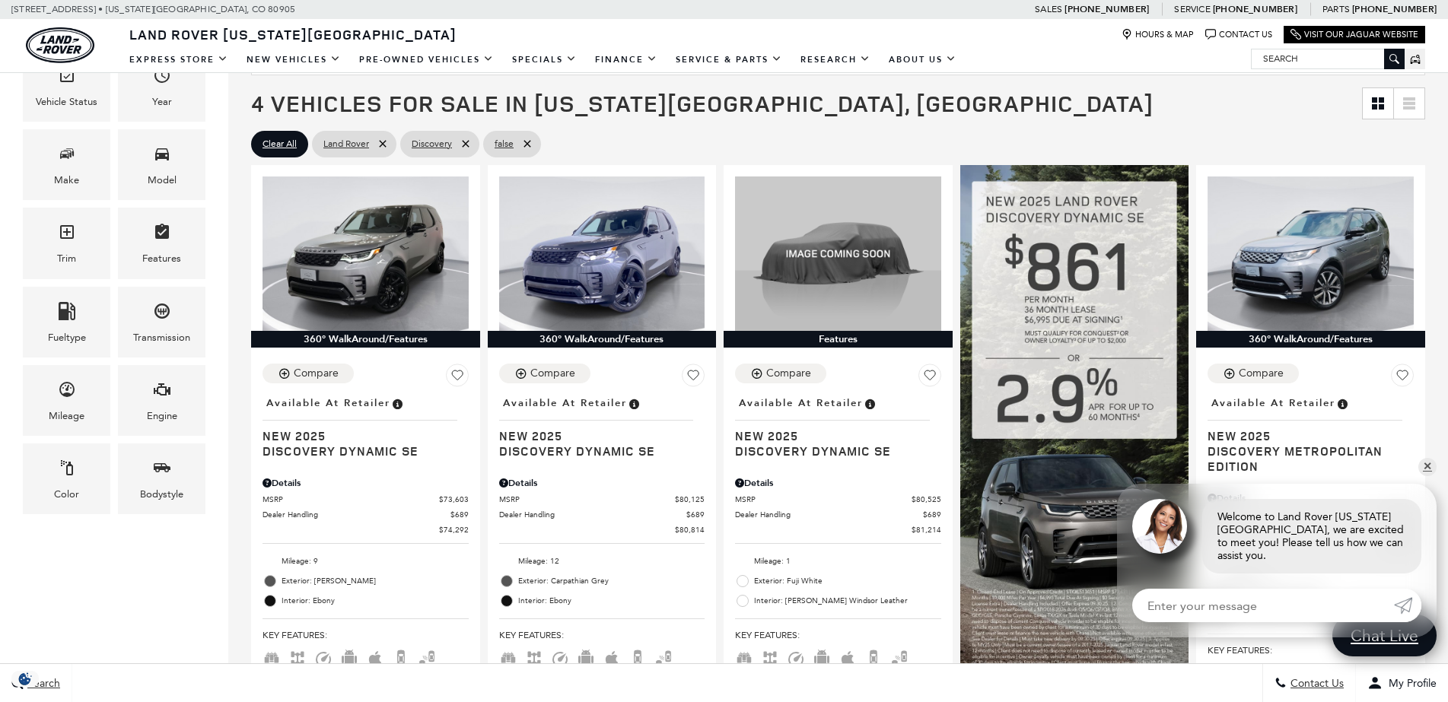
scroll to position [338, 0]
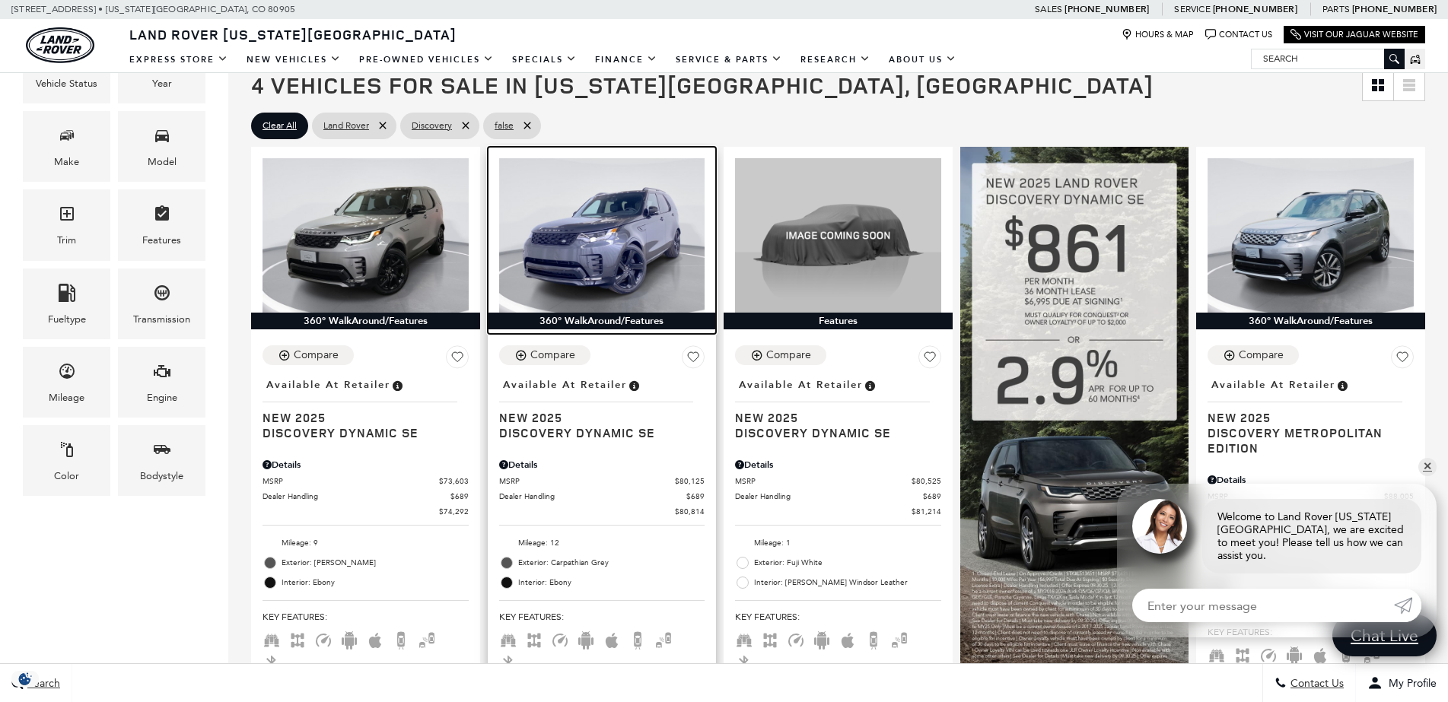
click at [612, 239] on img at bounding box center [602, 235] width 206 height 154
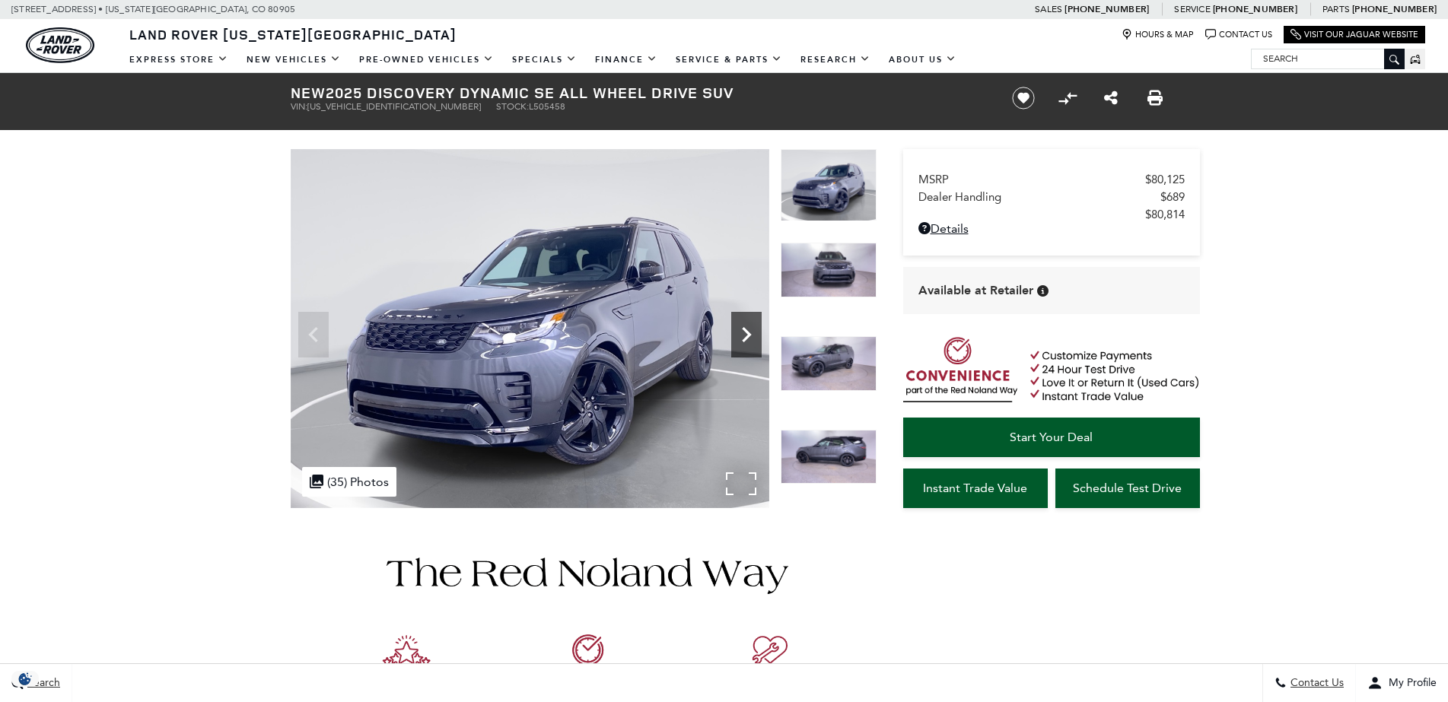
click at [759, 341] on icon "Next" at bounding box center [746, 334] width 30 height 30
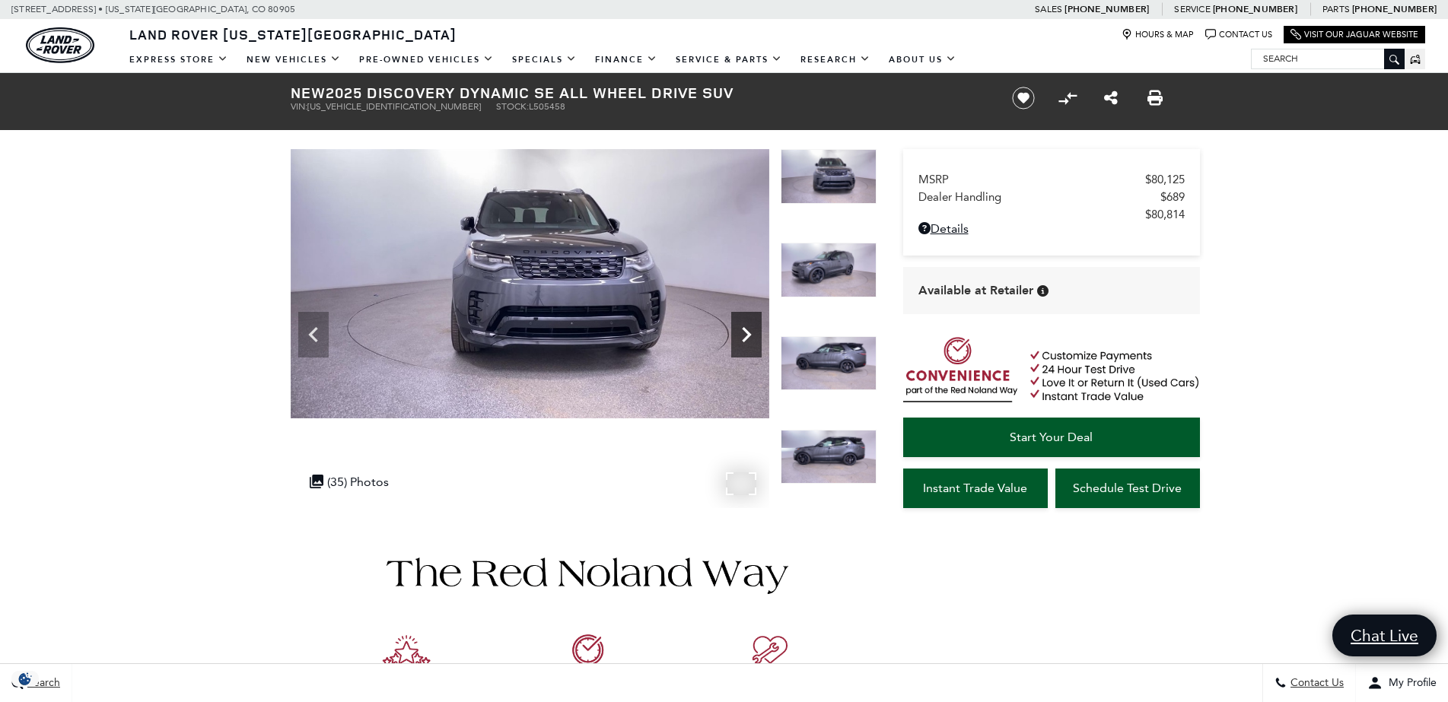
click at [750, 334] on icon "Next" at bounding box center [746, 334] width 9 height 15
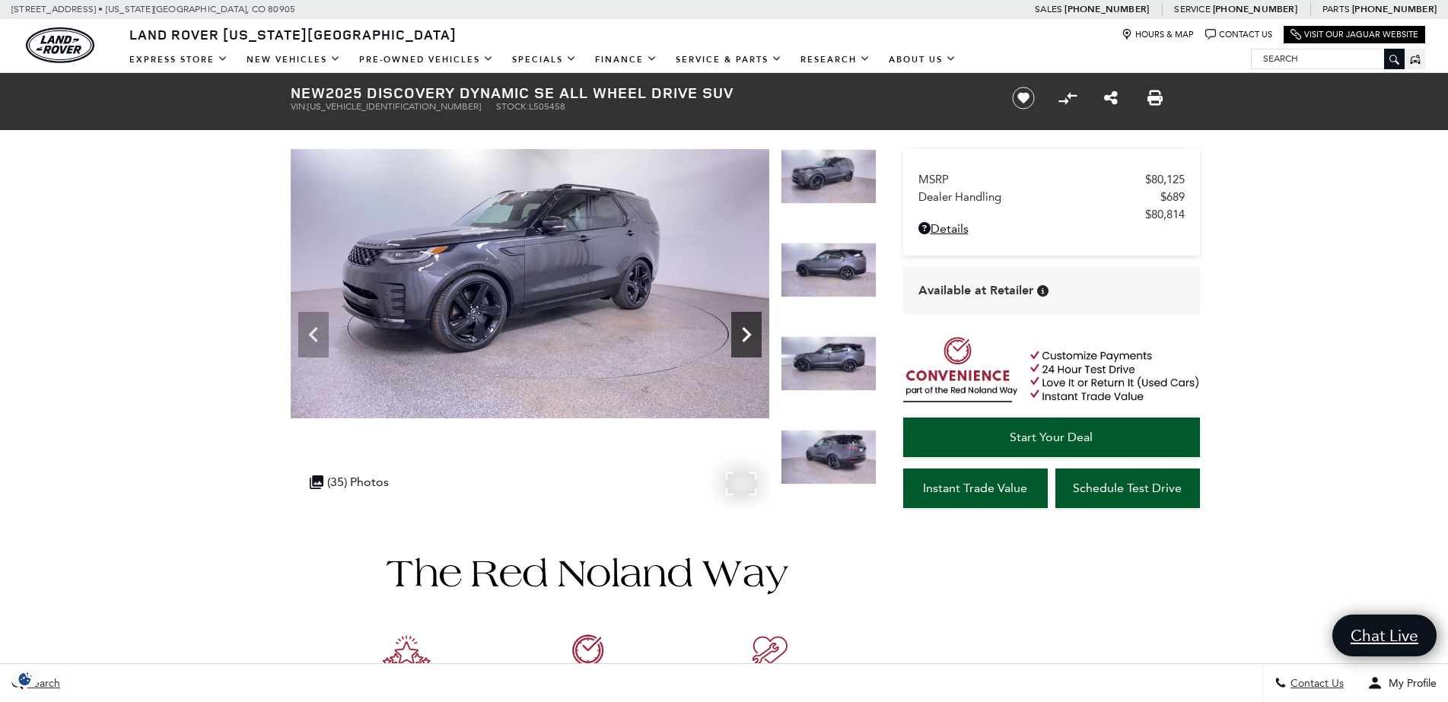
click at [750, 334] on icon "Next" at bounding box center [746, 334] width 9 height 15
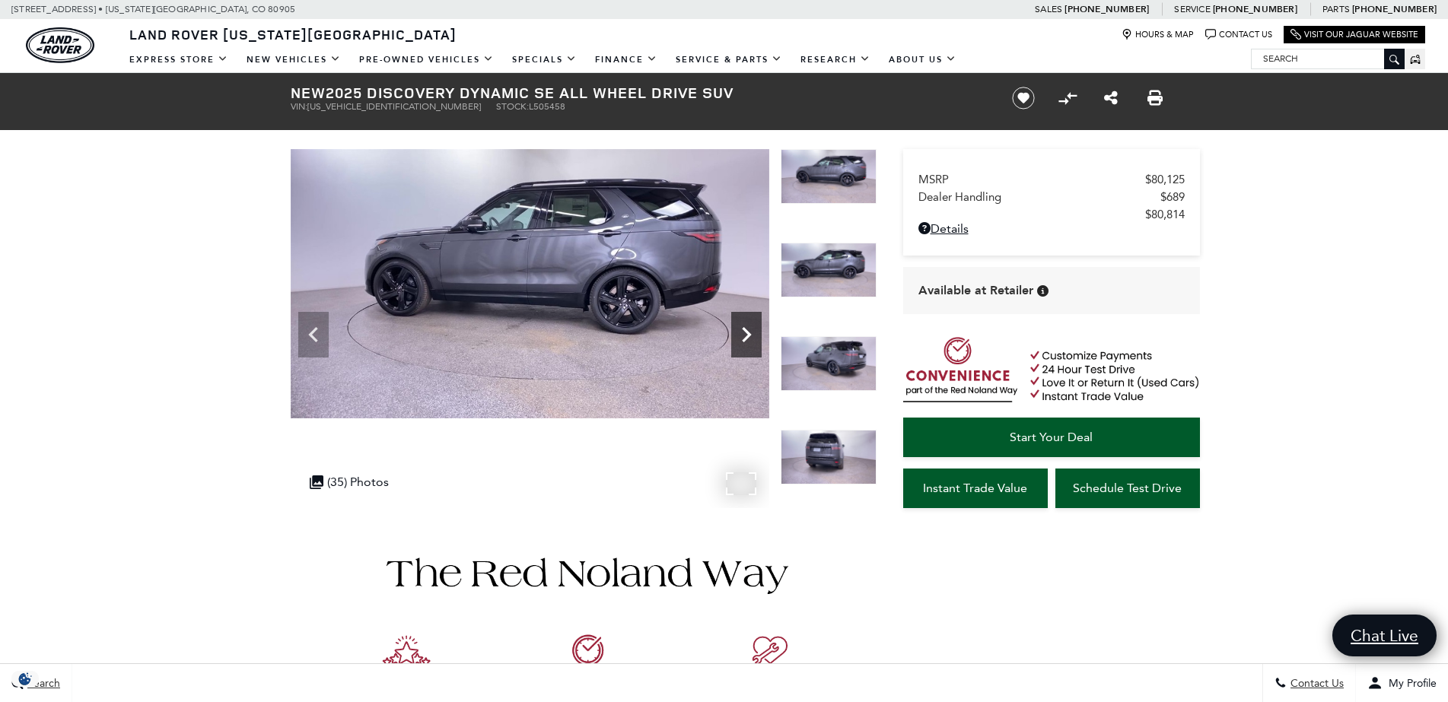
click at [750, 335] on icon "Next" at bounding box center [746, 334] width 9 height 15
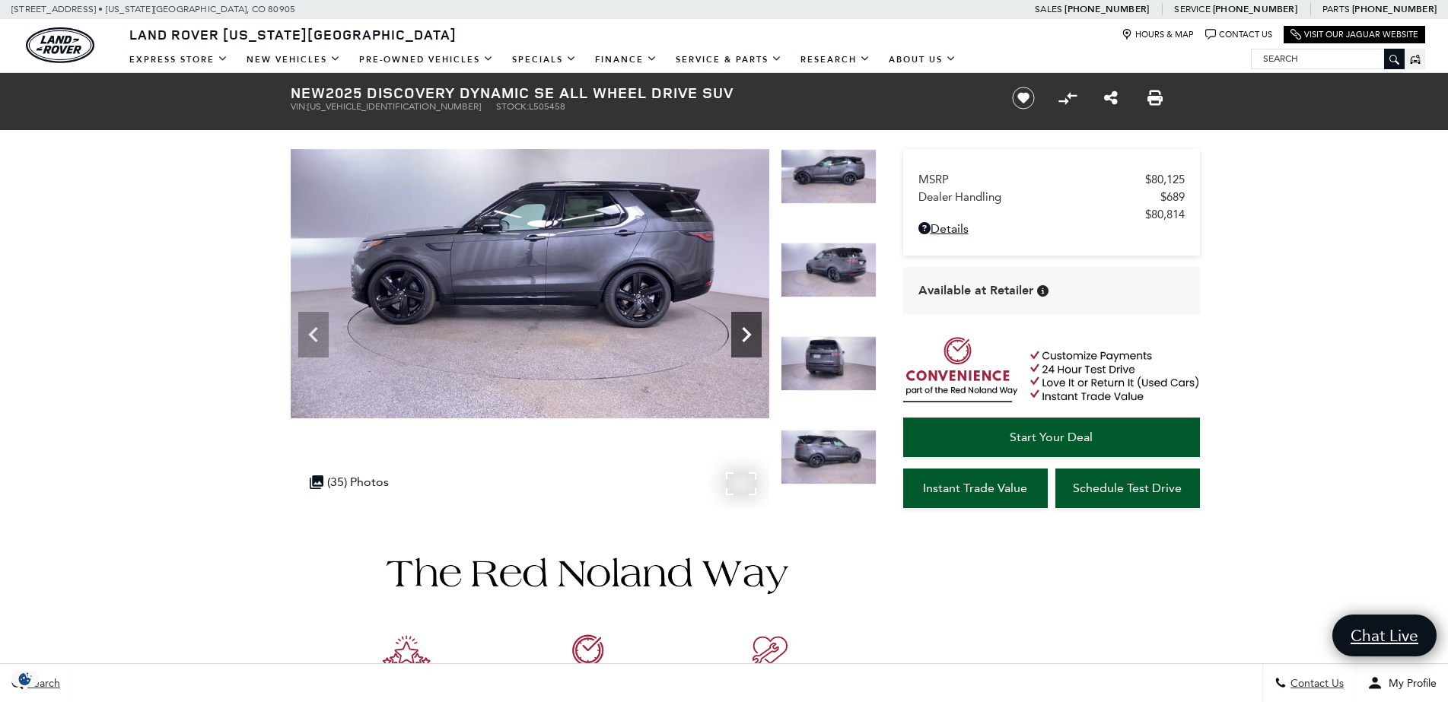
click at [750, 335] on icon "Next" at bounding box center [746, 334] width 9 height 15
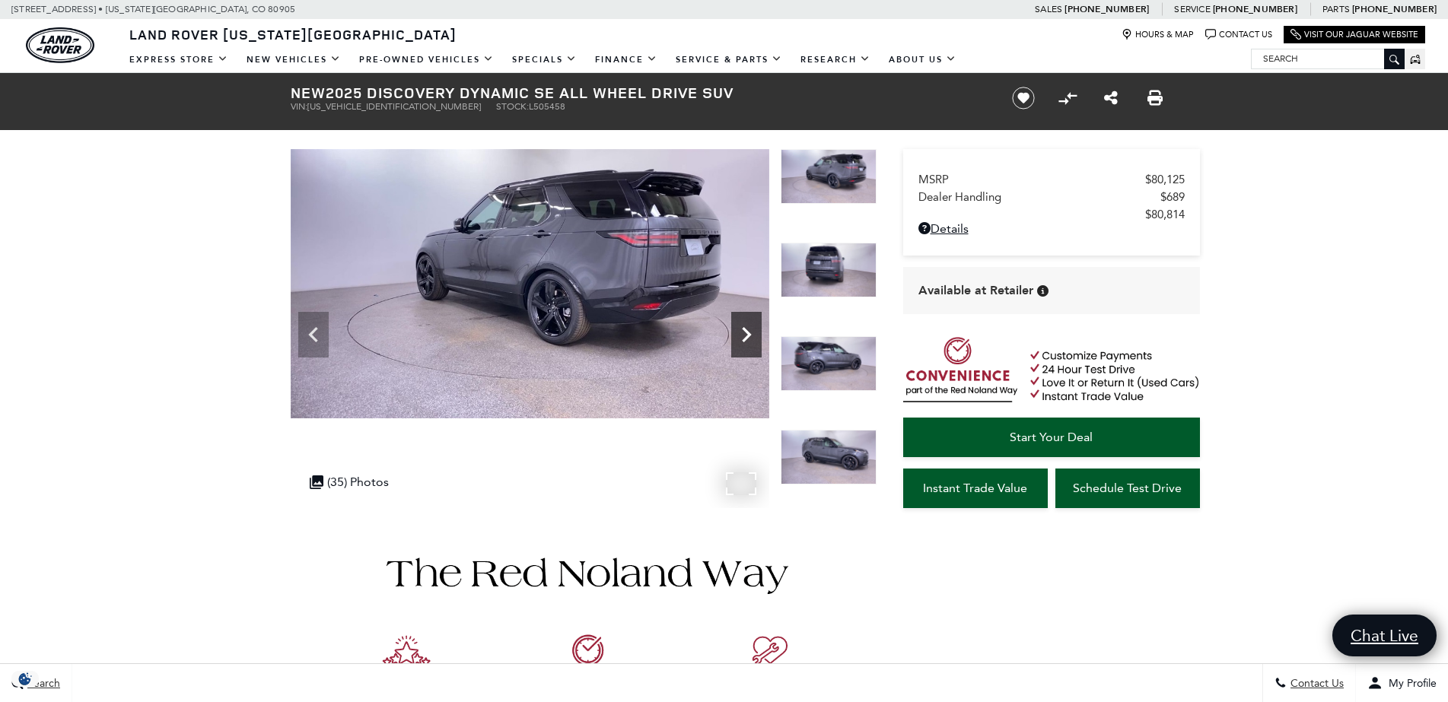
click at [750, 335] on icon "Next" at bounding box center [746, 334] width 9 height 15
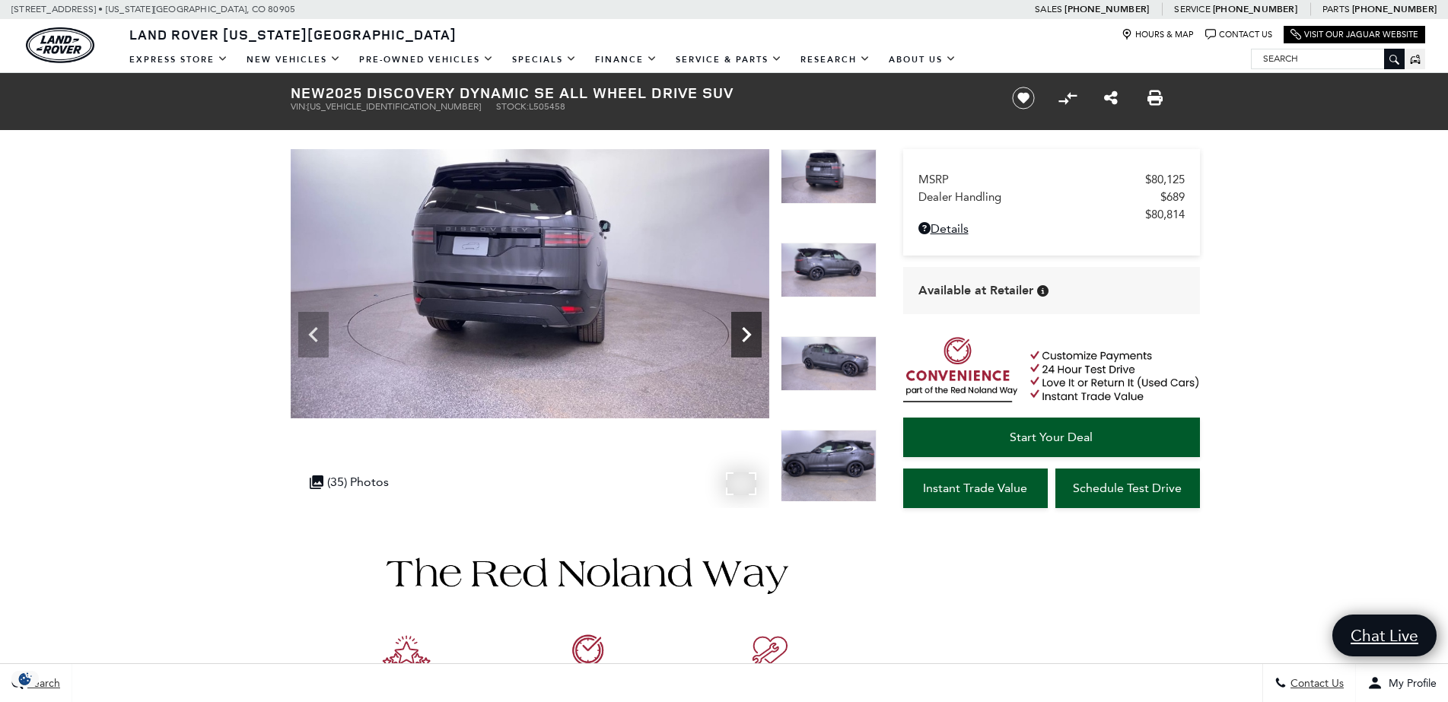
click at [750, 335] on icon "Next" at bounding box center [746, 334] width 9 height 15
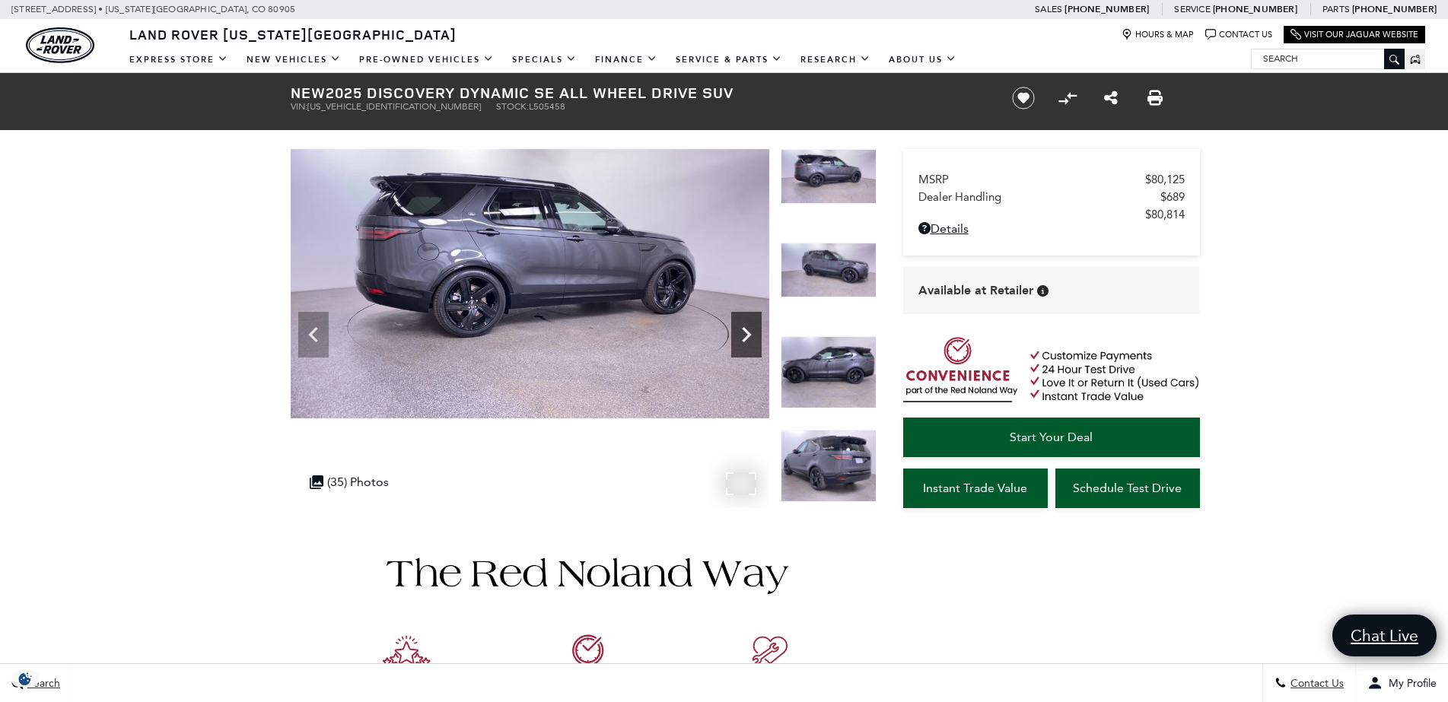
click at [750, 335] on icon "Next" at bounding box center [746, 334] width 9 height 15
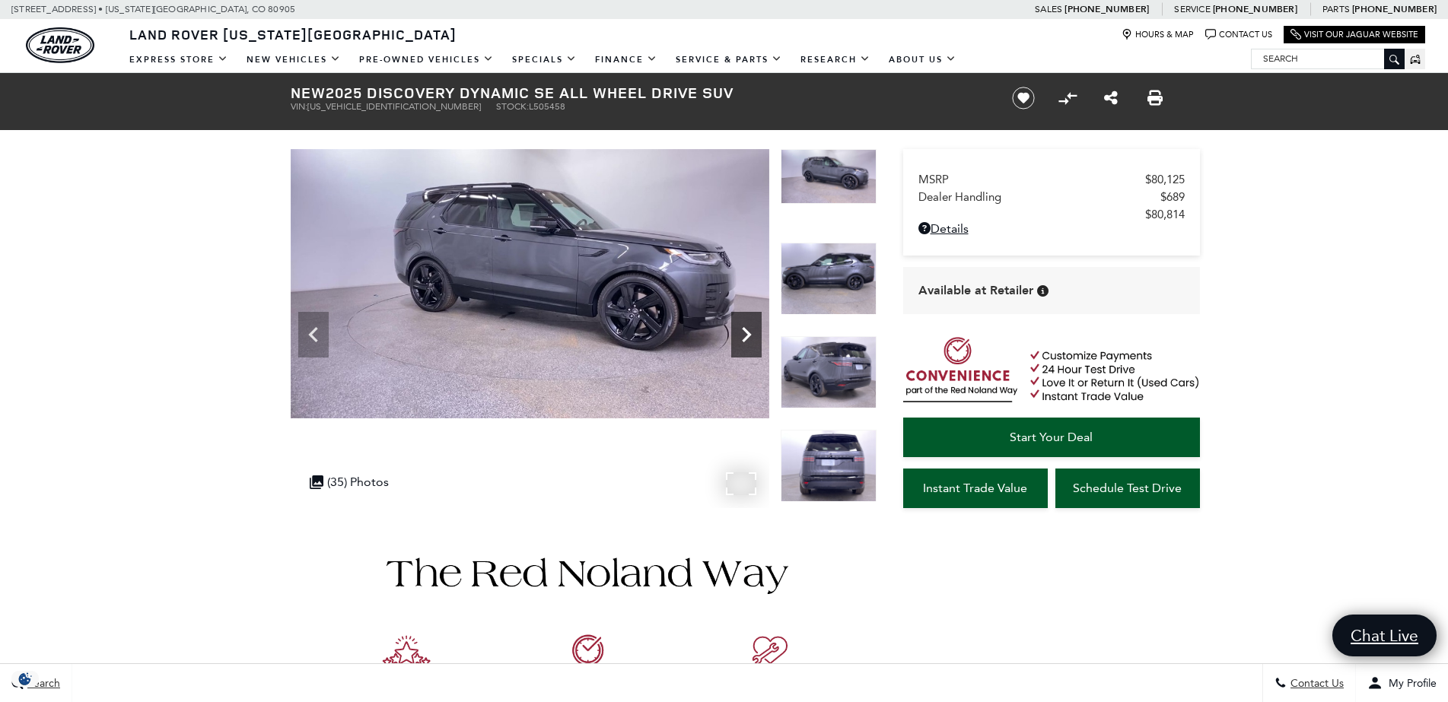
click at [750, 335] on icon "Next" at bounding box center [746, 334] width 9 height 15
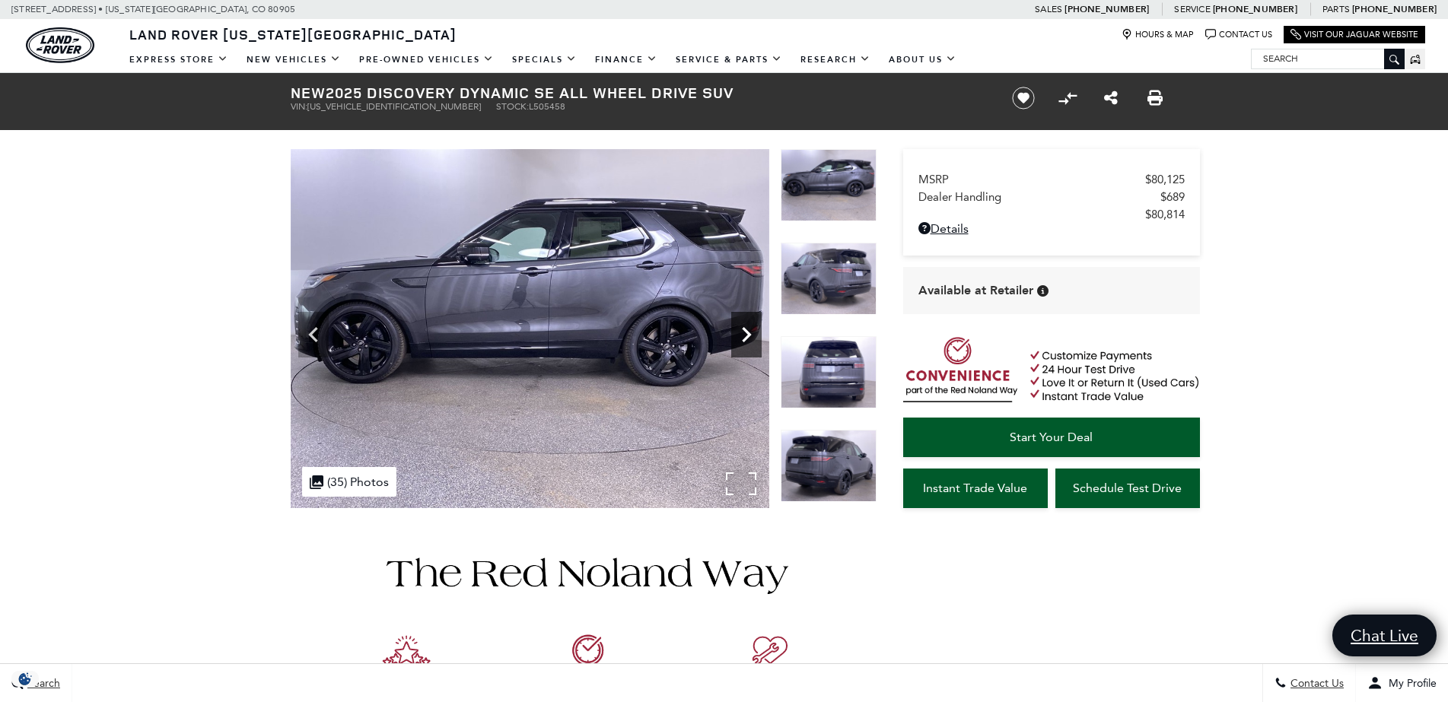
click at [750, 335] on icon "Next" at bounding box center [746, 334] width 9 height 15
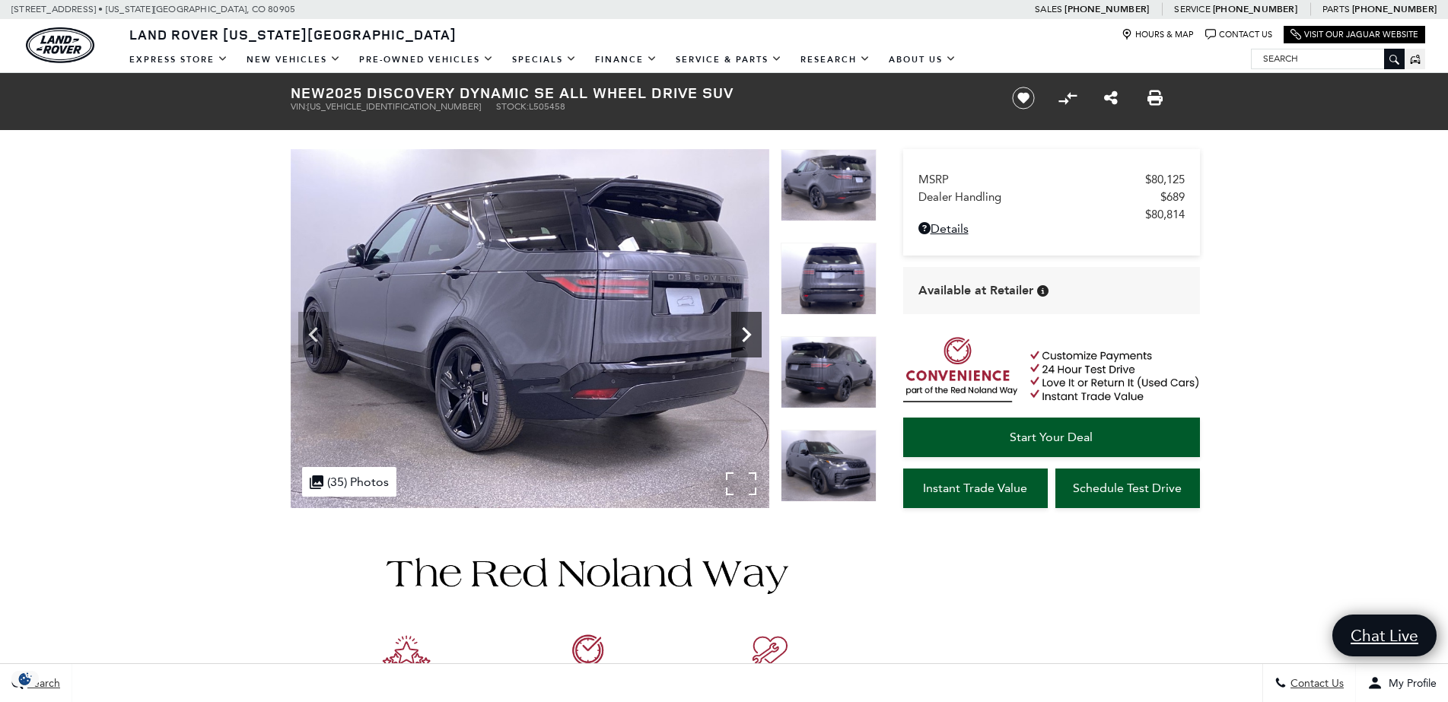
click at [750, 336] on icon "Next" at bounding box center [746, 334] width 30 height 30
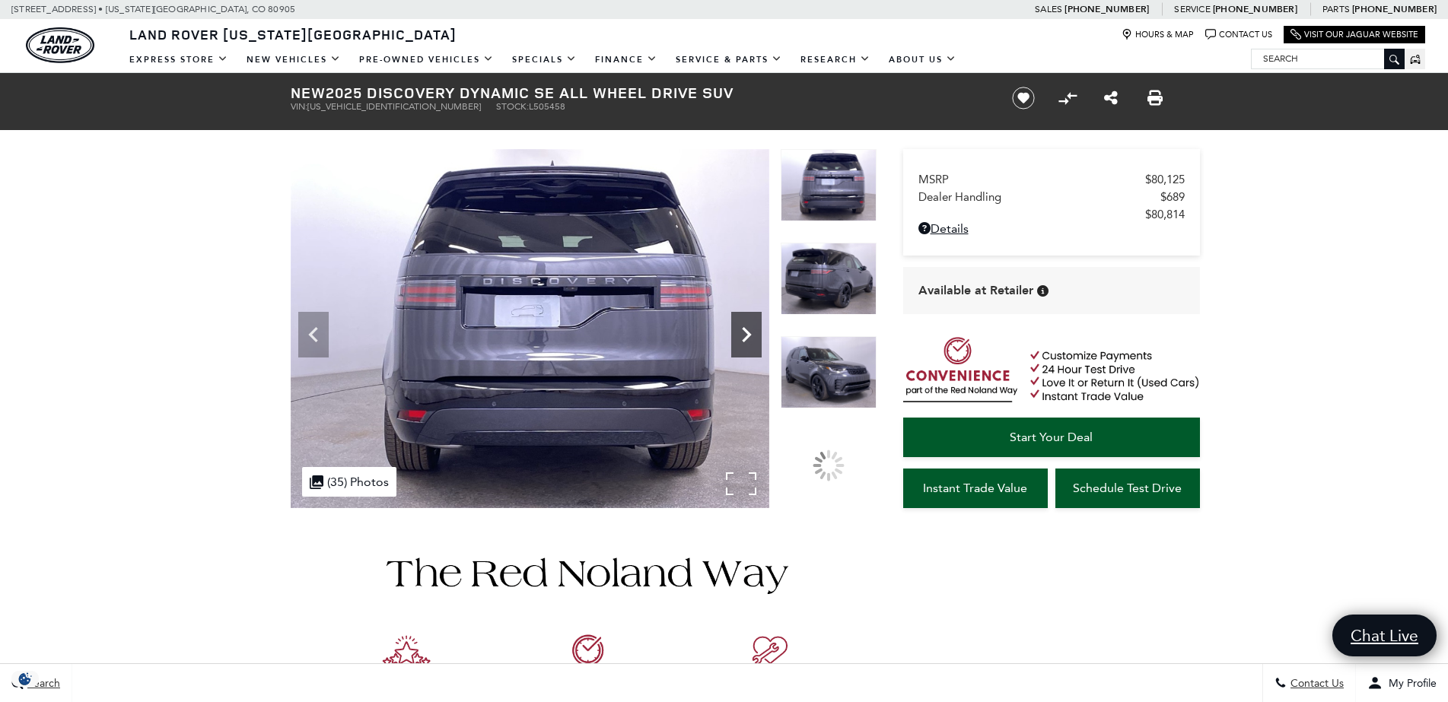
click at [750, 336] on icon "Next" at bounding box center [746, 334] width 30 height 30
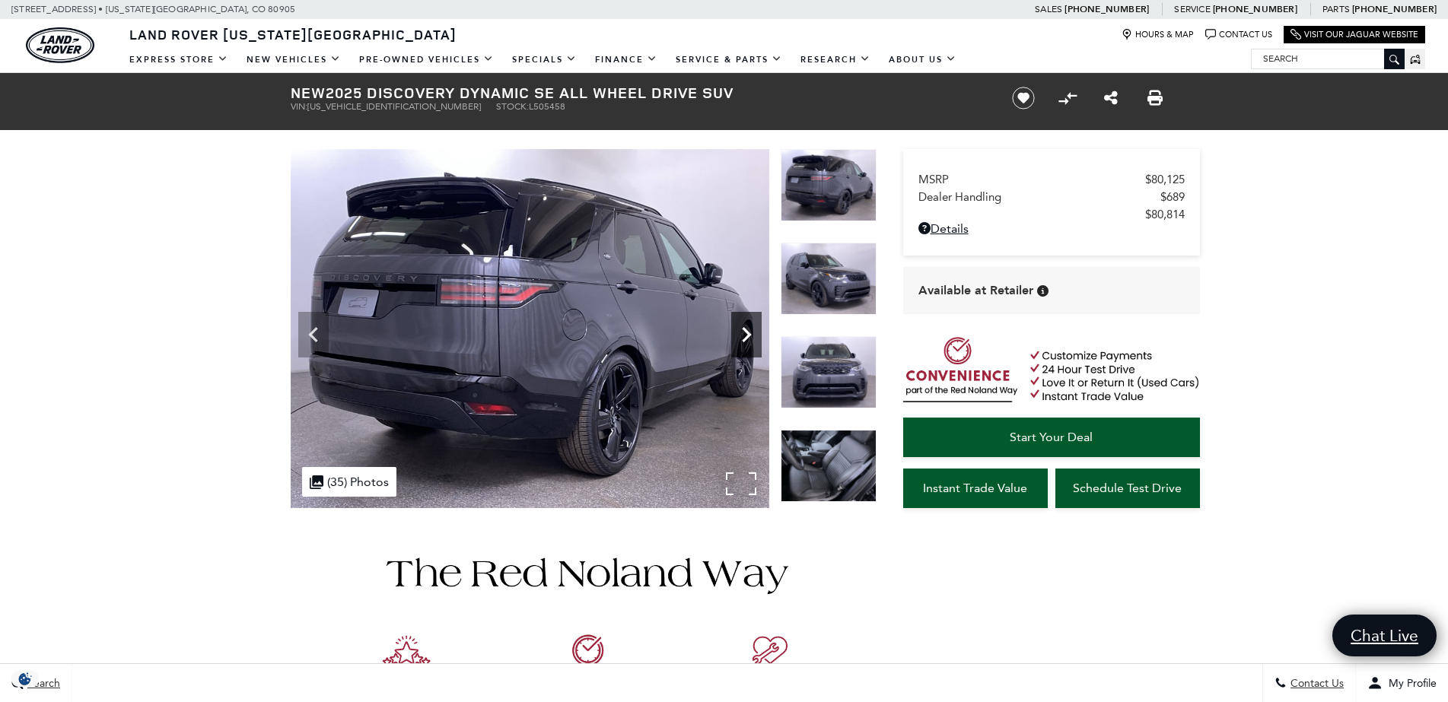
click at [750, 336] on icon "Next" at bounding box center [746, 334] width 30 height 30
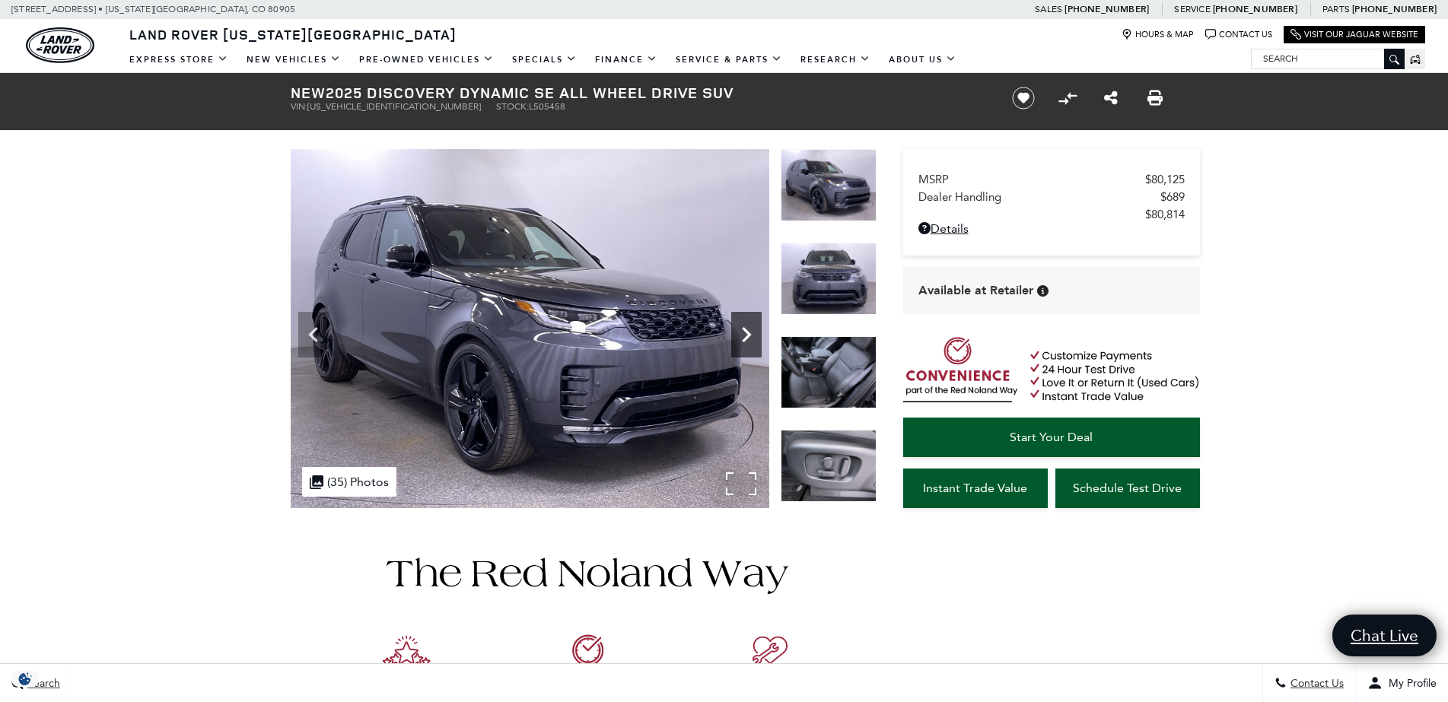
click at [750, 336] on icon "Next" at bounding box center [746, 334] width 30 height 30
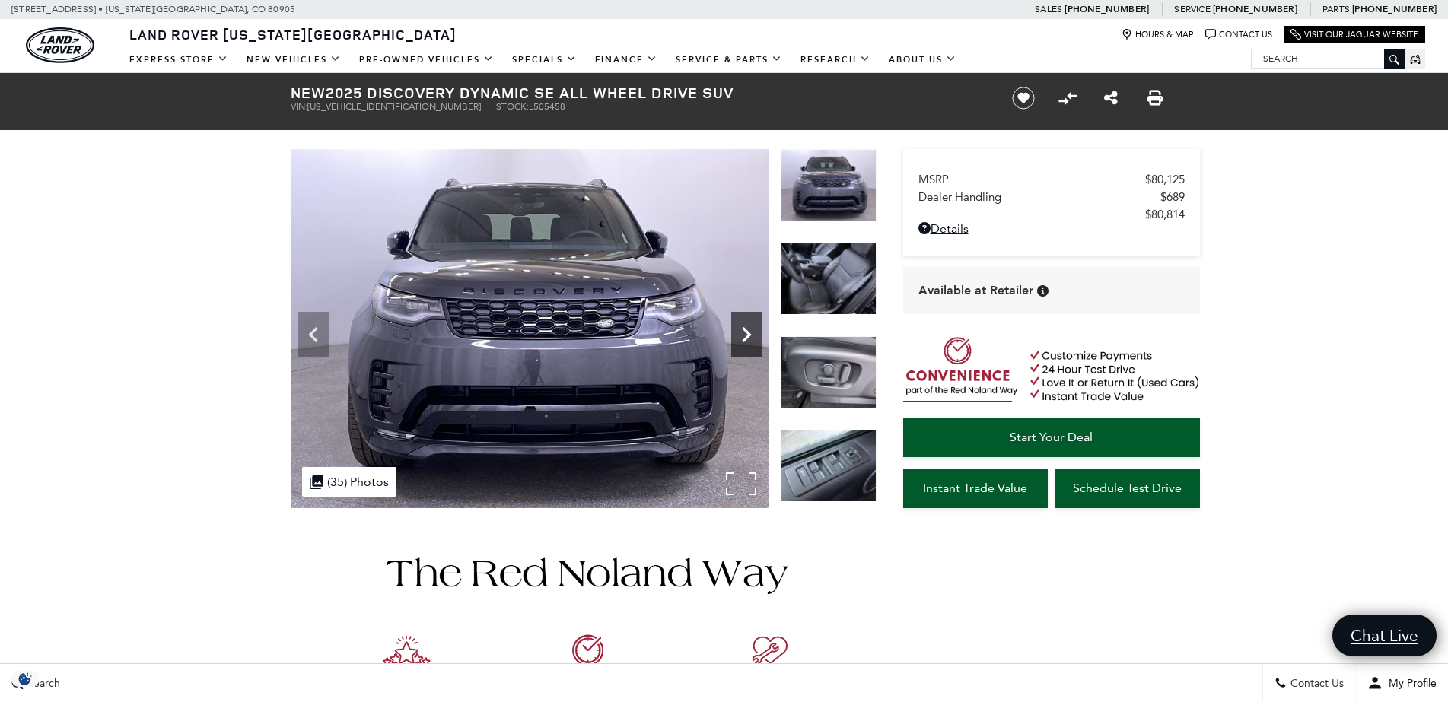
click at [750, 336] on icon "Next" at bounding box center [746, 334] width 30 height 30
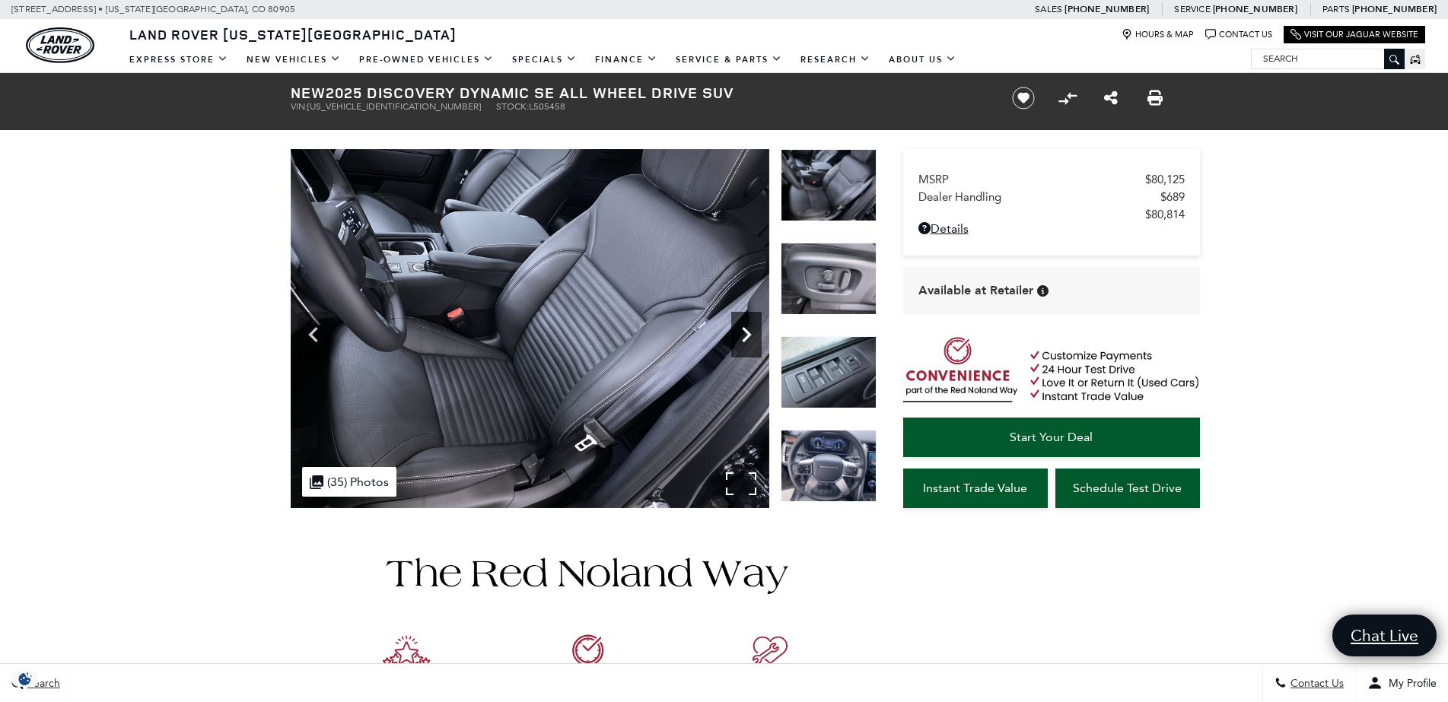
click at [750, 336] on icon "Next" at bounding box center [746, 334] width 30 height 30
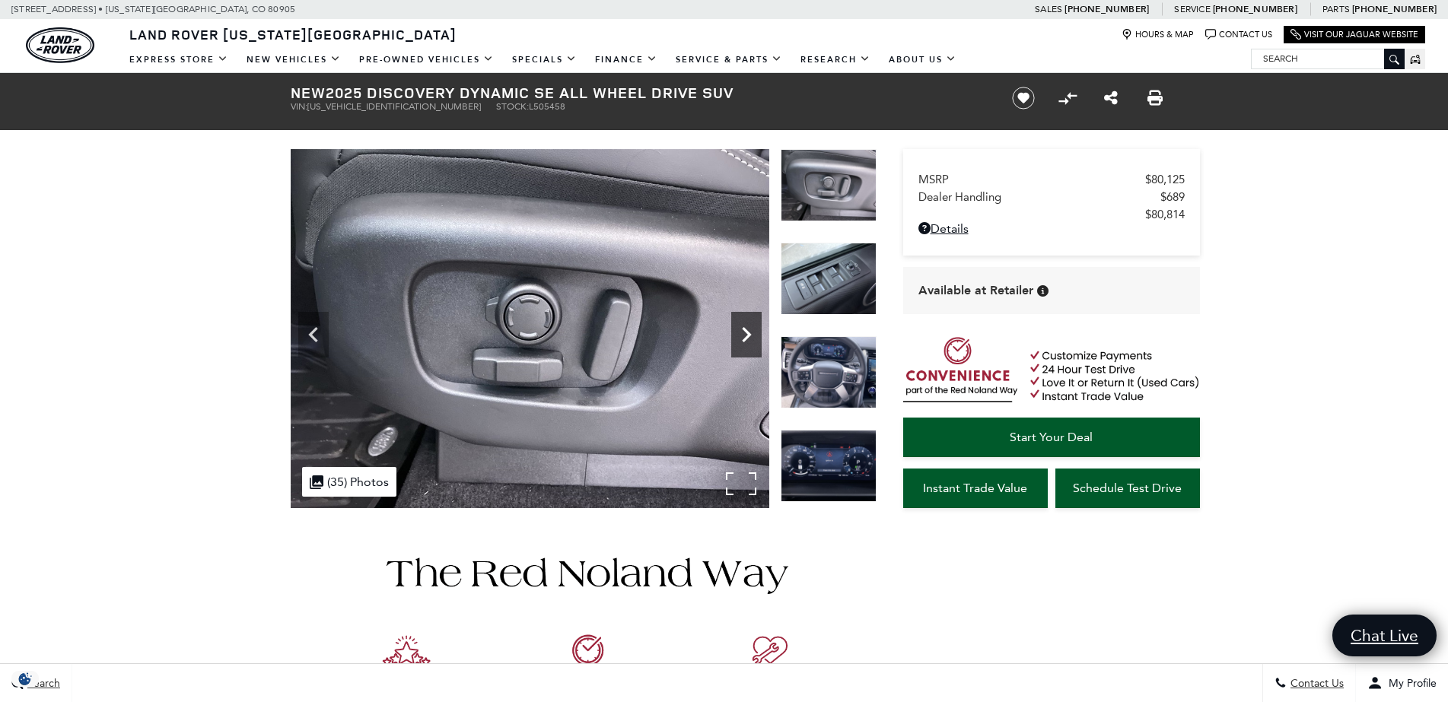
click at [750, 336] on icon "Next" at bounding box center [746, 334] width 30 height 30
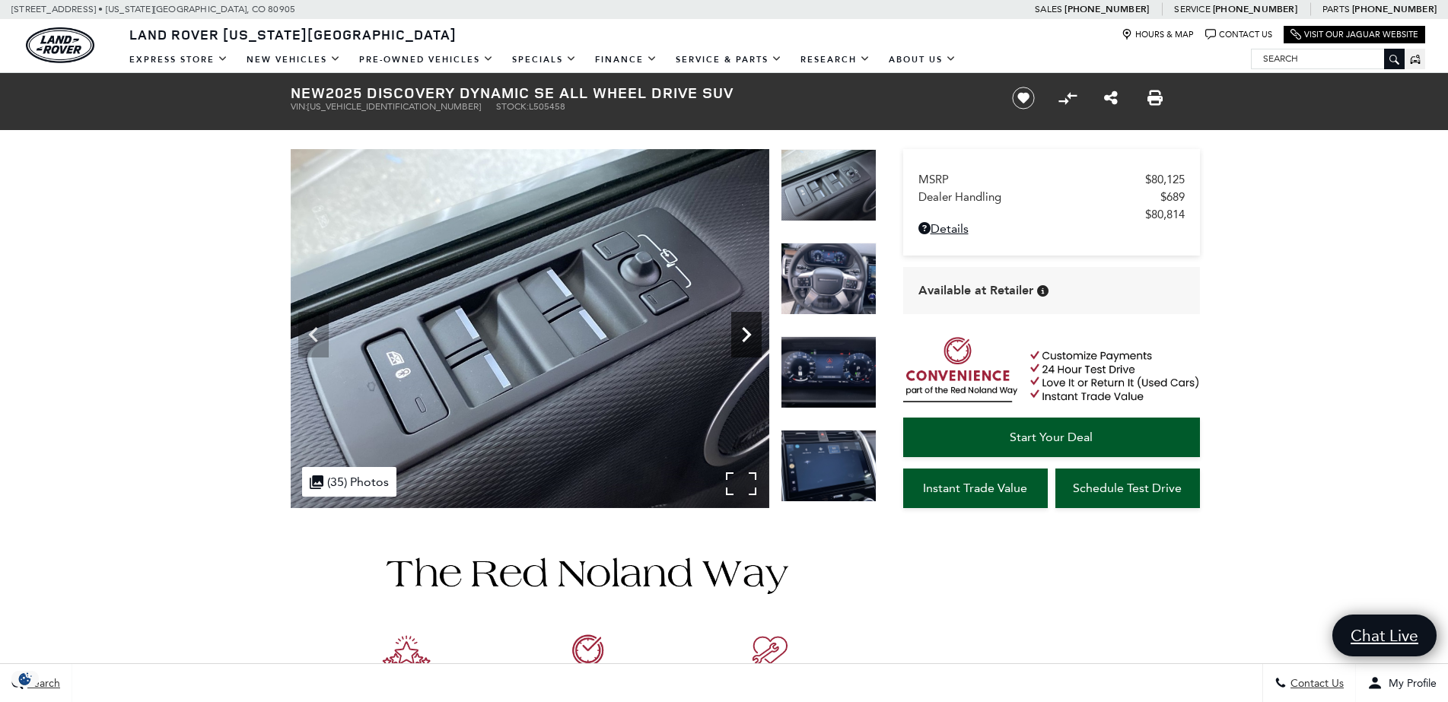
click at [750, 337] on icon "Next" at bounding box center [746, 334] width 30 height 30
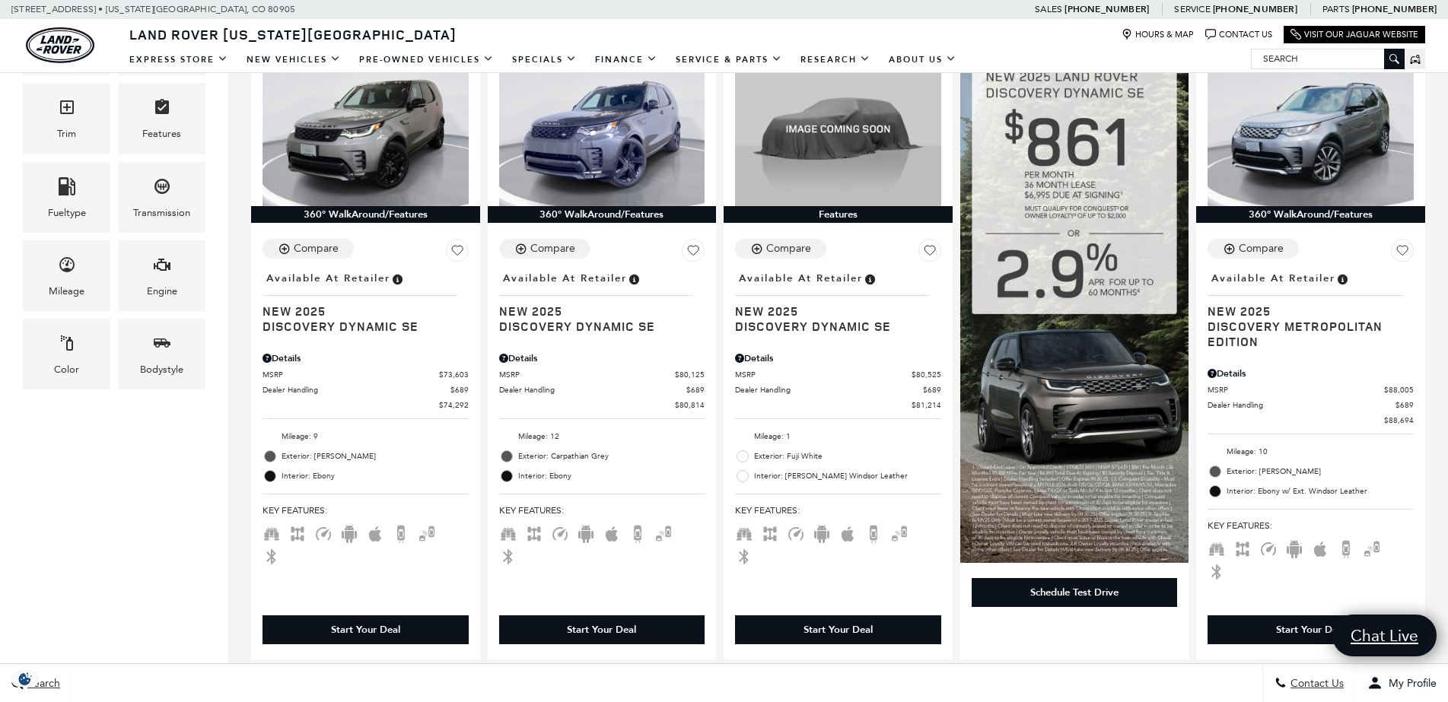
scroll to position [450, 0]
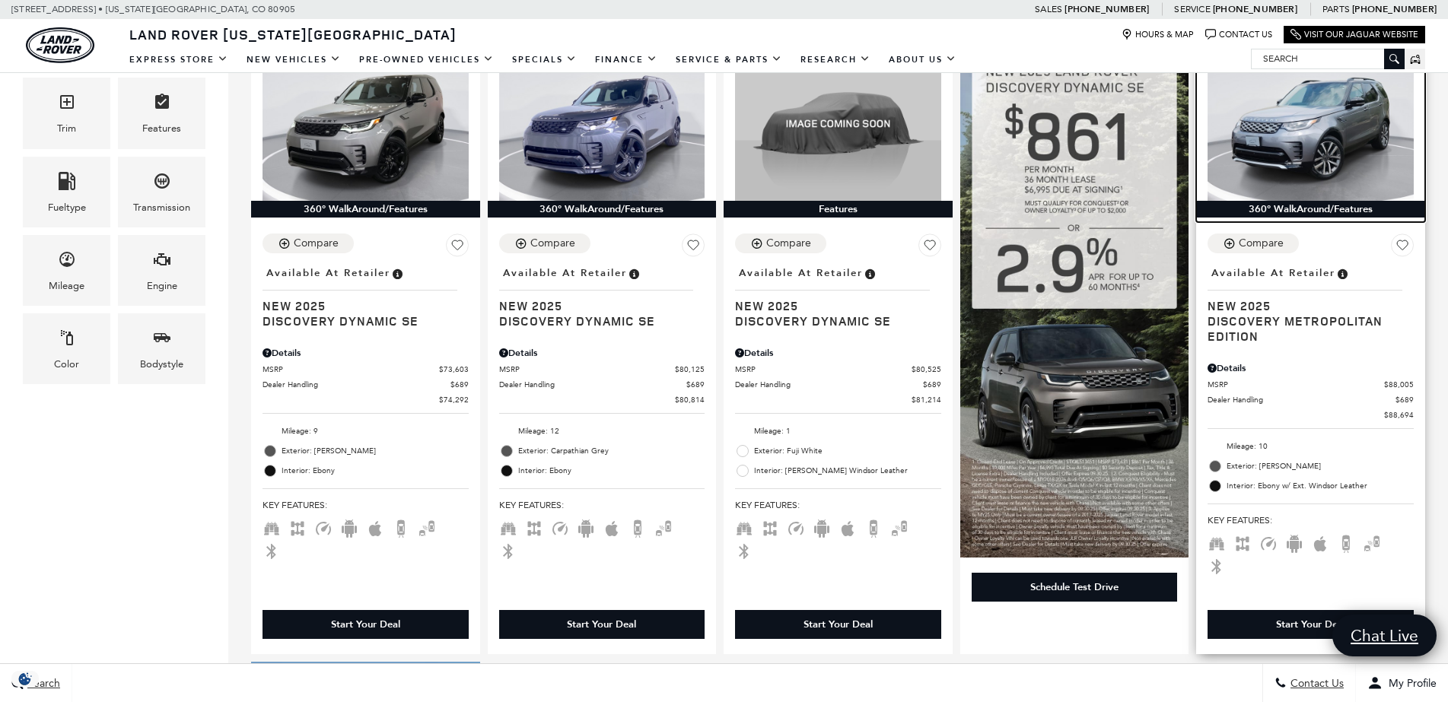
click at [1317, 134] on img at bounding box center [1310, 123] width 206 height 154
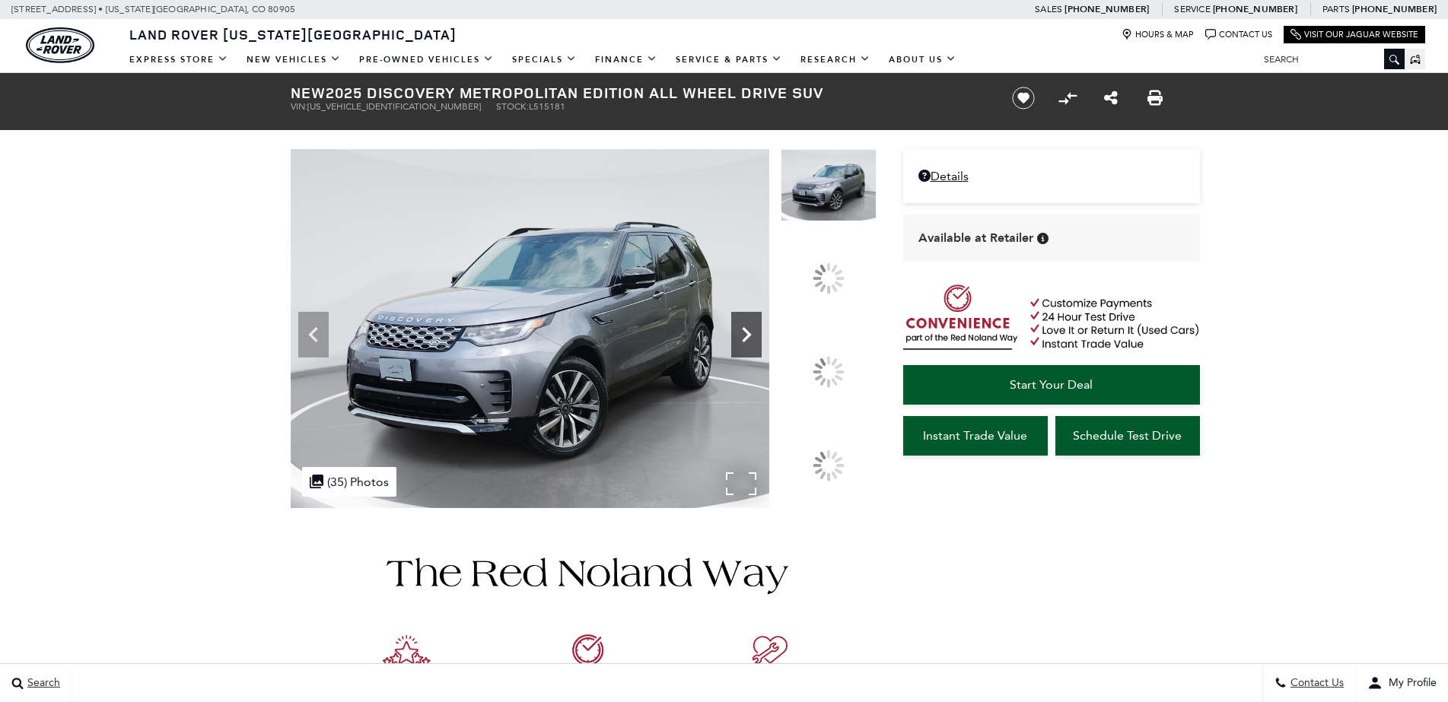
click at [761, 350] on icon at bounding box center [746, 334] width 30 height 30
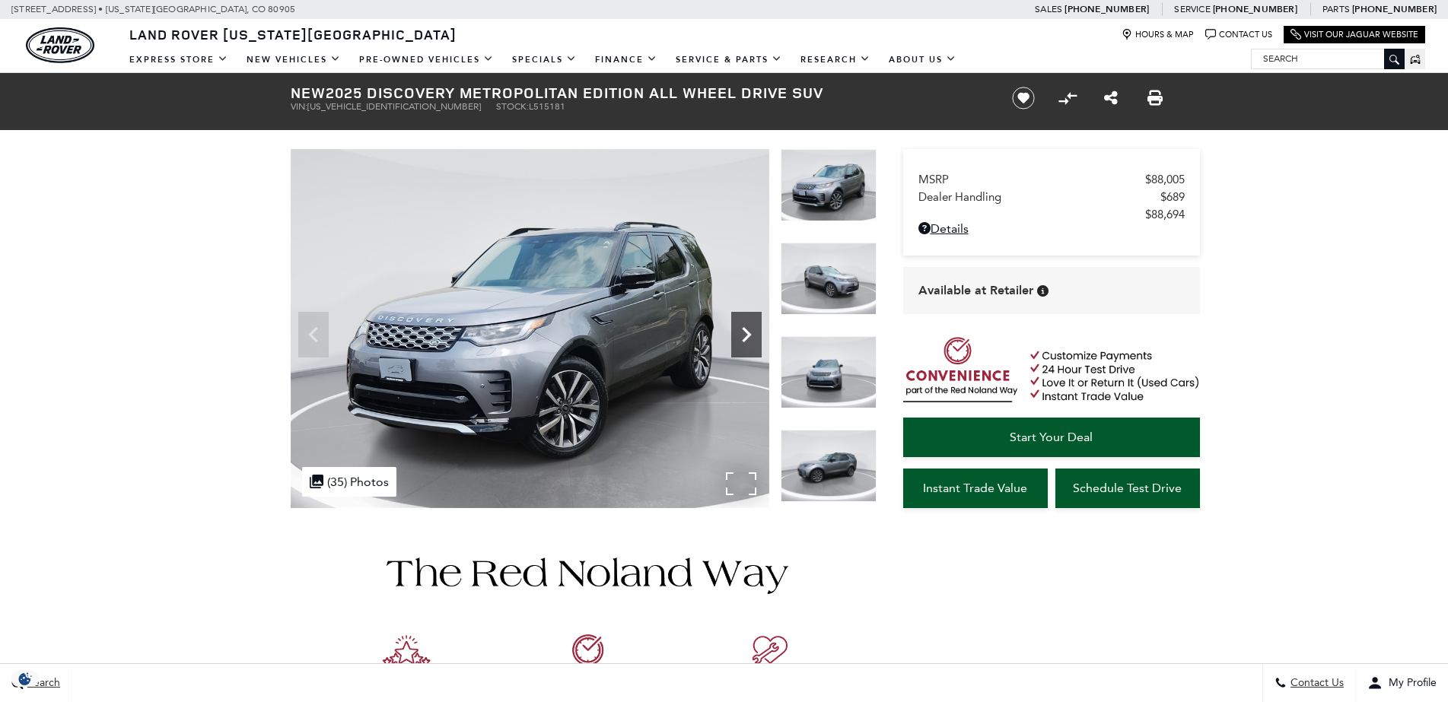
click at [748, 319] on icon "Next" at bounding box center [746, 334] width 30 height 30
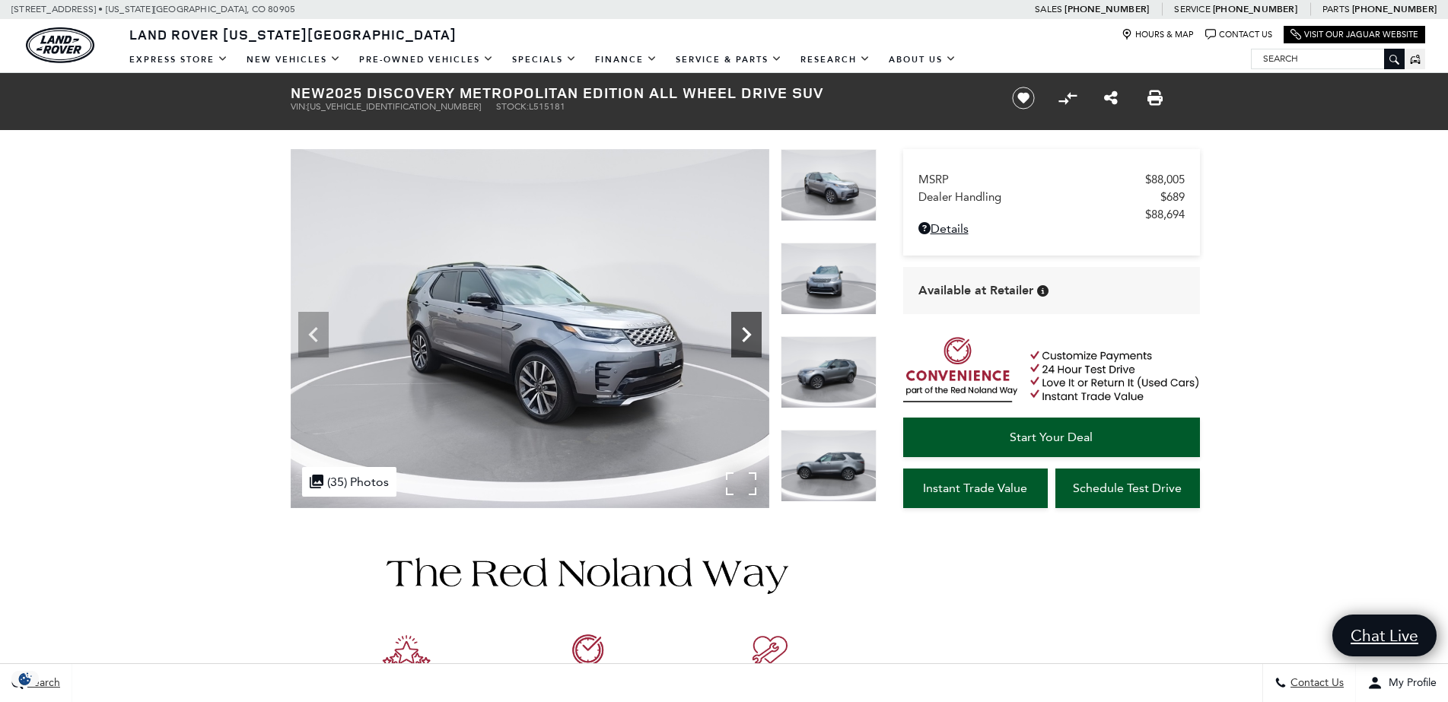
click at [748, 319] on icon "Next" at bounding box center [746, 334] width 30 height 30
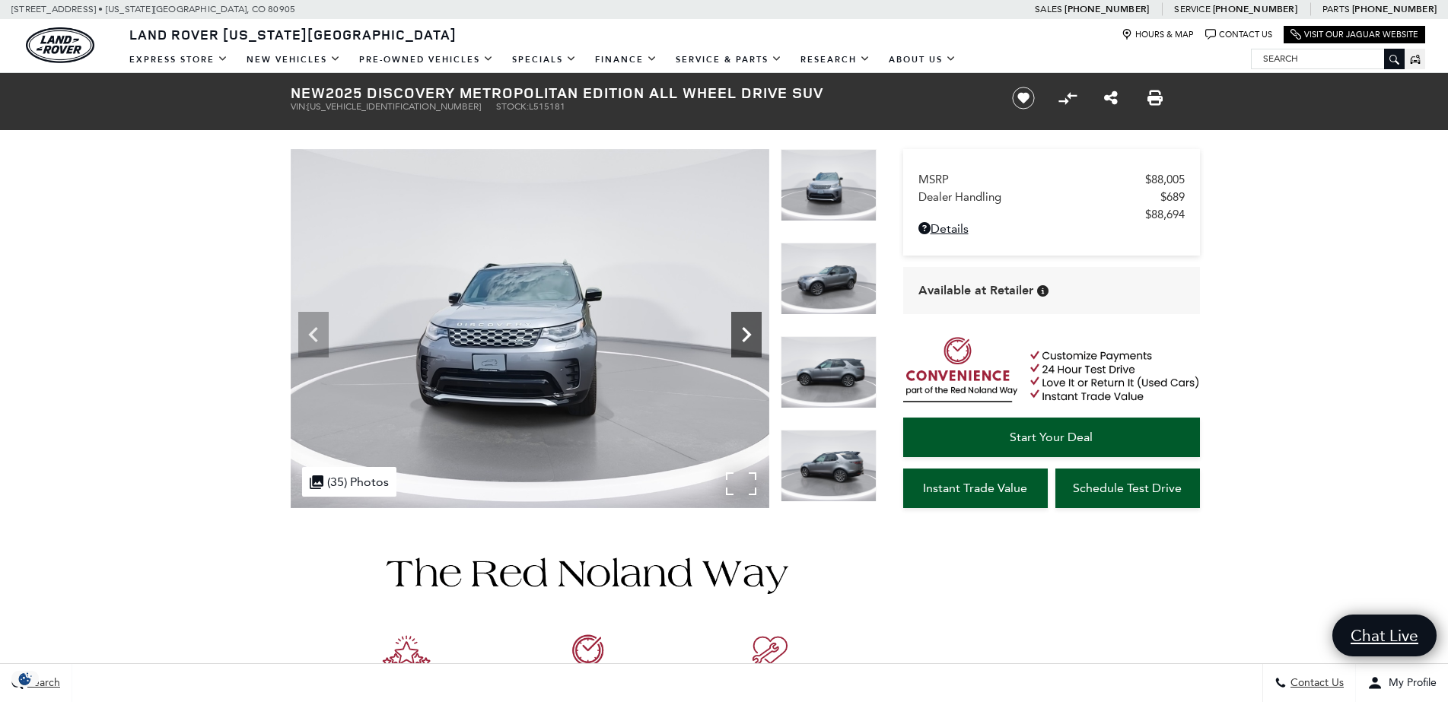
click at [748, 320] on icon "Next" at bounding box center [746, 334] width 30 height 30
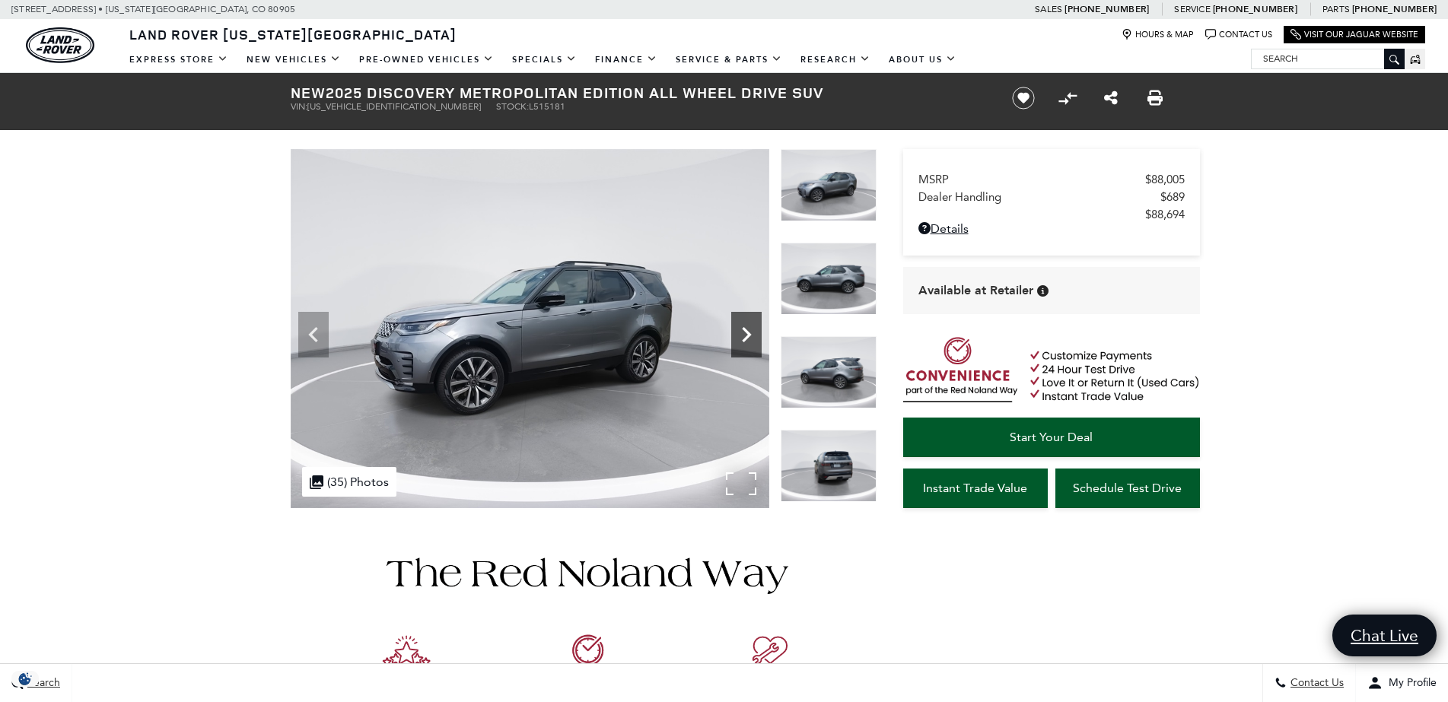
click at [748, 321] on icon "Next" at bounding box center [746, 334] width 30 height 30
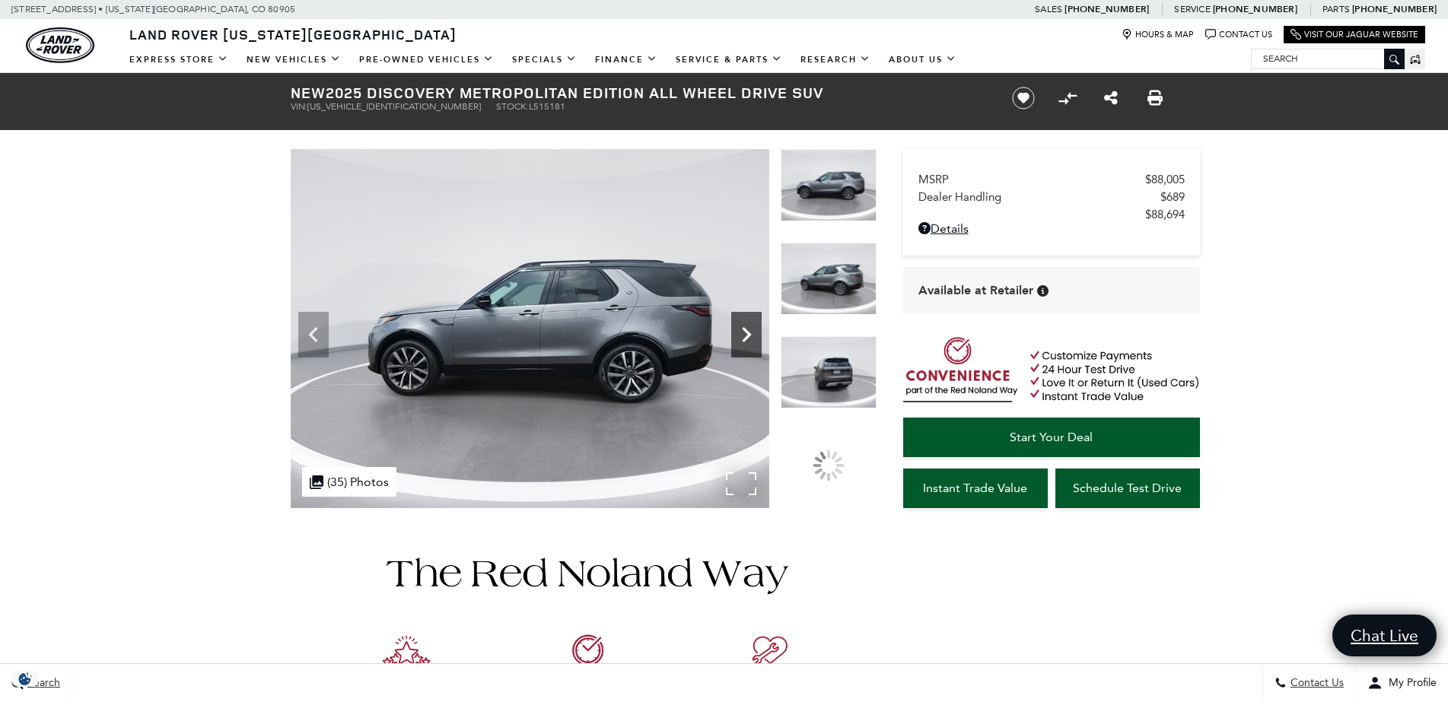
click at [748, 321] on icon "Next" at bounding box center [746, 334] width 30 height 30
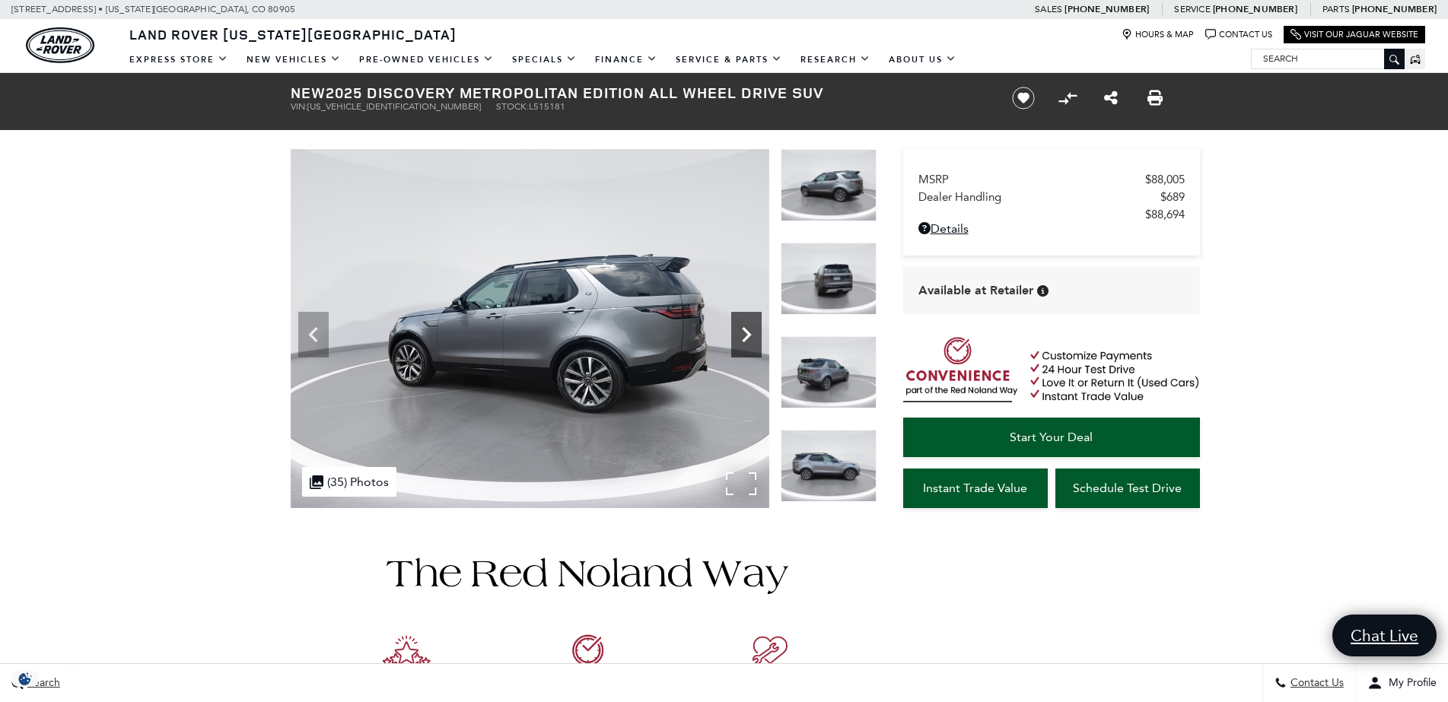
click at [749, 321] on icon "Next" at bounding box center [746, 334] width 30 height 30
